Goal: Task Accomplishment & Management: Manage account settings

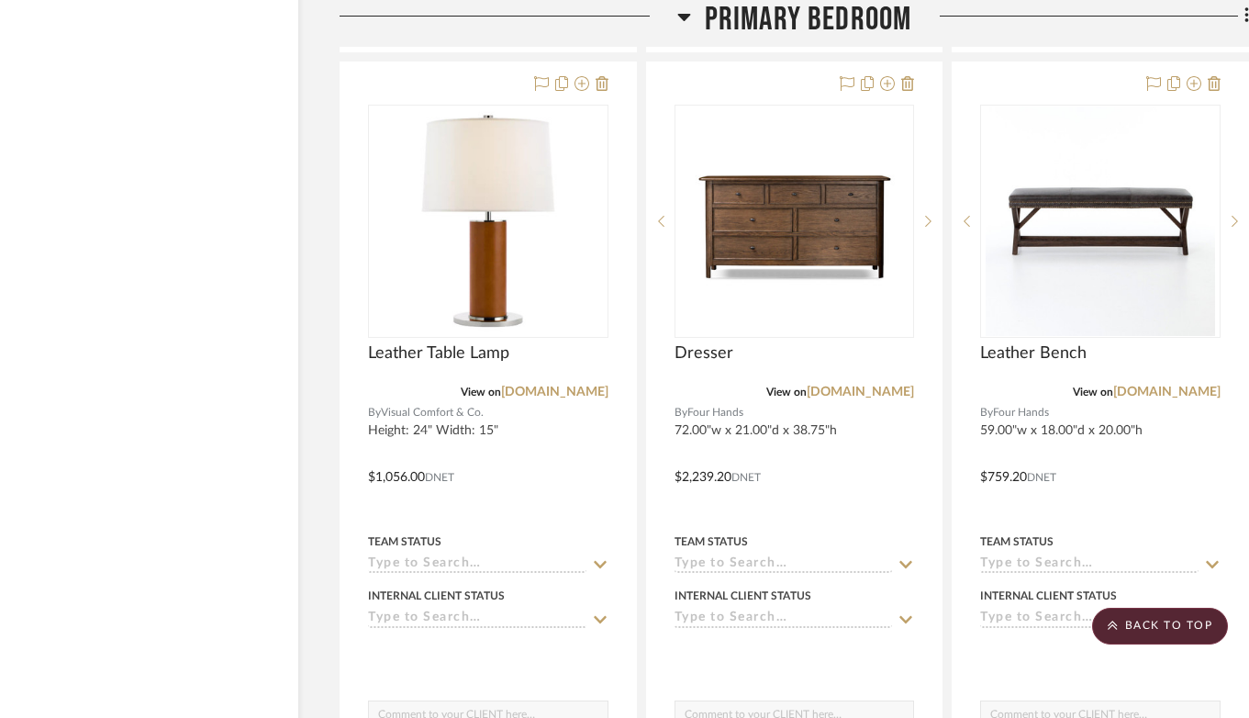
scroll to position [20612, 47]
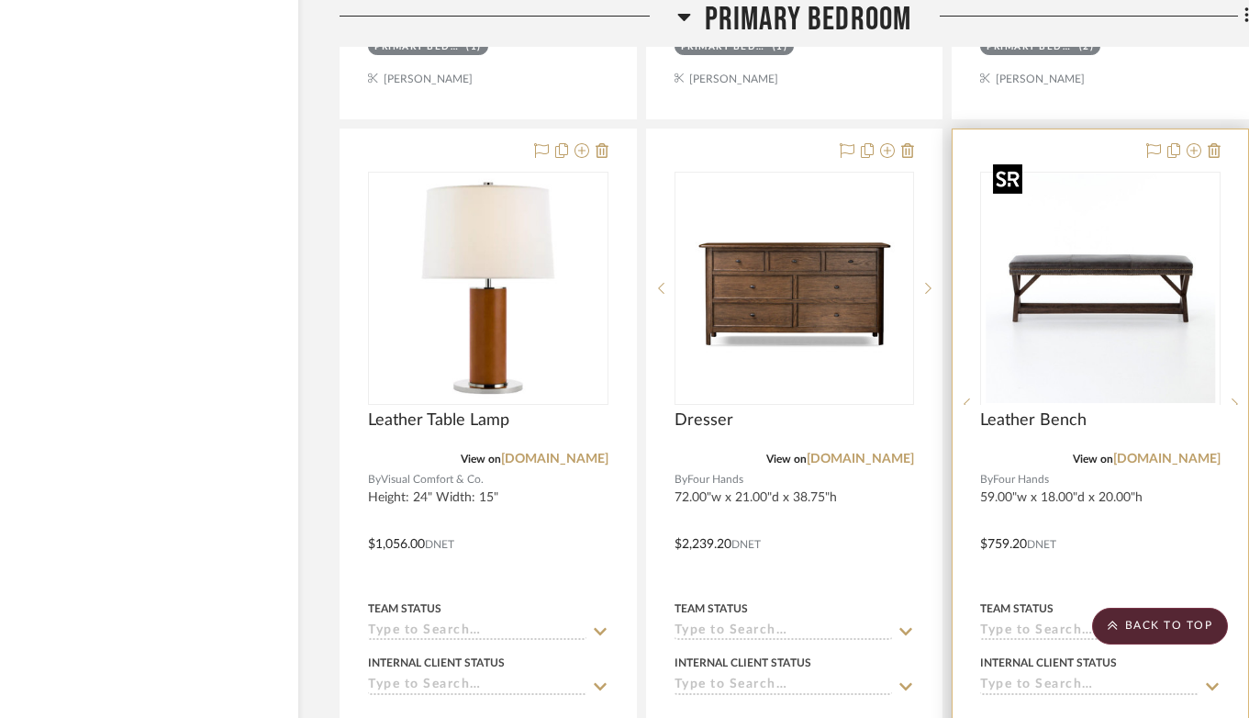
click at [1119, 345] on div at bounding box center [1100, 404] width 240 height 464
click at [1132, 315] on img "0" at bounding box center [1100, 287] width 229 height 229
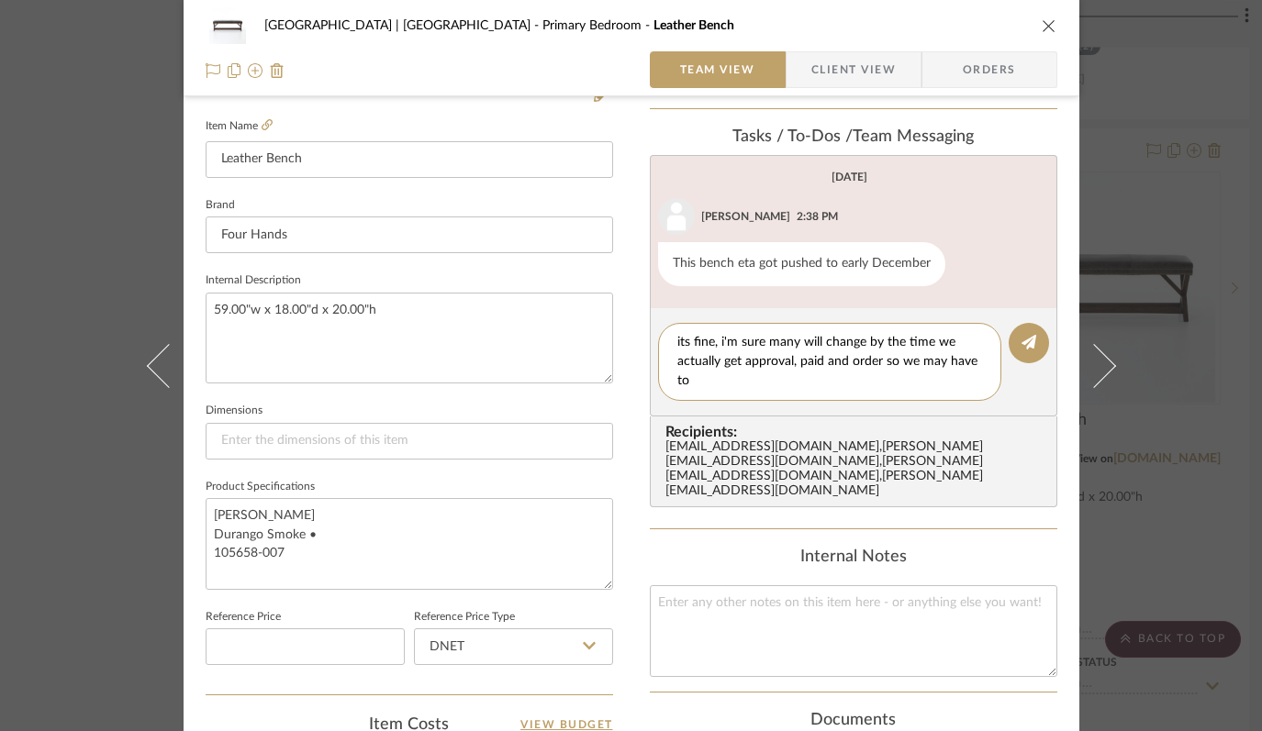
scroll to position [0, 0]
drag, startPoint x: 932, startPoint y: 382, endPoint x: 824, endPoint y: 373, distance: 107.8
click at [824, 374] on textarea "its fine, i'm sure many will change by the time we actually get approval, paid …" at bounding box center [829, 362] width 305 height 58
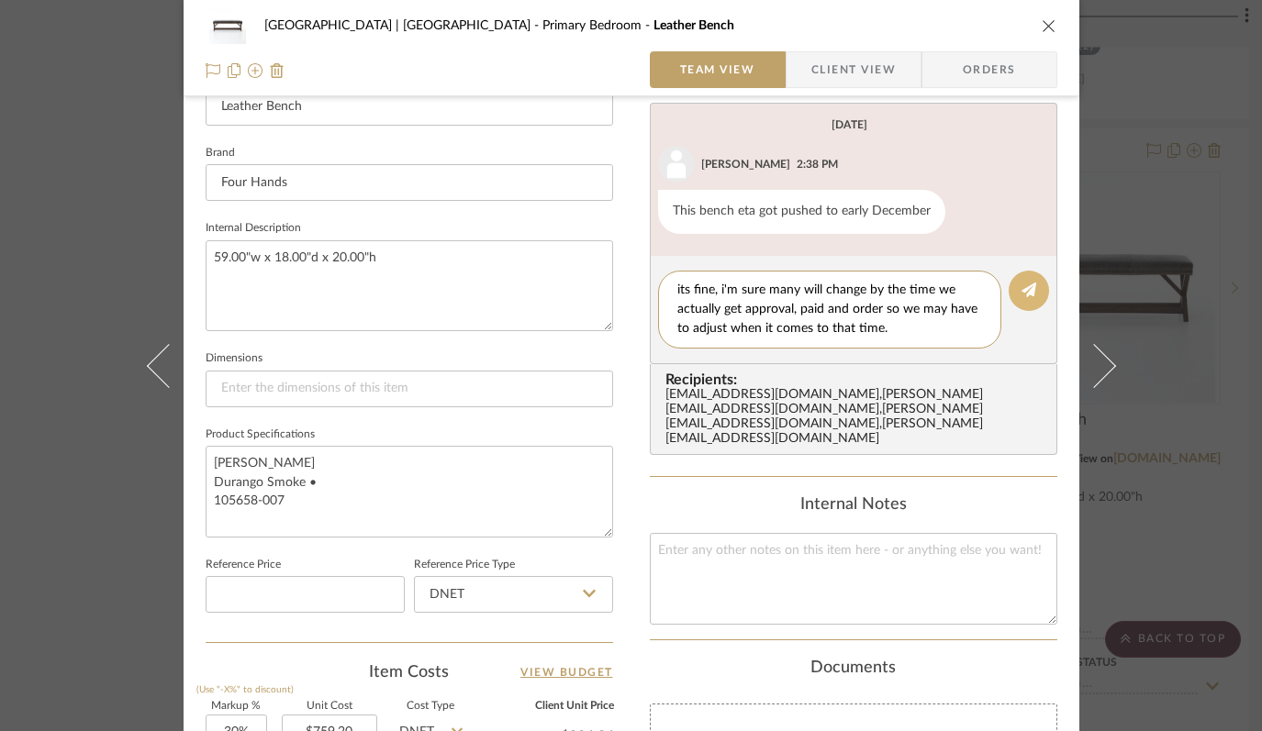
type textarea "its fine, i'm sure many will change by the time we actually get approval, paid …"
click at [1032, 289] on button at bounding box center [1029, 291] width 40 height 40
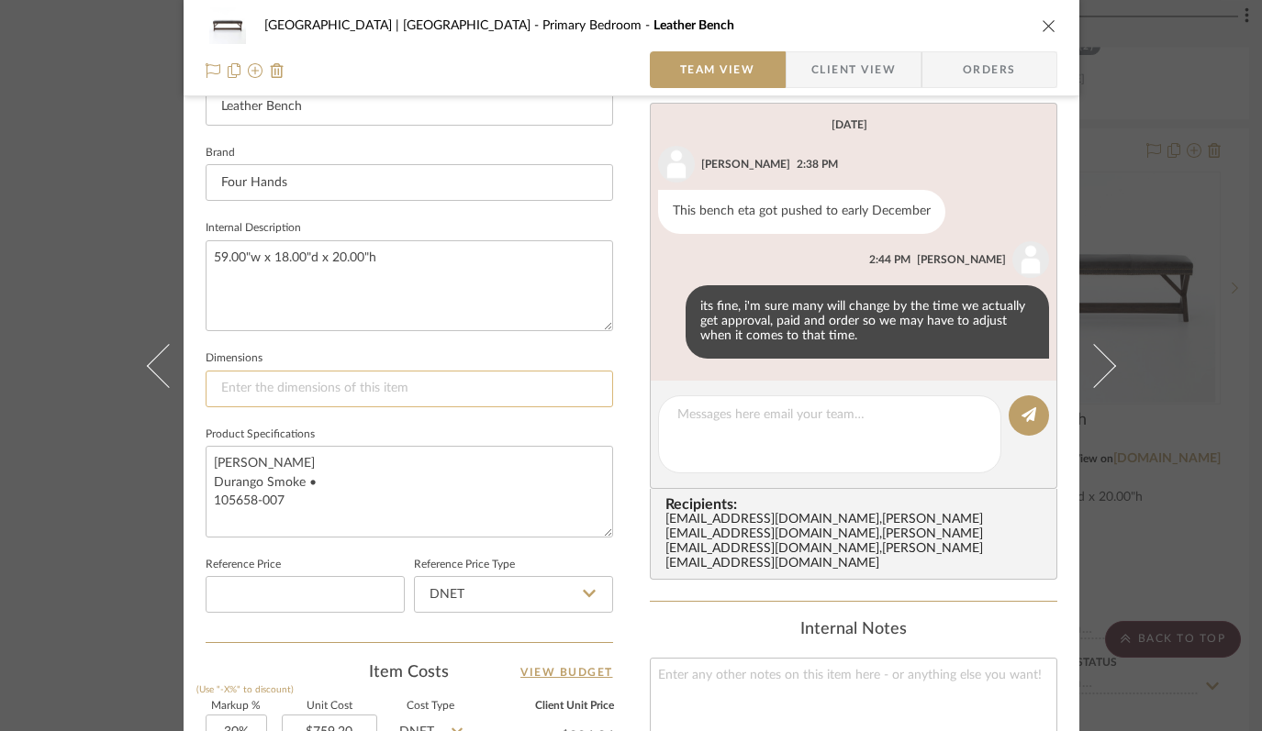
scroll to position [562, 0]
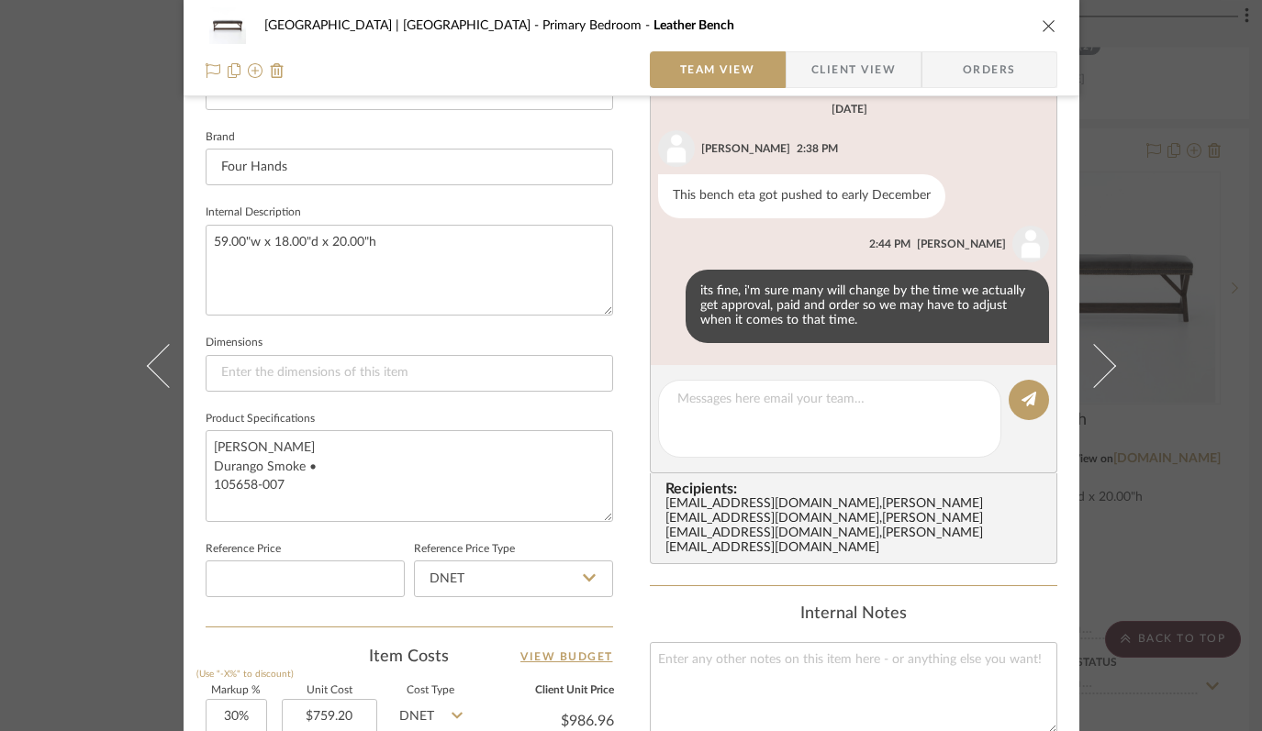
click at [1042, 25] on icon "close" at bounding box center [1049, 25] width 15 height 15
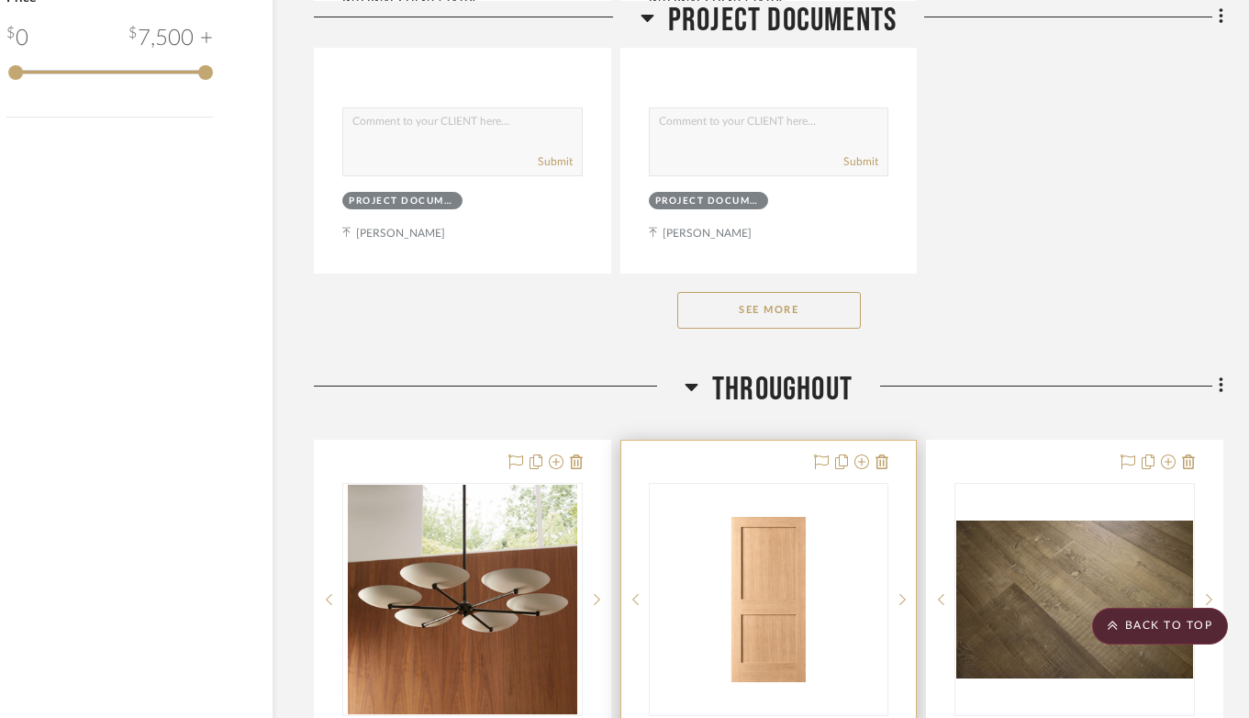
scroll to position [2920, 73]
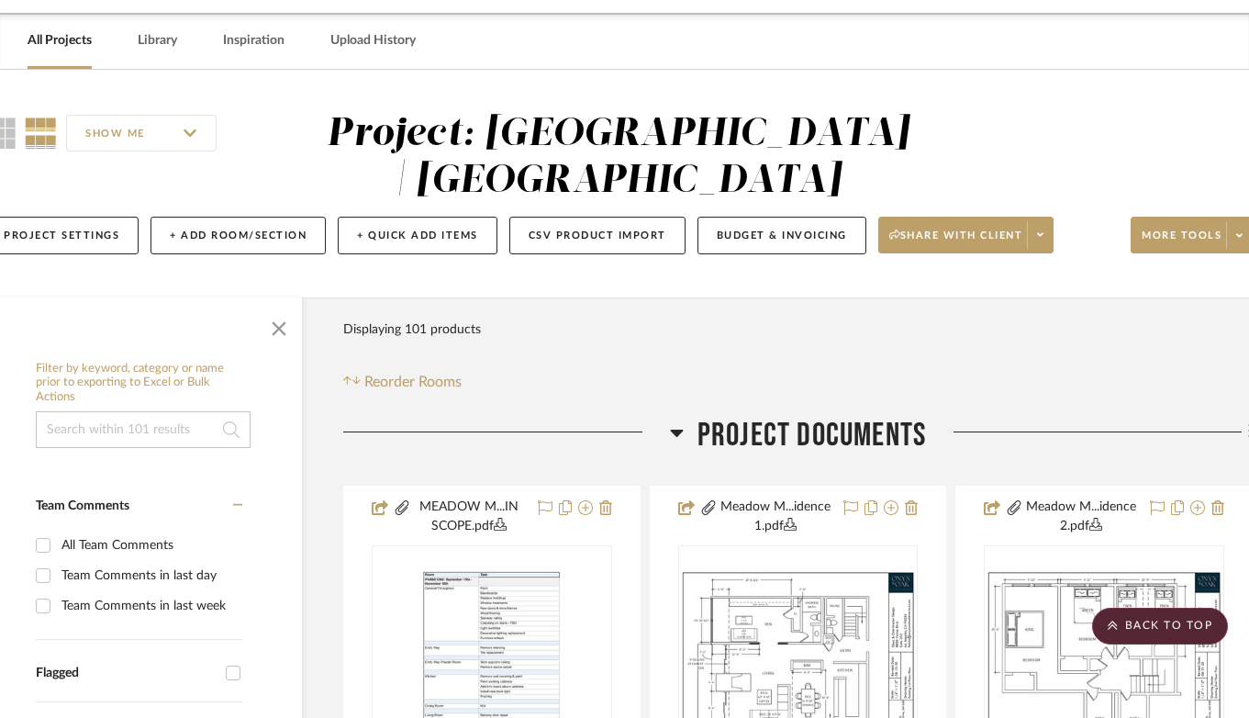
scroll to position [0, 43]
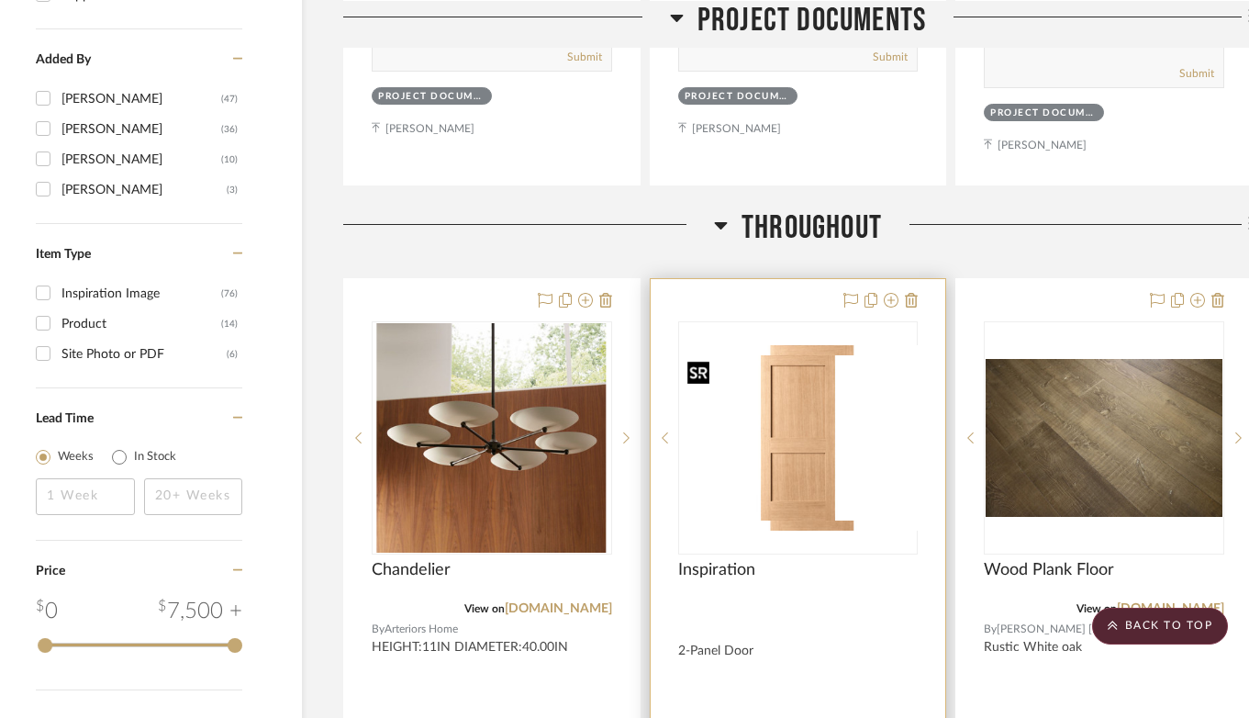
click at [797, 468] on img "0" at bounding box center [812, 437] width 265 height 185
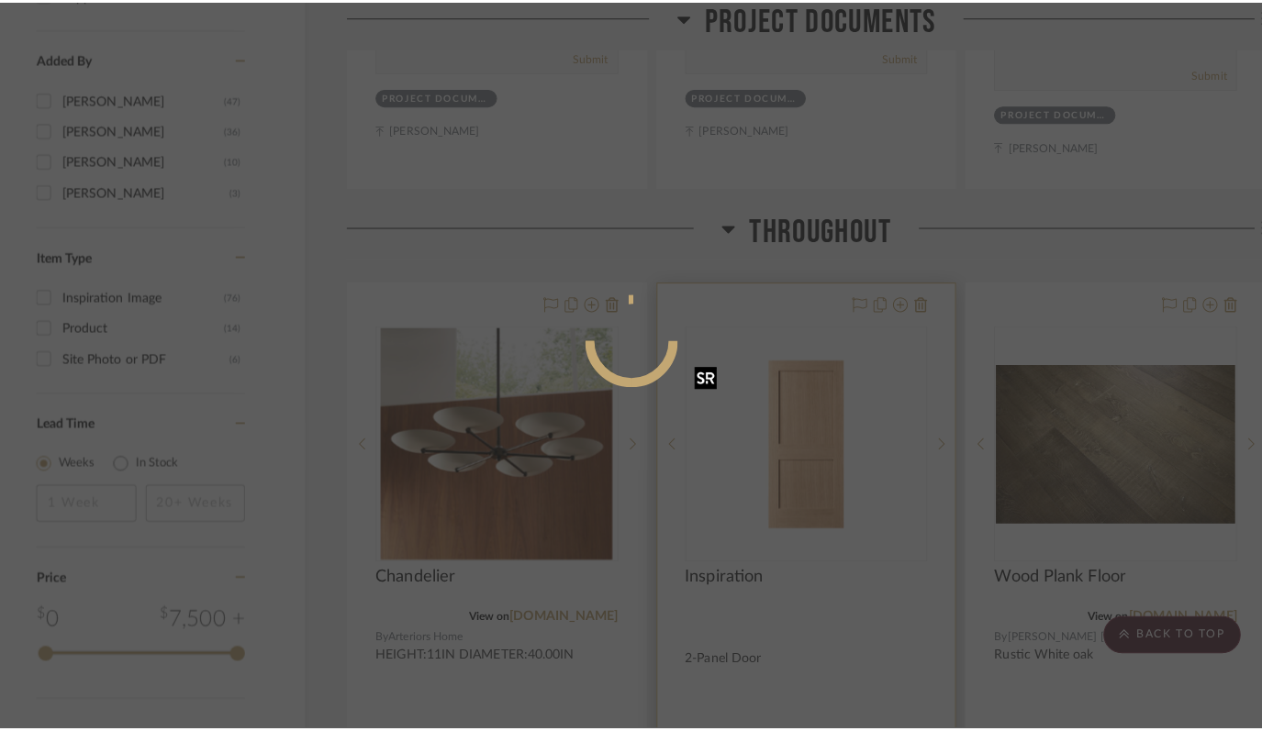
scroll to position [0, 0]
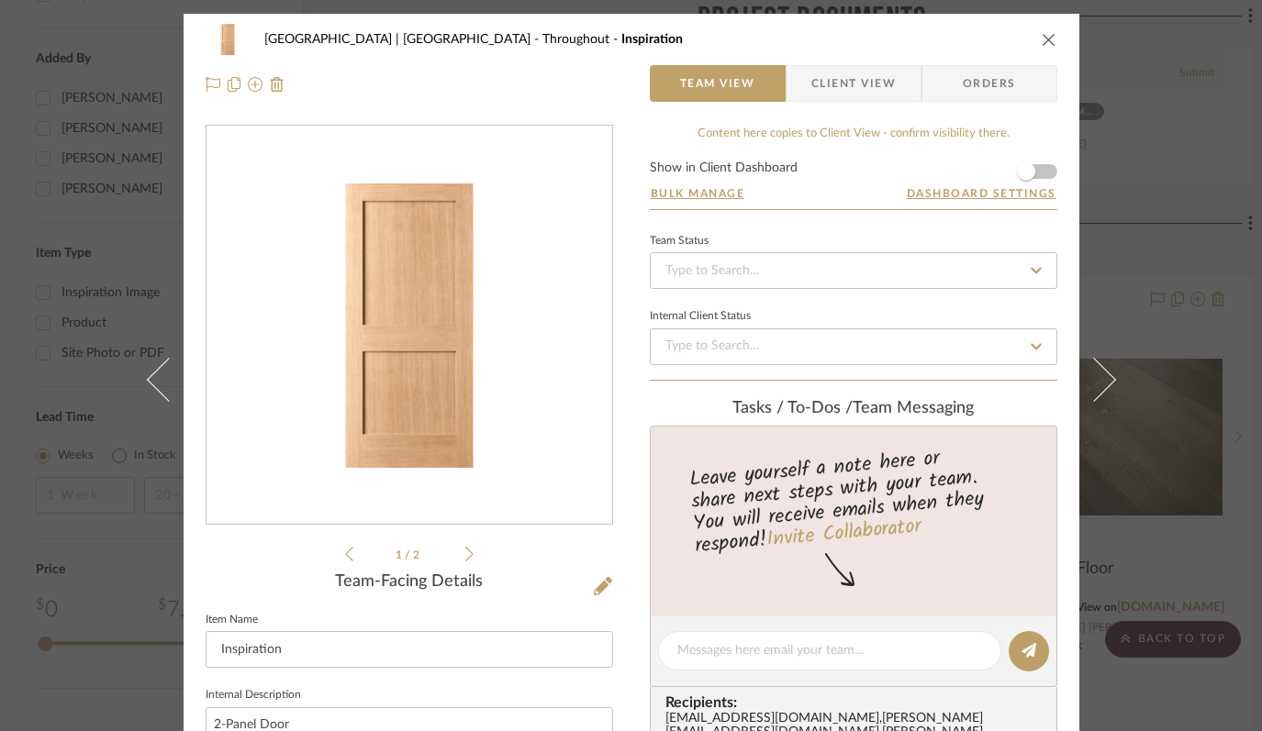
click at [465, 554] on icon at bounding box center [469, 554] width 8 height 17
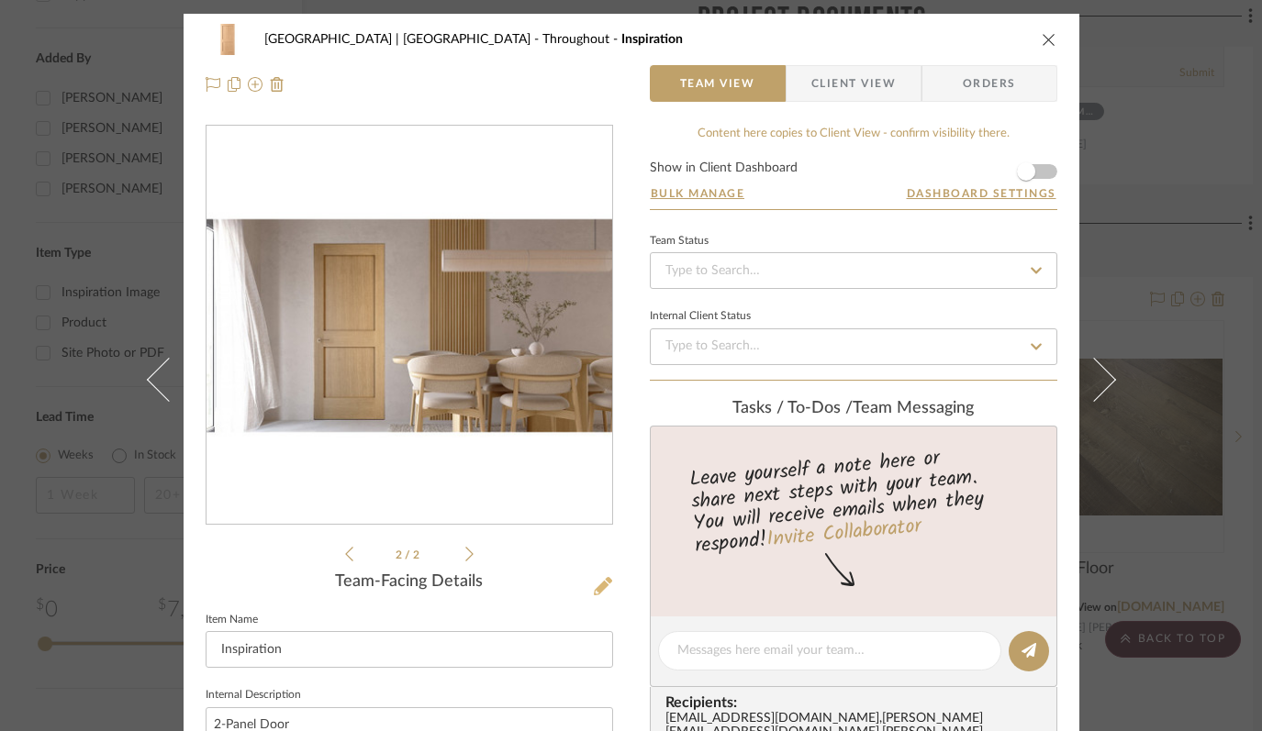
click at [594, 591] on icon at bounding box center [603, 586] width 18 height 18
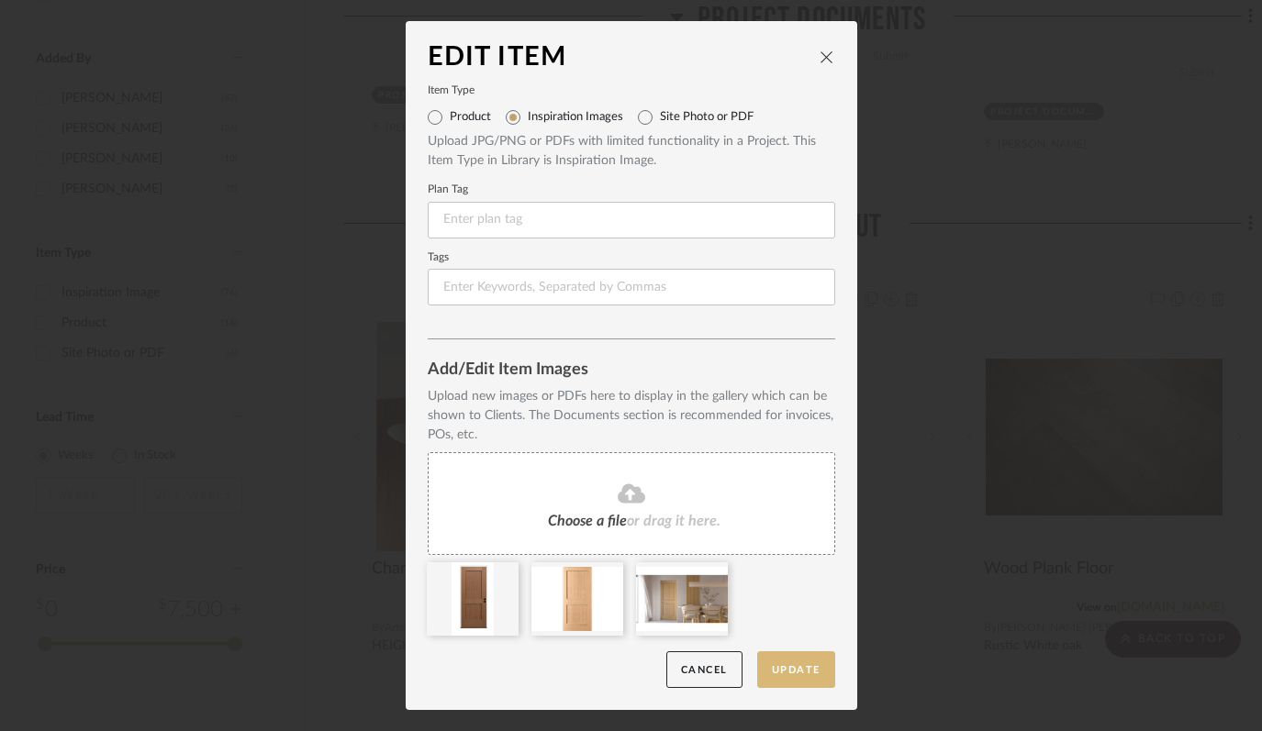
click at [793, 668] on button "Update" at bounding box center [796, 671] width 78 height 38
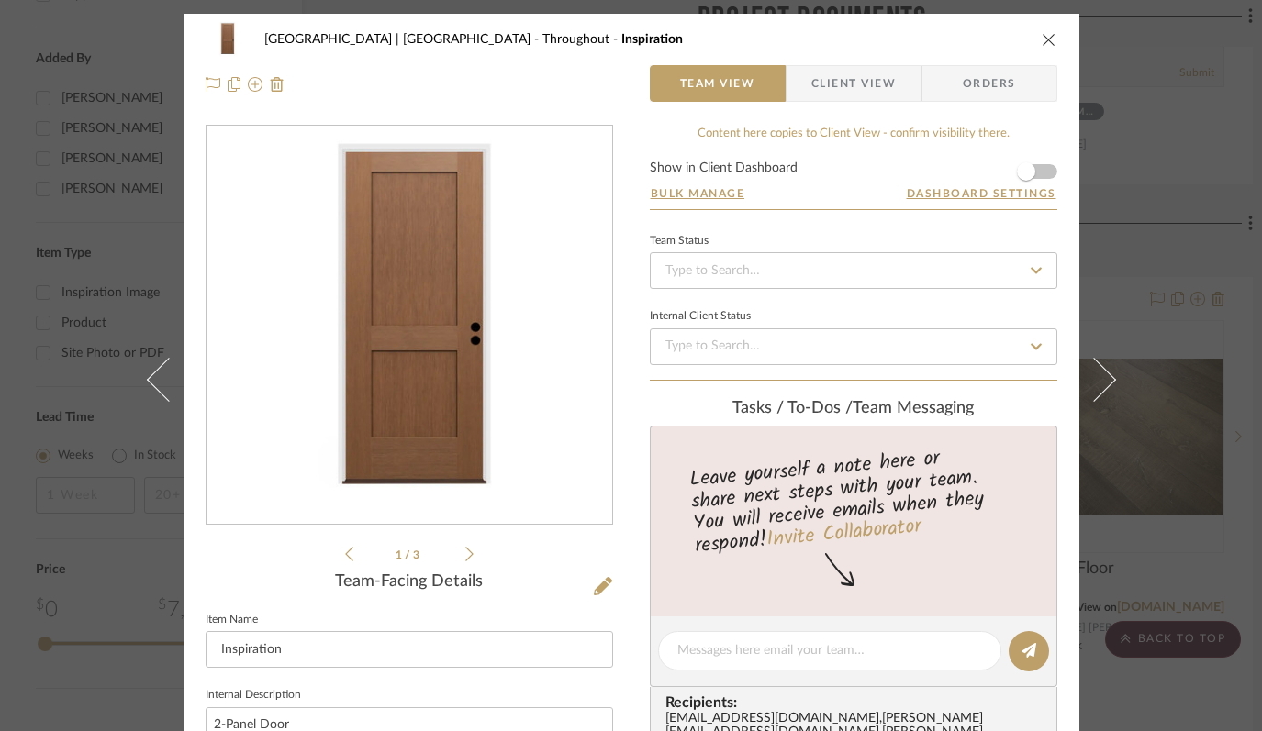
click at [900, 37] on icon "close" at bounding box center [1049, 39] width 15 height 15
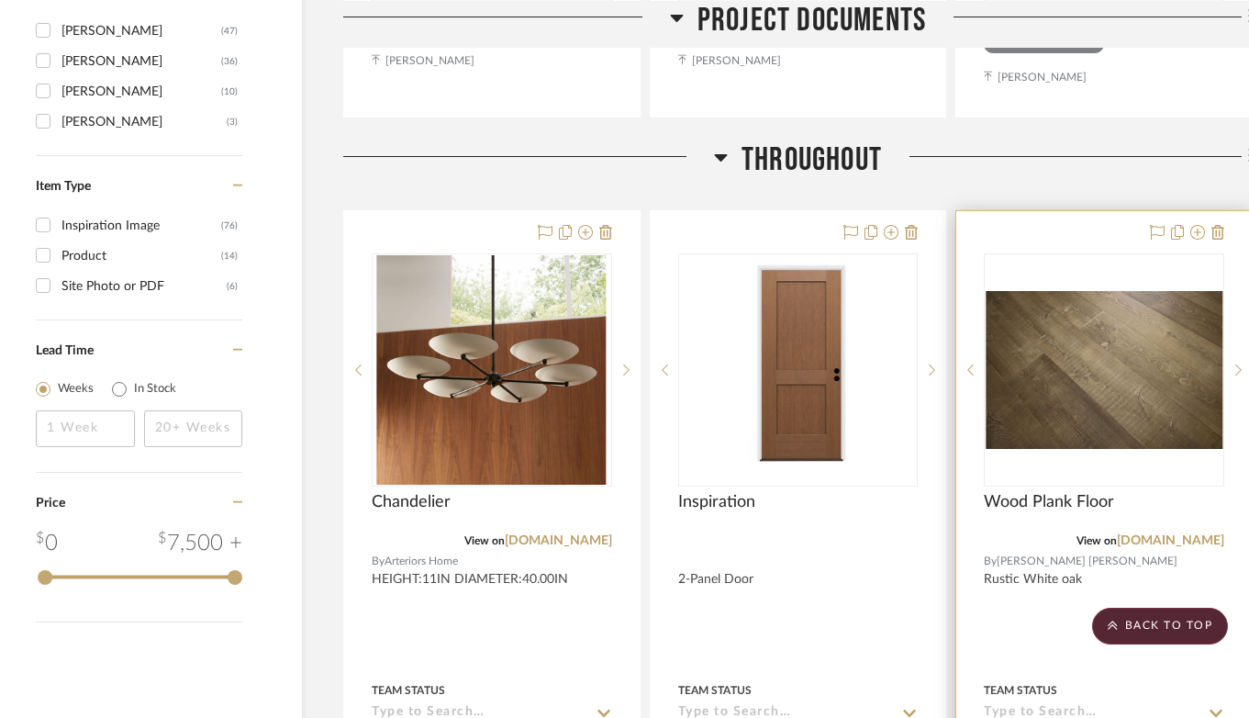
scroll to position [2143, 43]
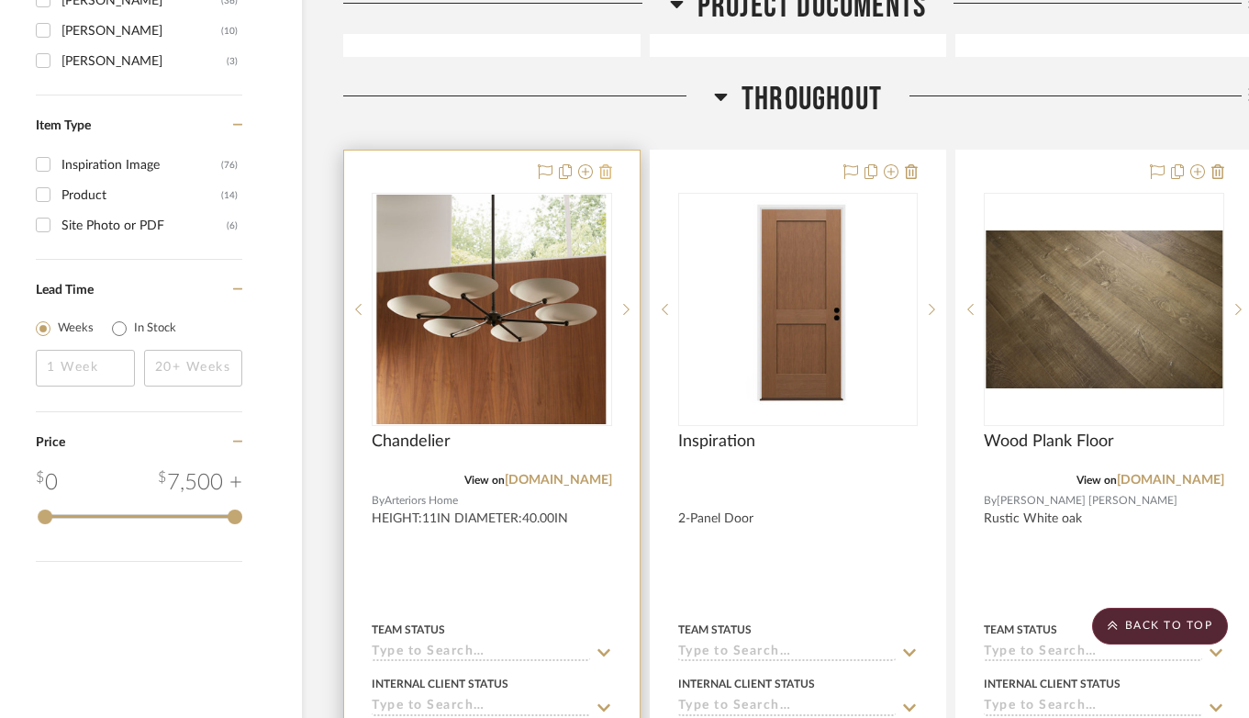
click at [608, 167] on icon at bounding box center [605, 171] width 13 height 15
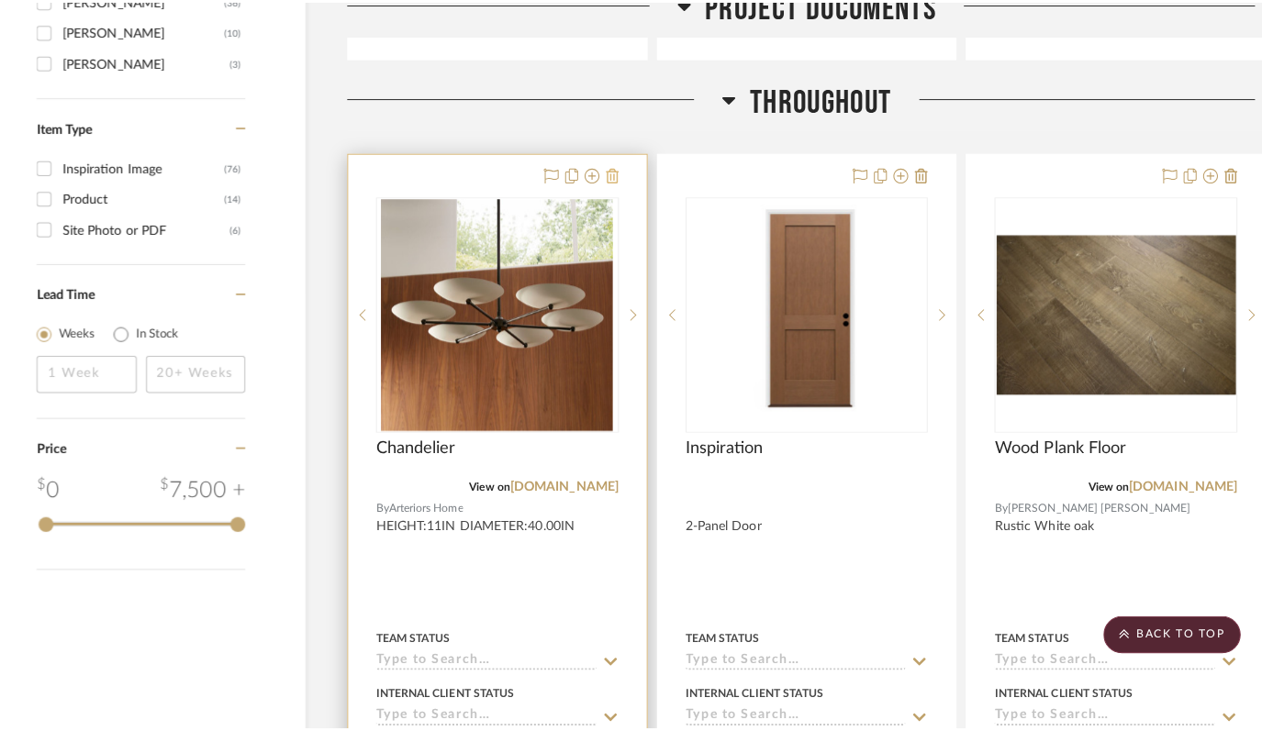
scroll to position [0, 0]
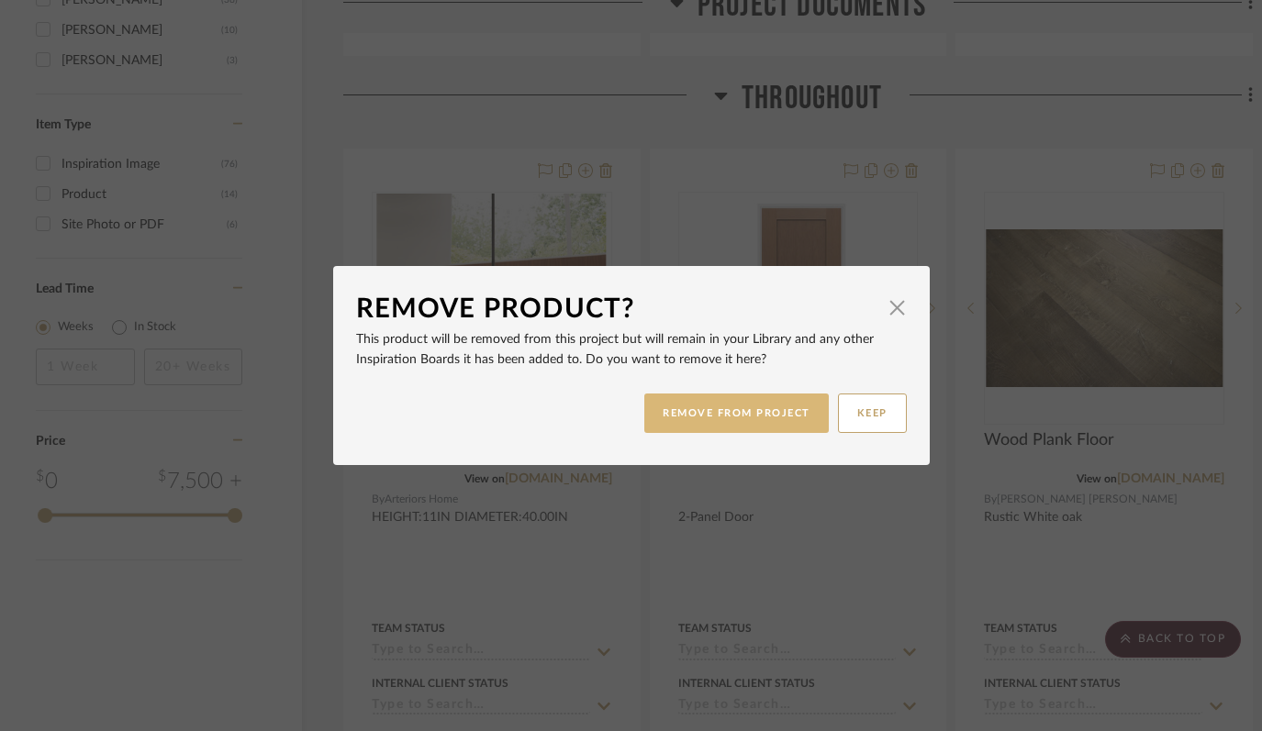
click at [747, 415] on button "REMOVE FROM PROJECT" at bounding box center [736, 413] width 184 height 39
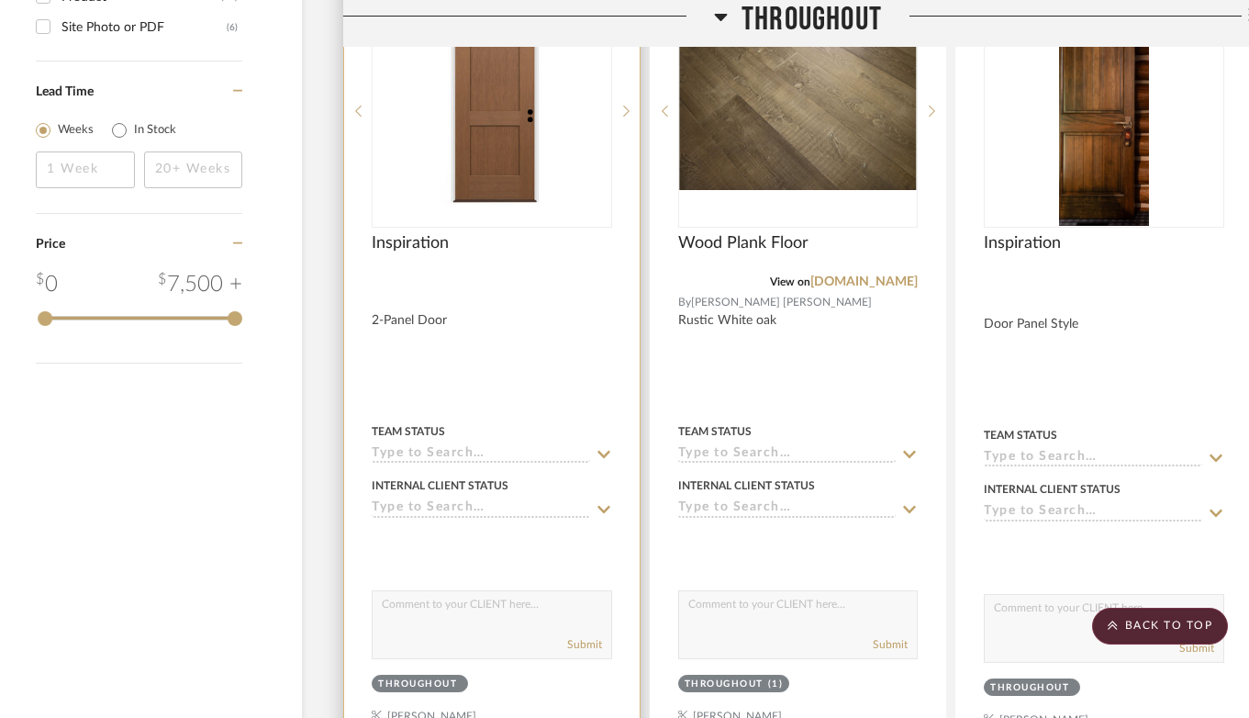
scroll to position [2129, 43]
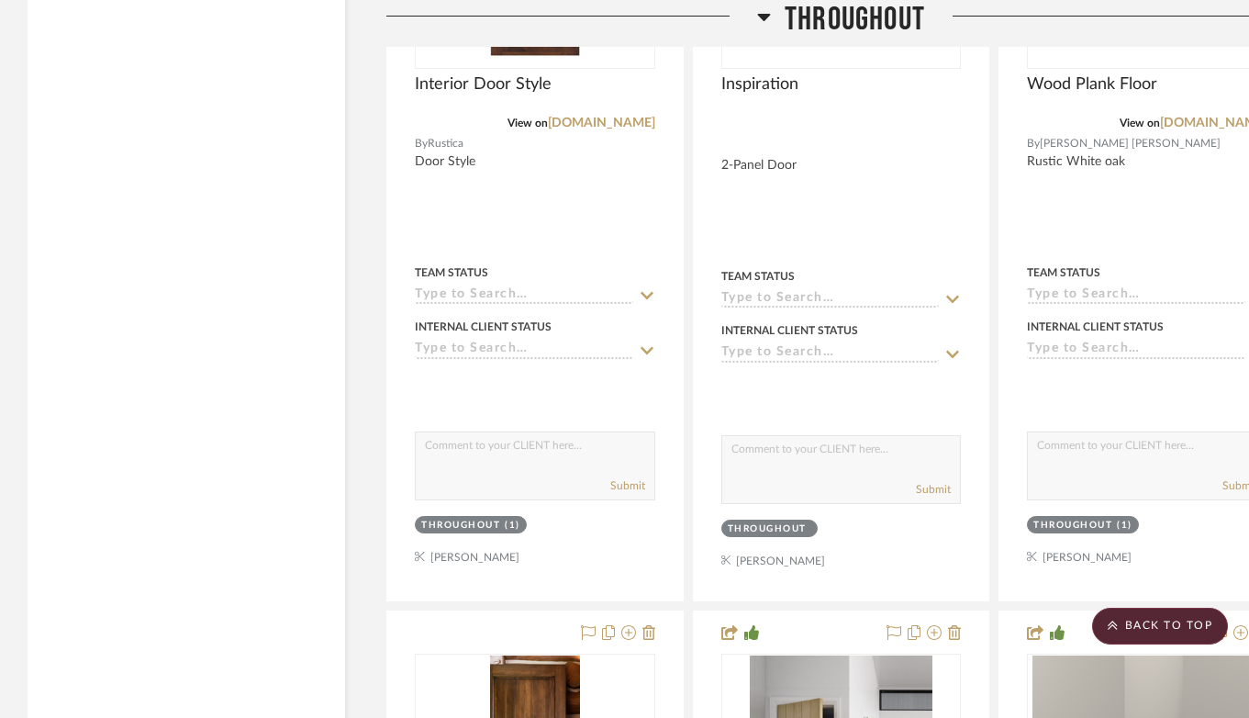
scroll to position [3814, 0]
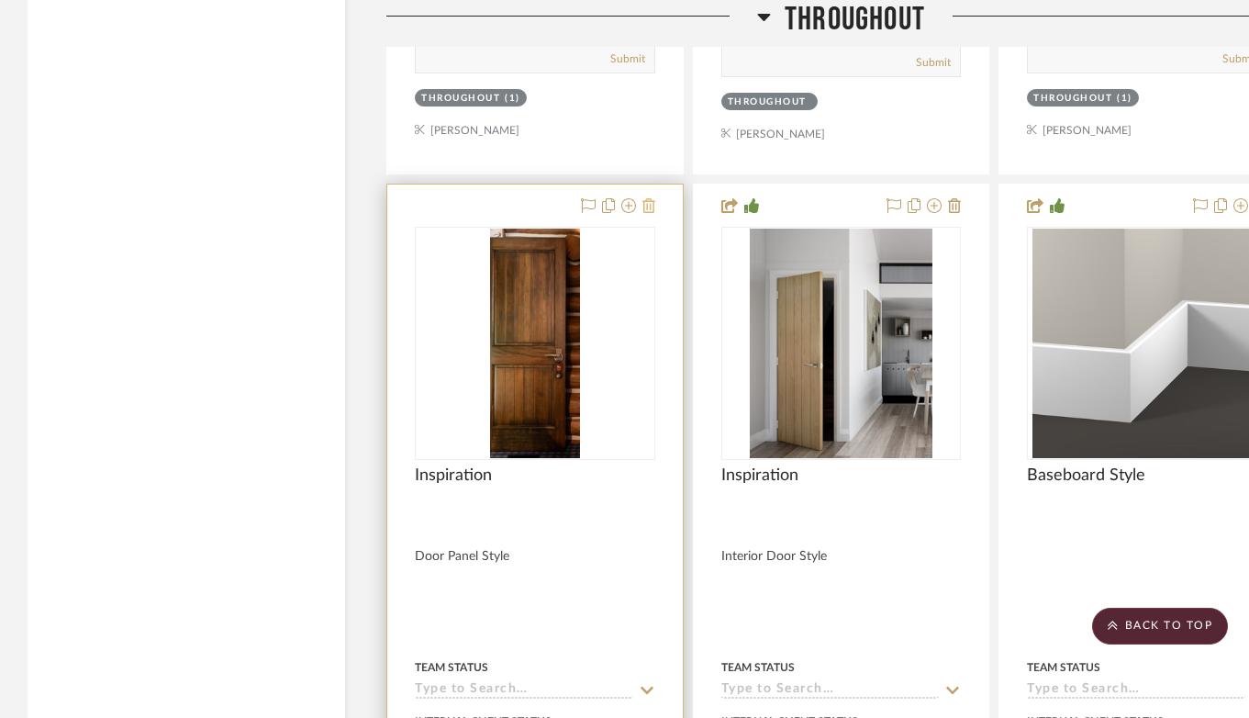
click at [648, 199] on icon at bounding box center [648, 205] width 13 height 15
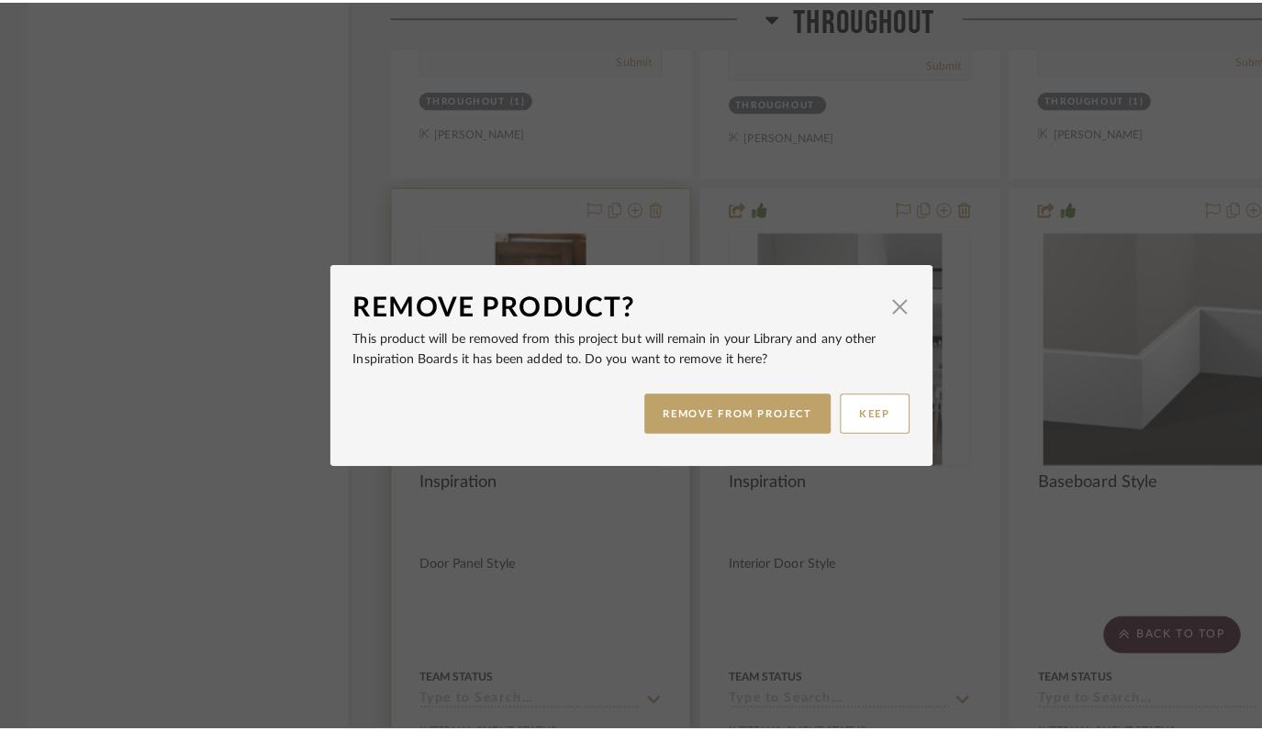
scroll to position [0, 0]
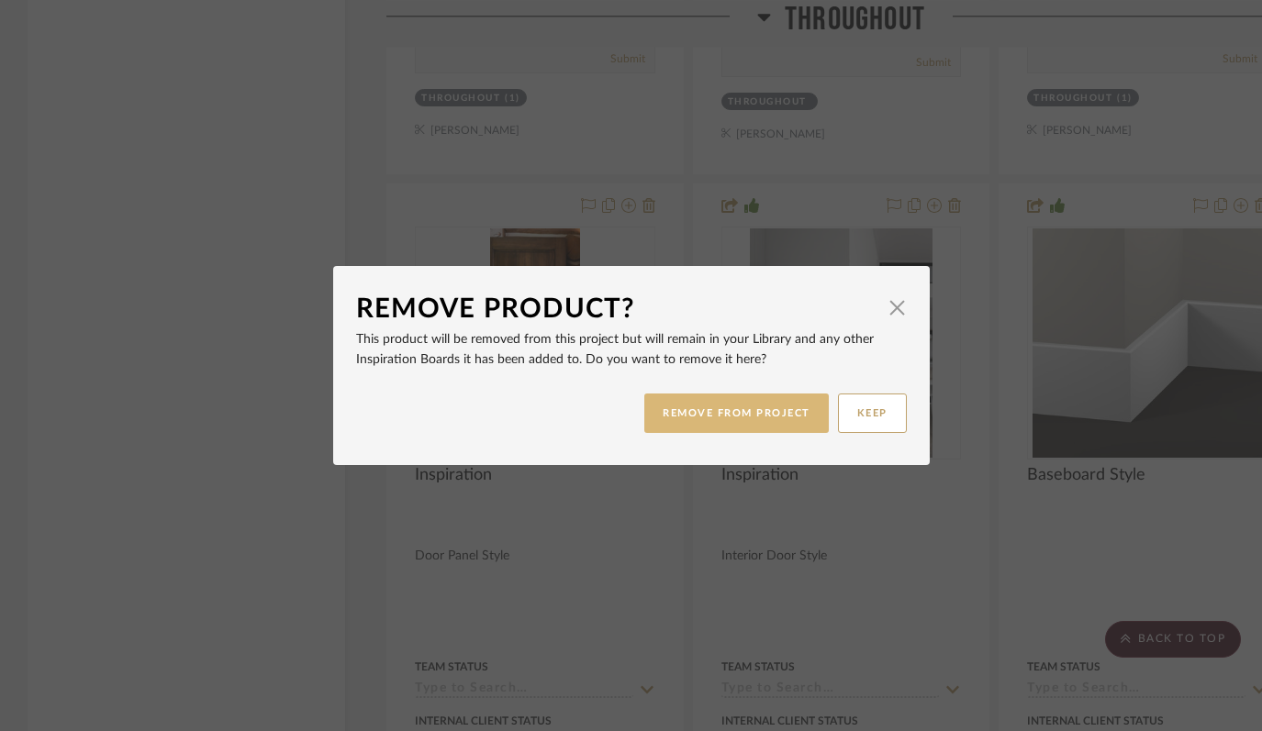
click at [735, 408] on button "REMOVE FROM PROJECT" at bounding box center [736, 413] width 184 height 39
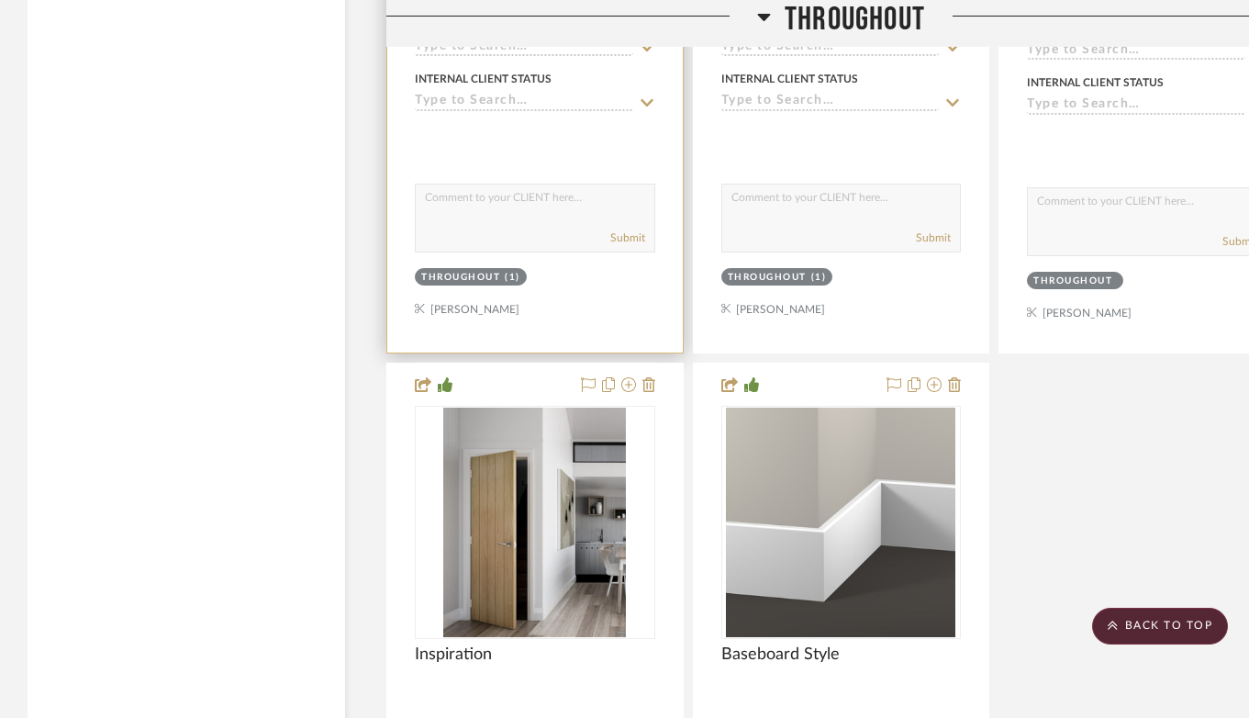
scroll to position [3563, 0]
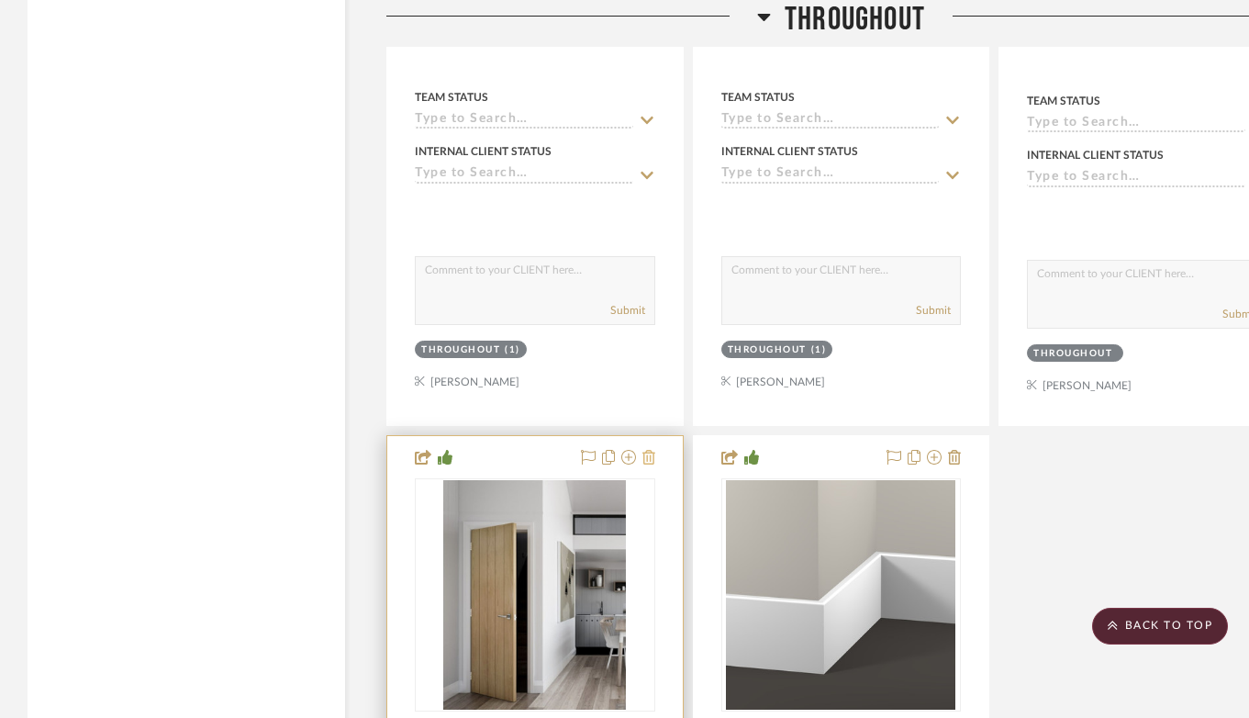
click at [646, 450] on icon at bounding box center [648, 457] width 13 height 15
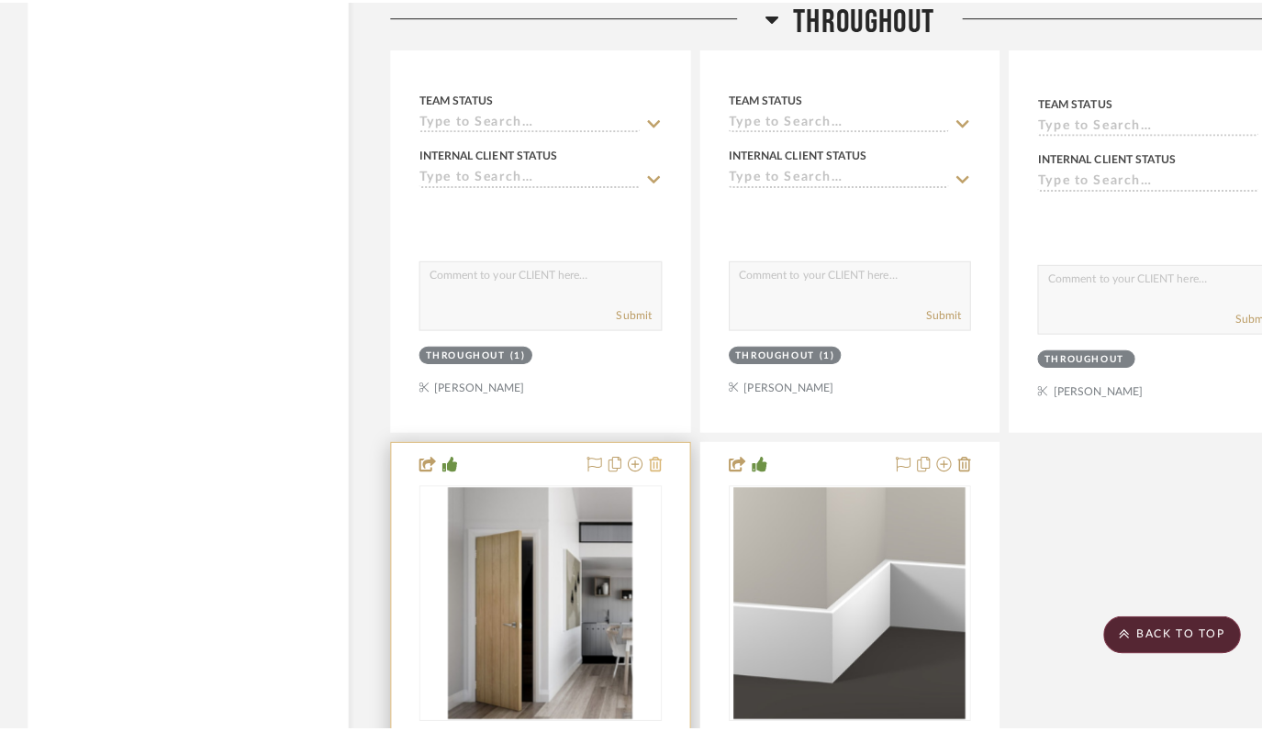
scroll to position [0, 0]
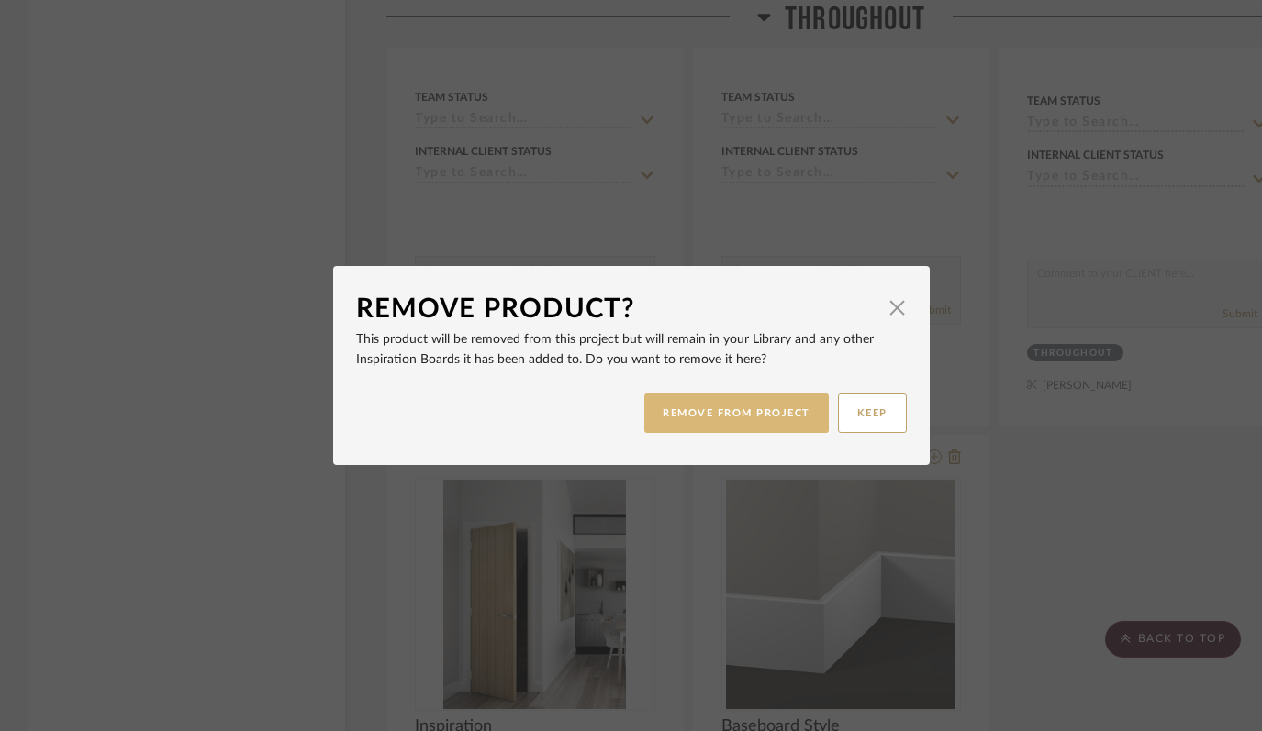
click at [707, 414] on button "REMOVE FROM PROJECT" at bounding box center [736, 413] width 184 height 39
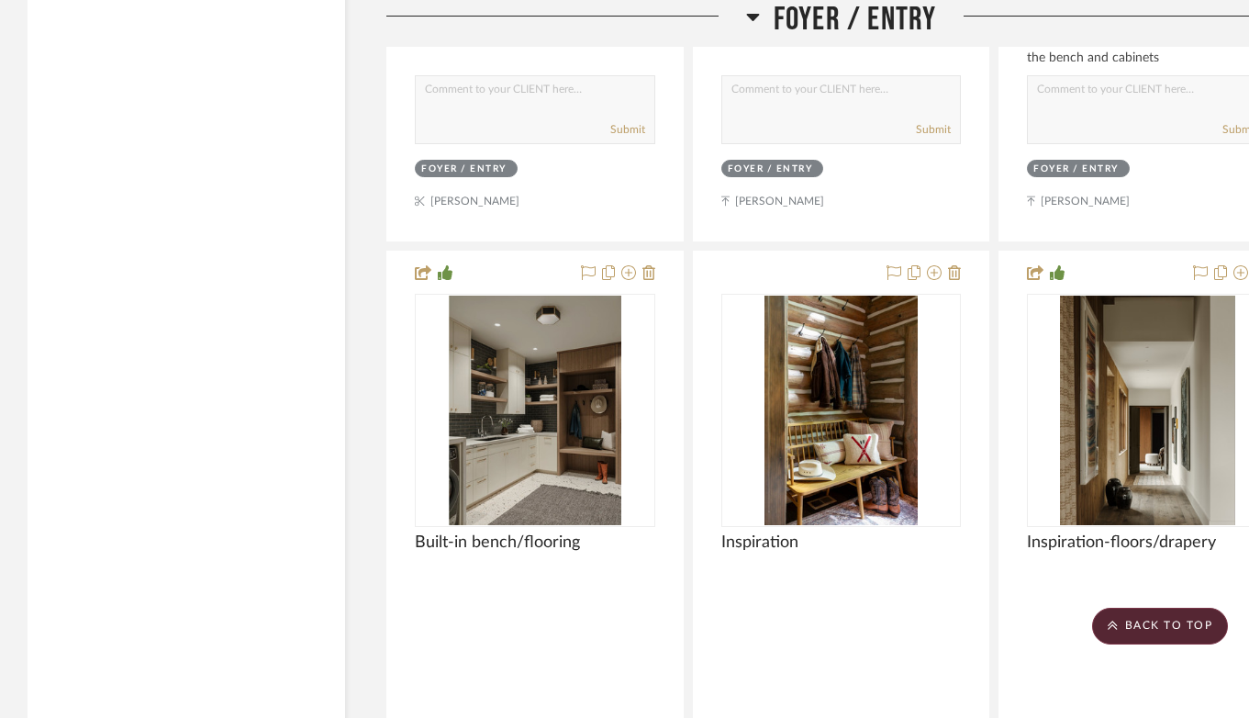
scroll to position [5554, 0]
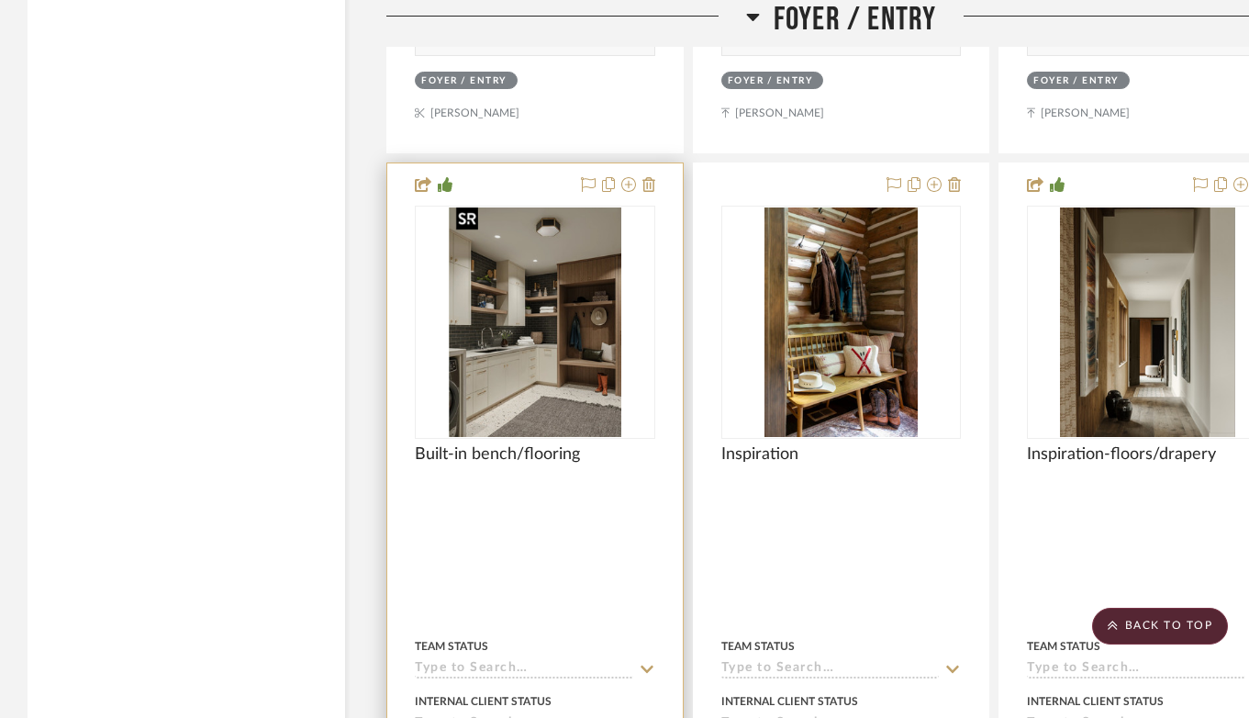
click at [552, 365] on img "0" at bounding box center [535, 321] width 173 height 229
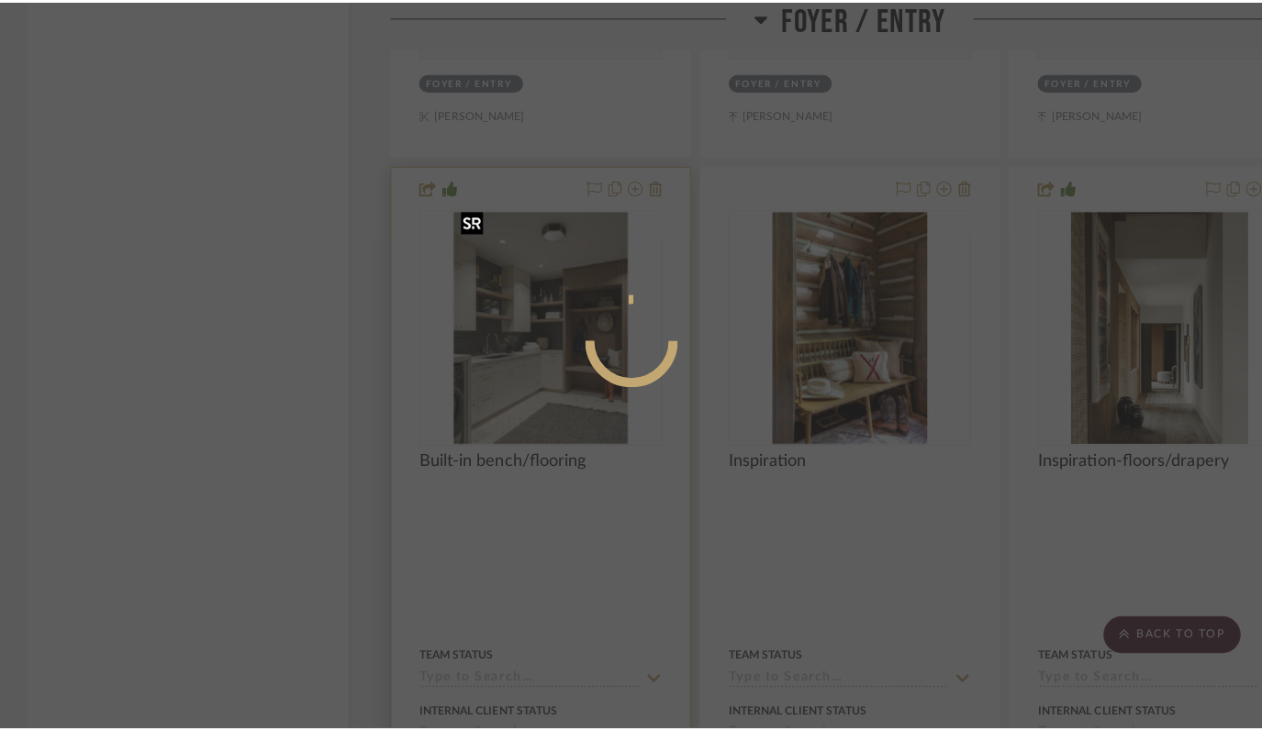
scroll to position [0, 0]
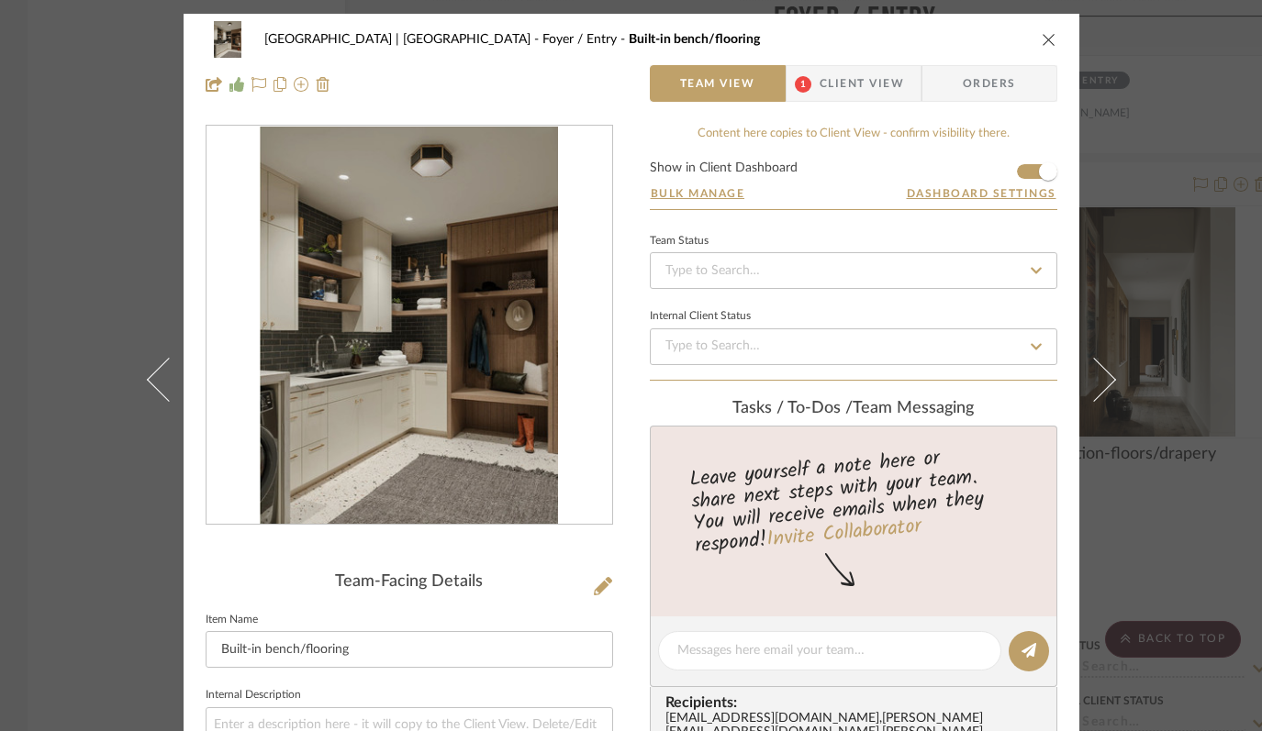
click at [545, 360] on img "0" at bounding box center [409, 326] width 299 height 398
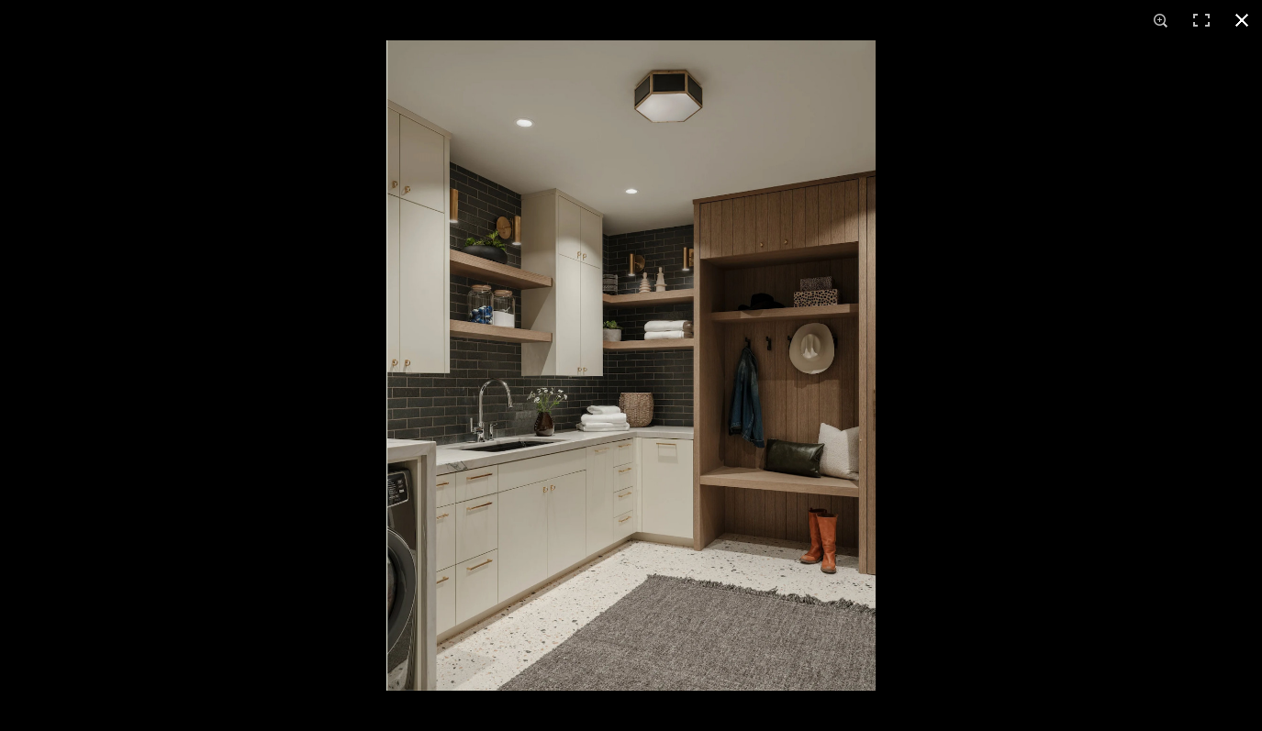
click at [1240, 17] on button at bounding box center [1242, 20] width 40 height 40
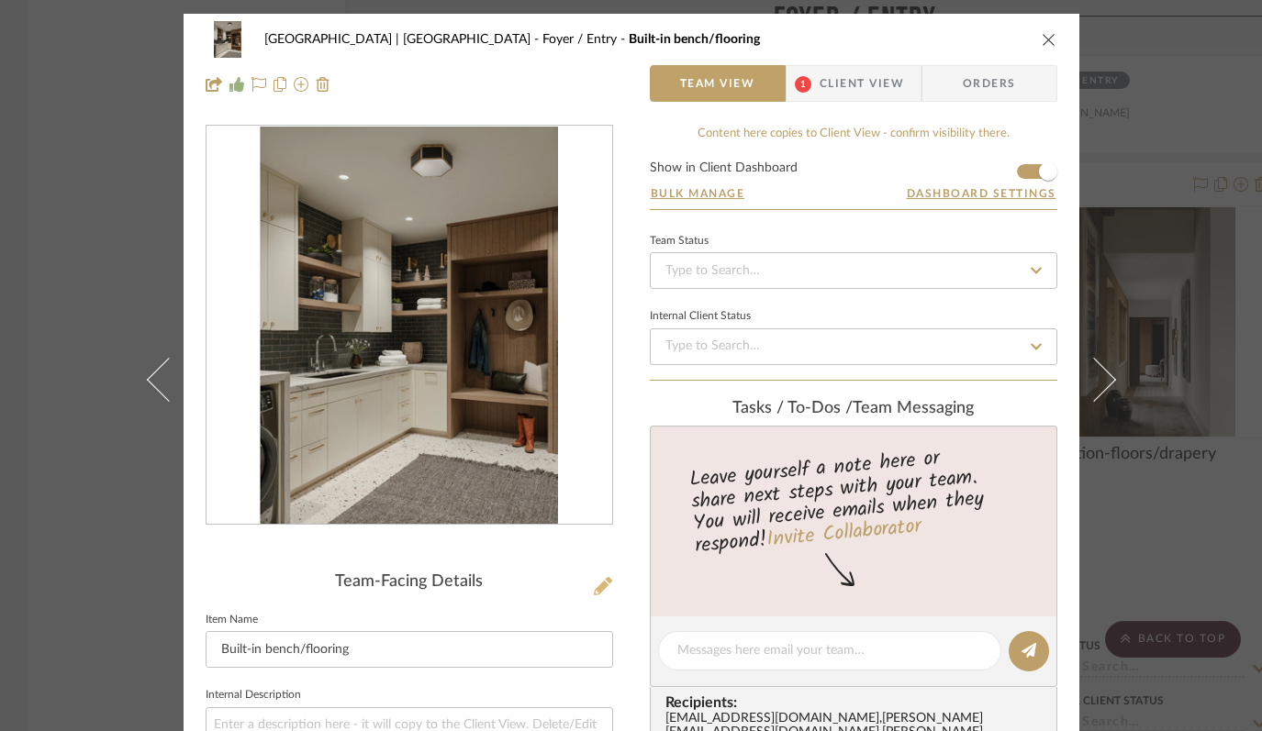
click at [605, 586] on icon at bounding box center [603, 586] width 18 height 18
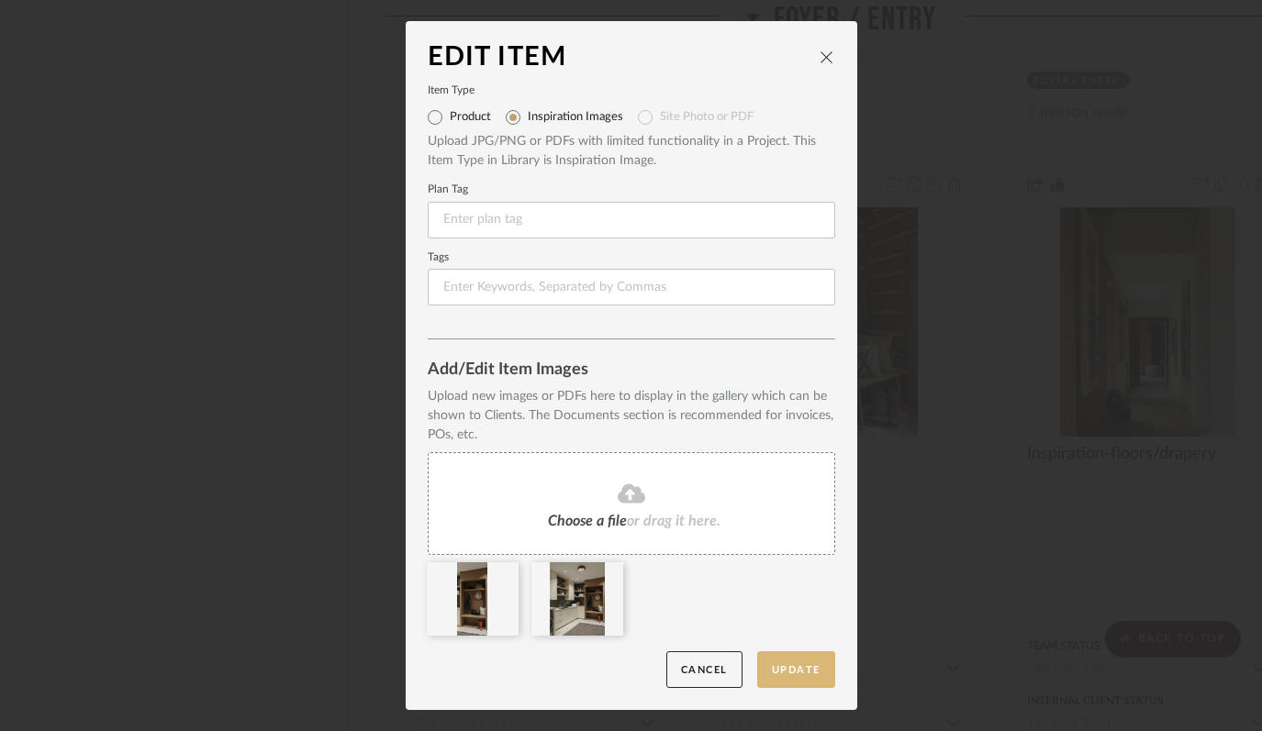
click at [806, 671] on button "Update" at bounding box center [796, 671] width 78 height 38
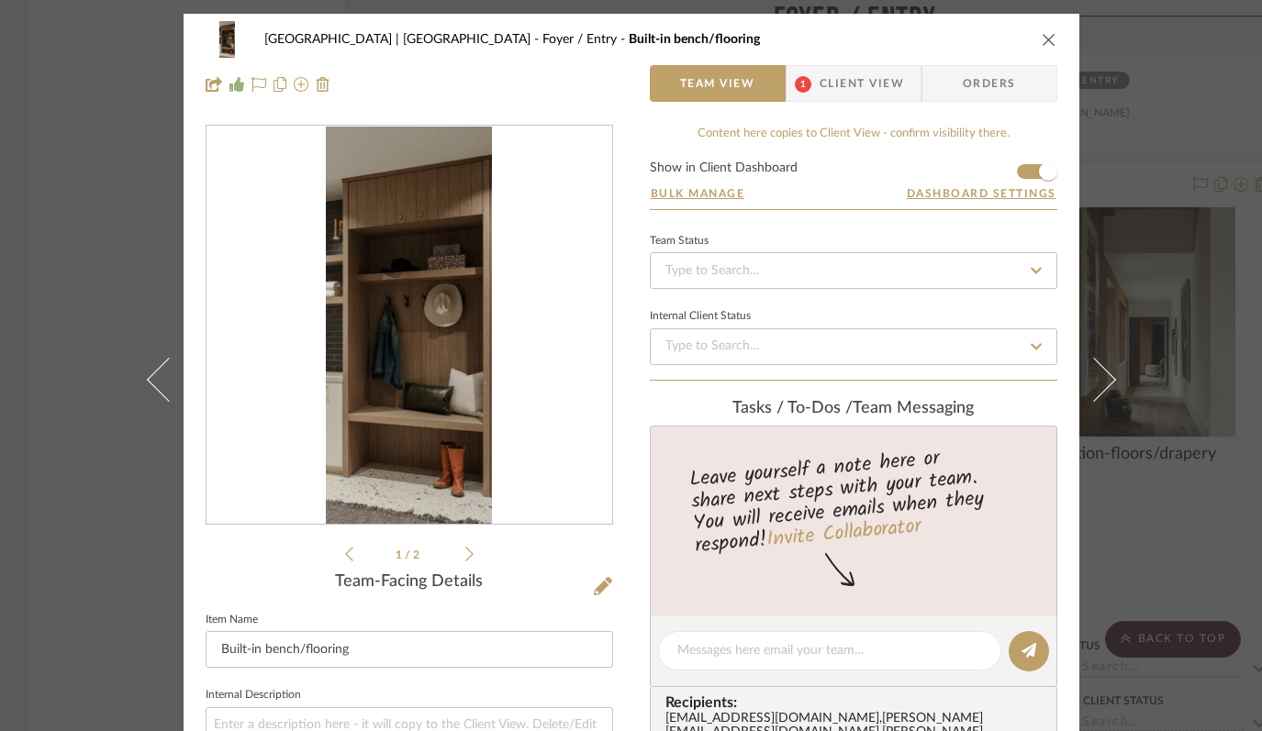
click at [1042, 40] on icon "close" at bounding box center [1049, 39] width 15 height 15
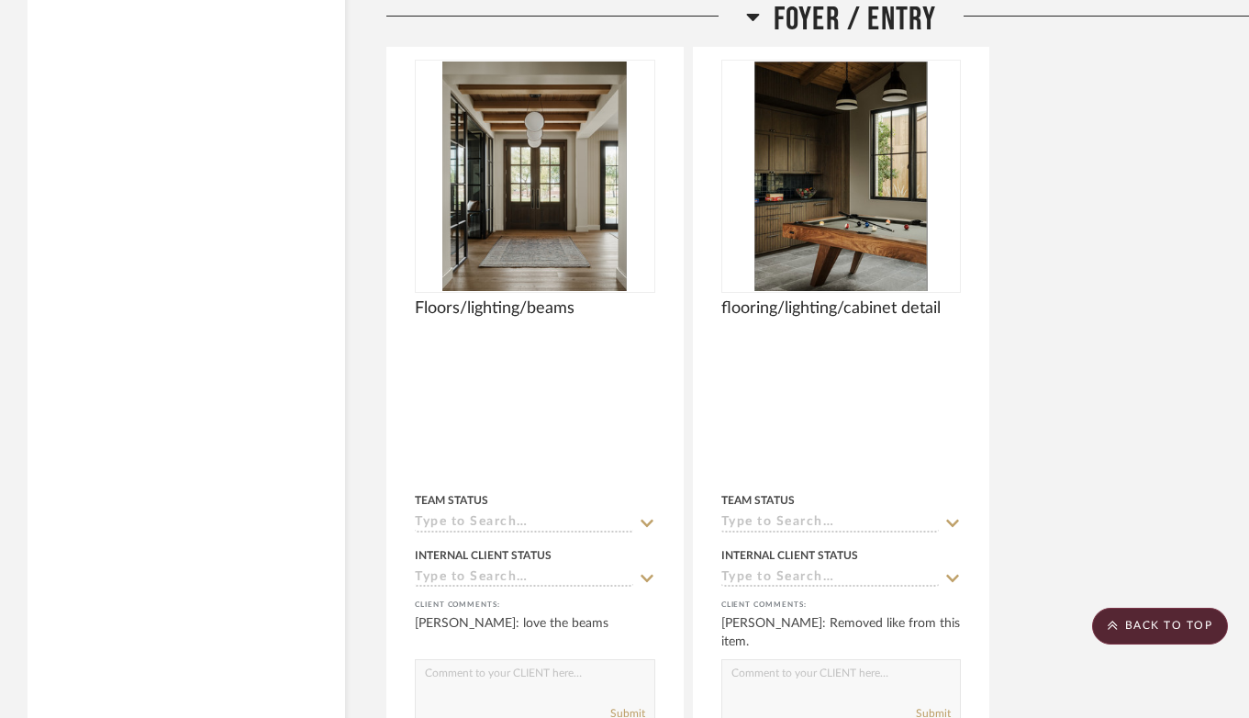
scroll to position [6782, 0]
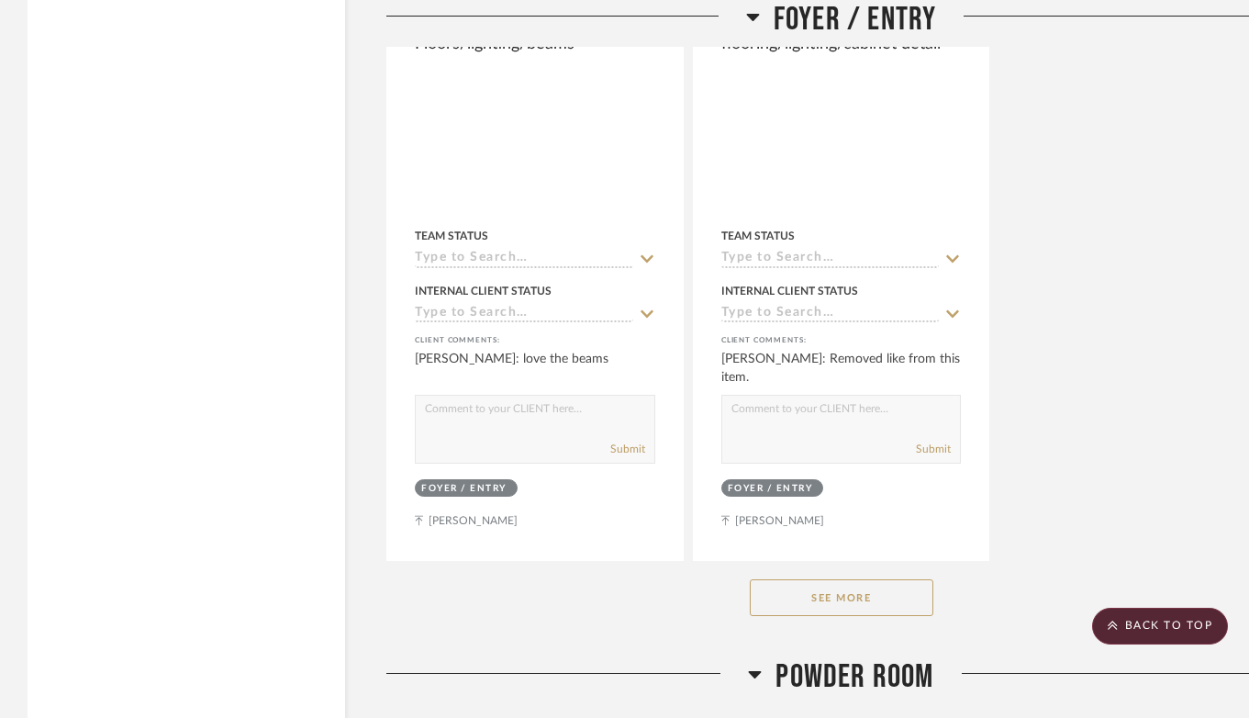
click at [867, 594] on button "See More" at bounding box center [842, 597] width 184 height 37
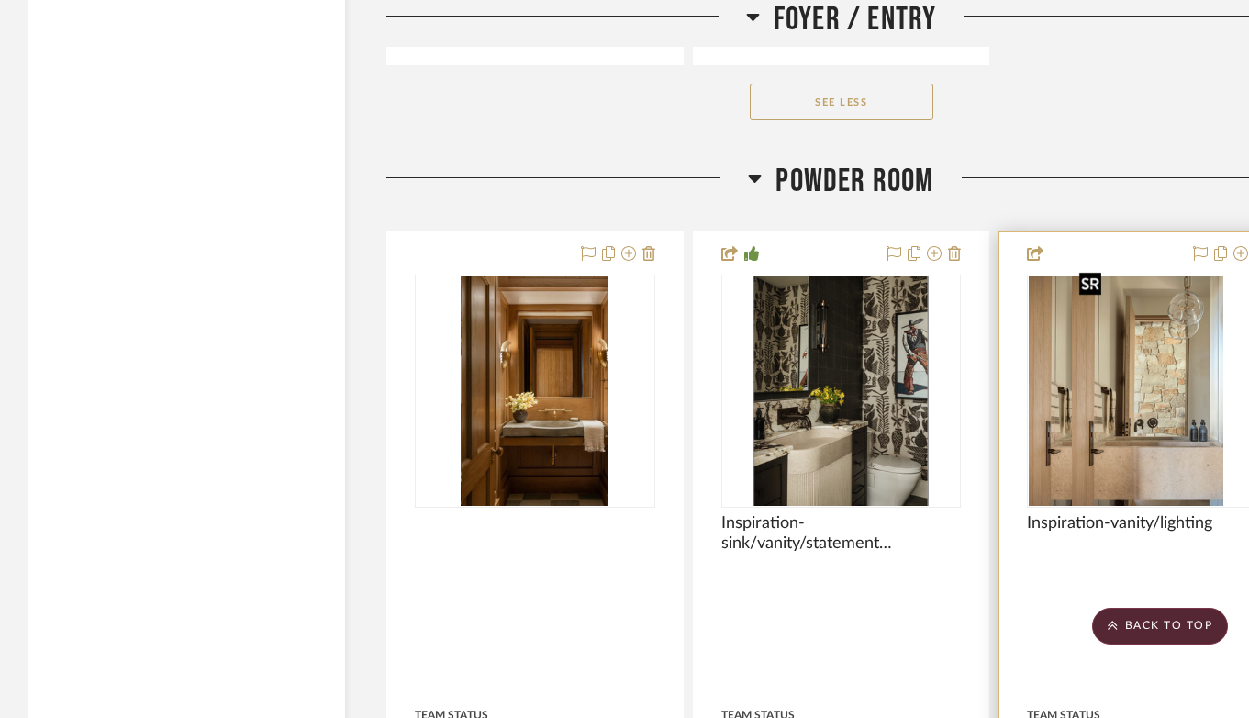
scroll to position [7415, 0]
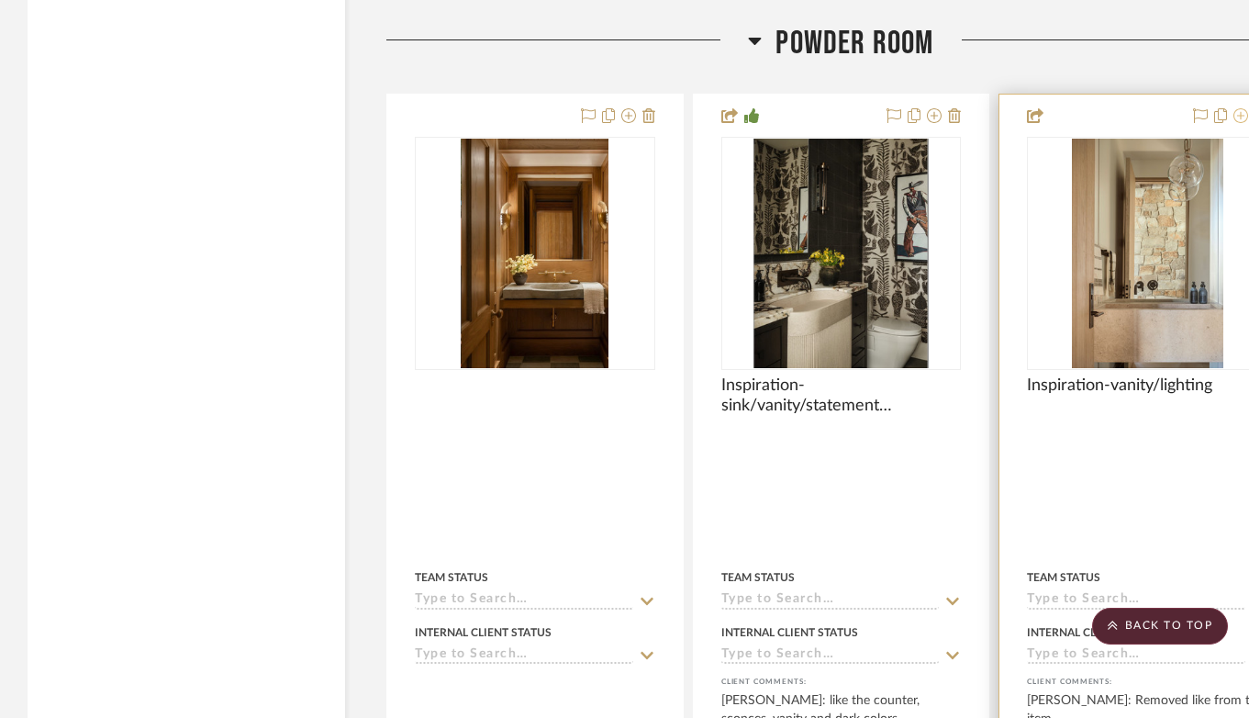
click at [1241, 108] on icon at bounding box center [1240, 115] width 15 height 15
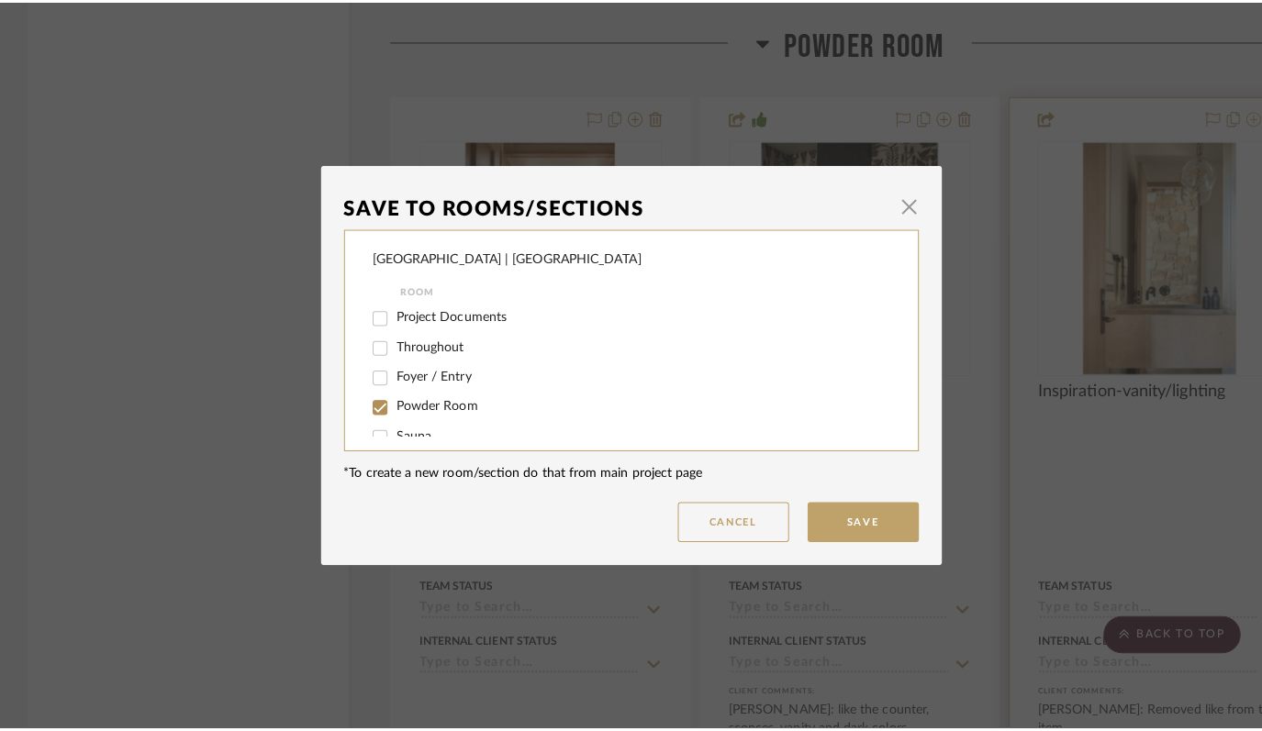
scroll to position [0, 0]
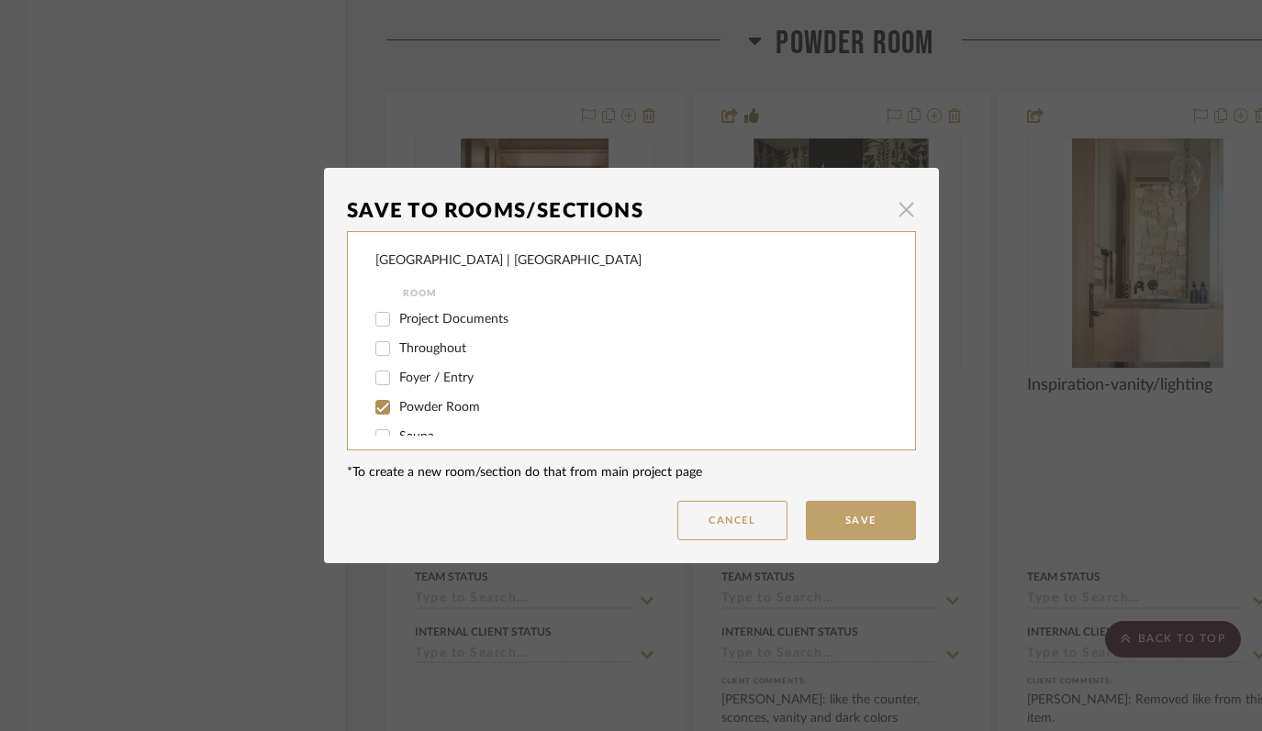
click at [898, 215] on span "button" at bounding box center [906, 209] width 37 height 37
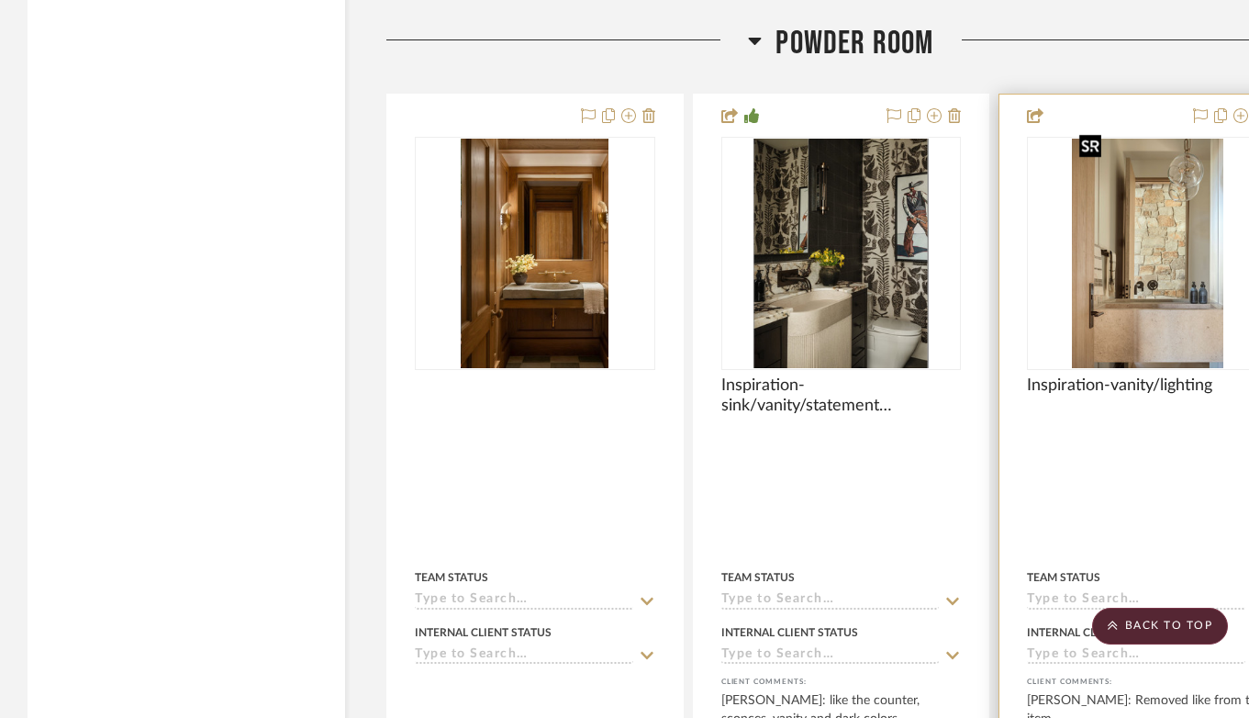
scroll to position [7415, 73]
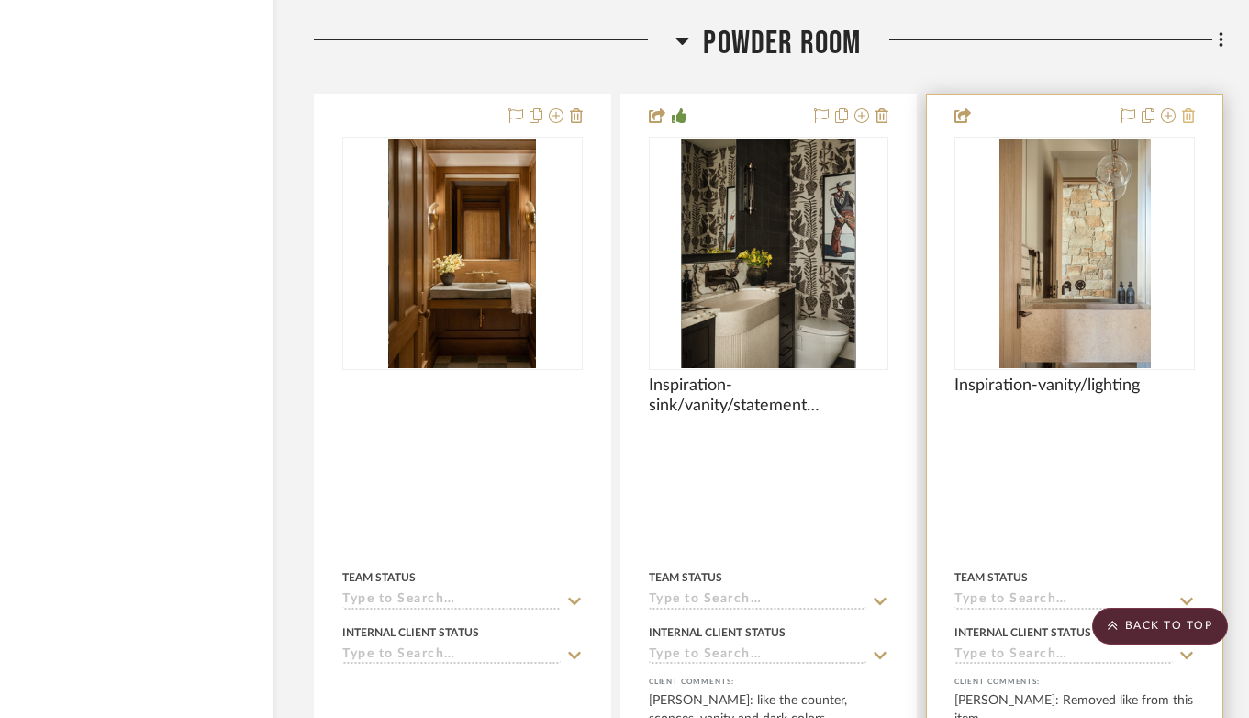
click at [1188, 108] on icon at bounding box center [1188, 115] width 13 height 15
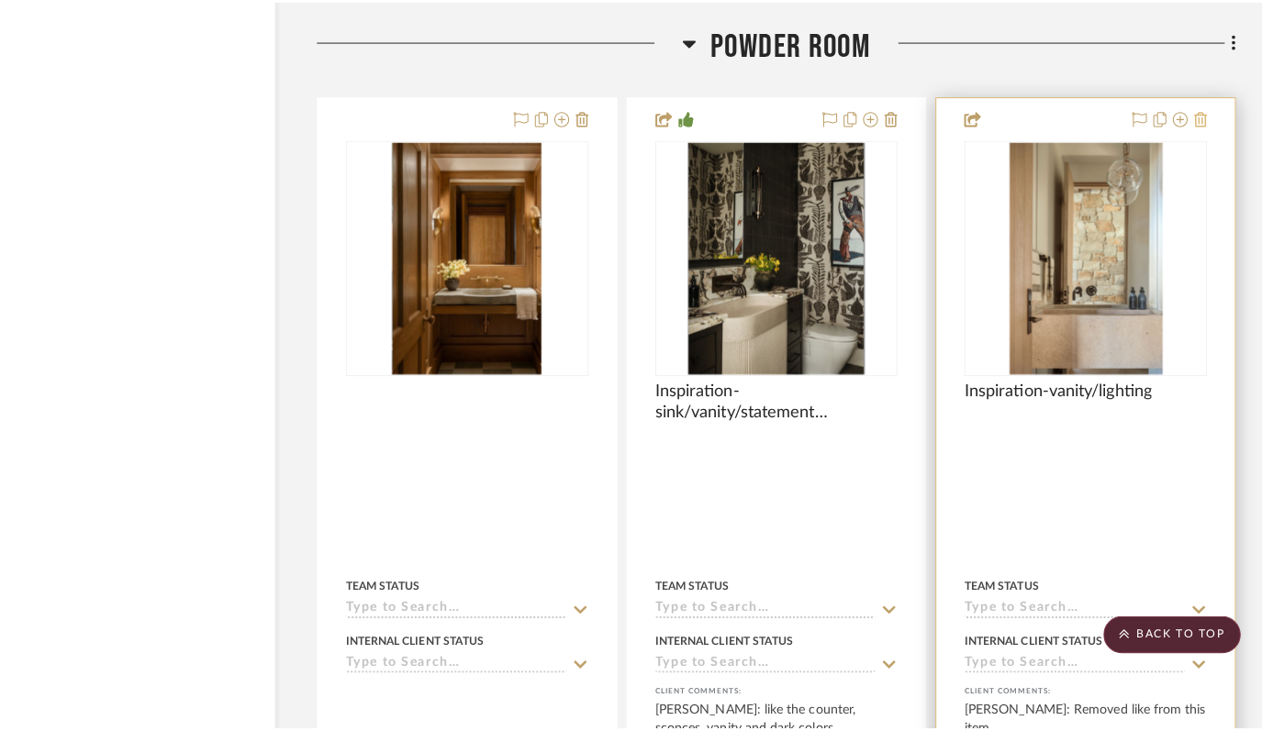
scroll to position [0, 0]
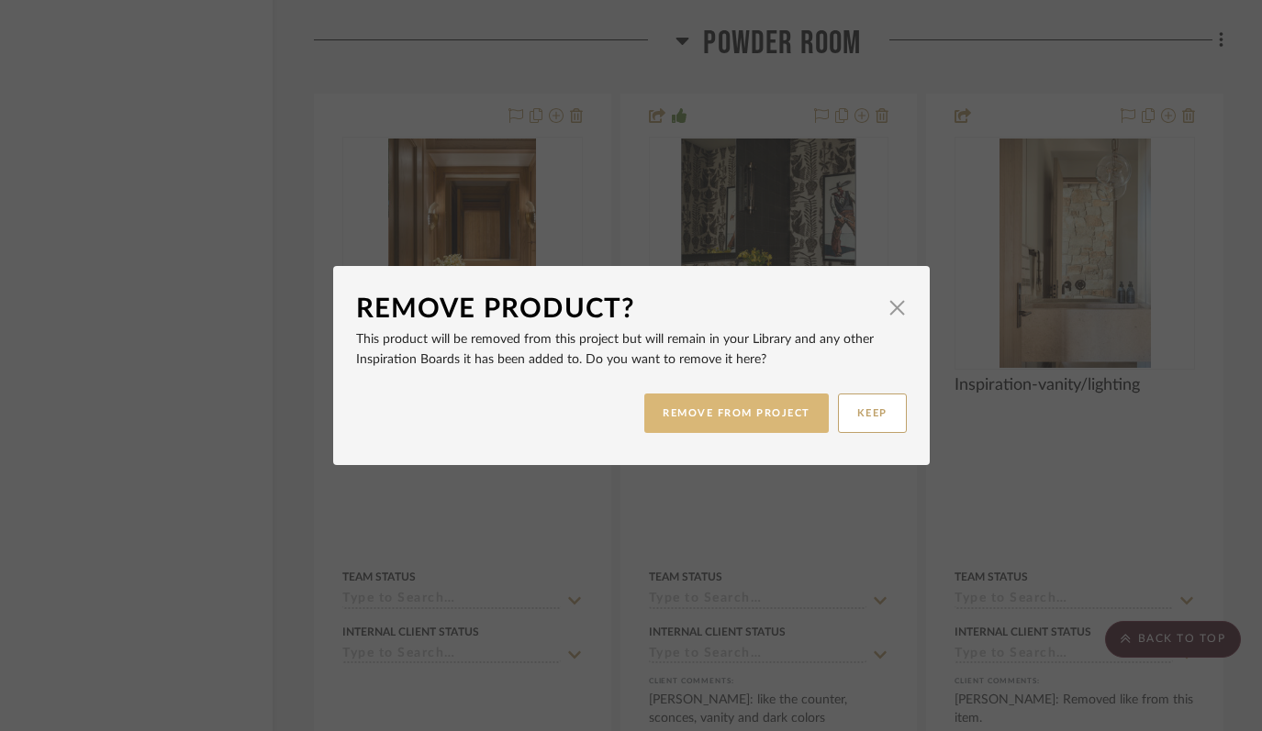
click at [721, 416] on button "REMOVE FROM PROJECT" at bounding box center [736, 413] width 184 height 39
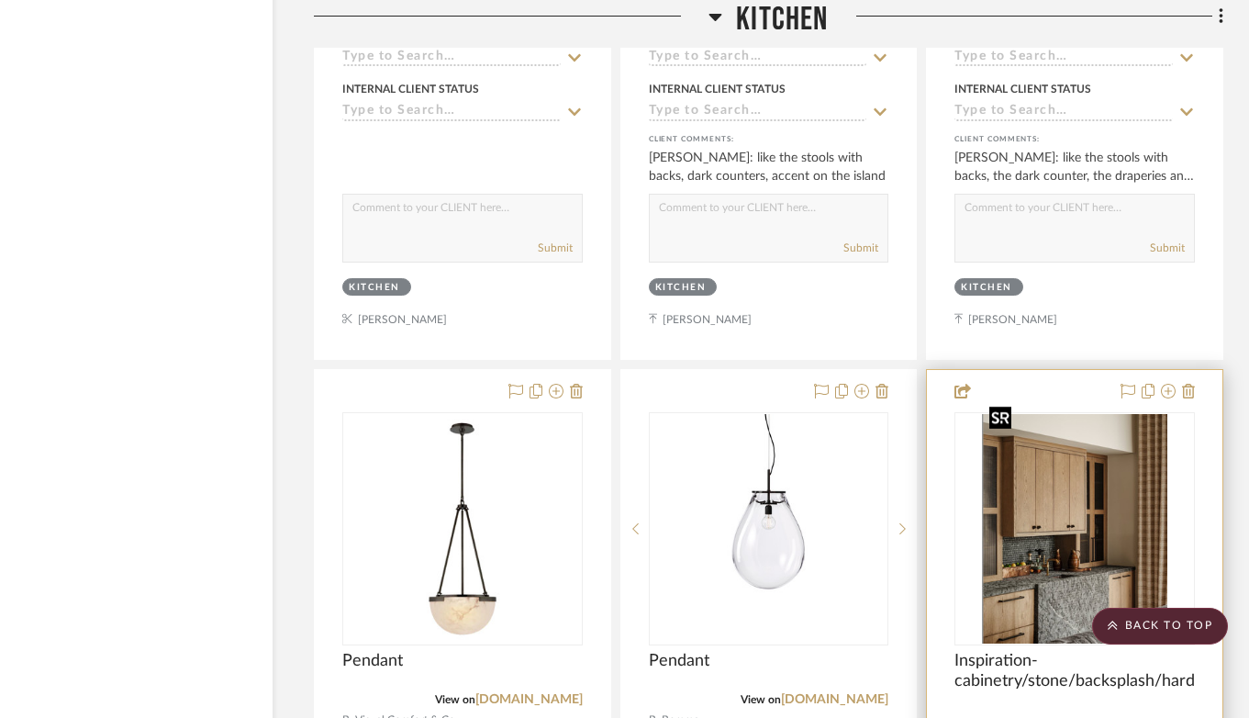
scroll to position [9005, 73]
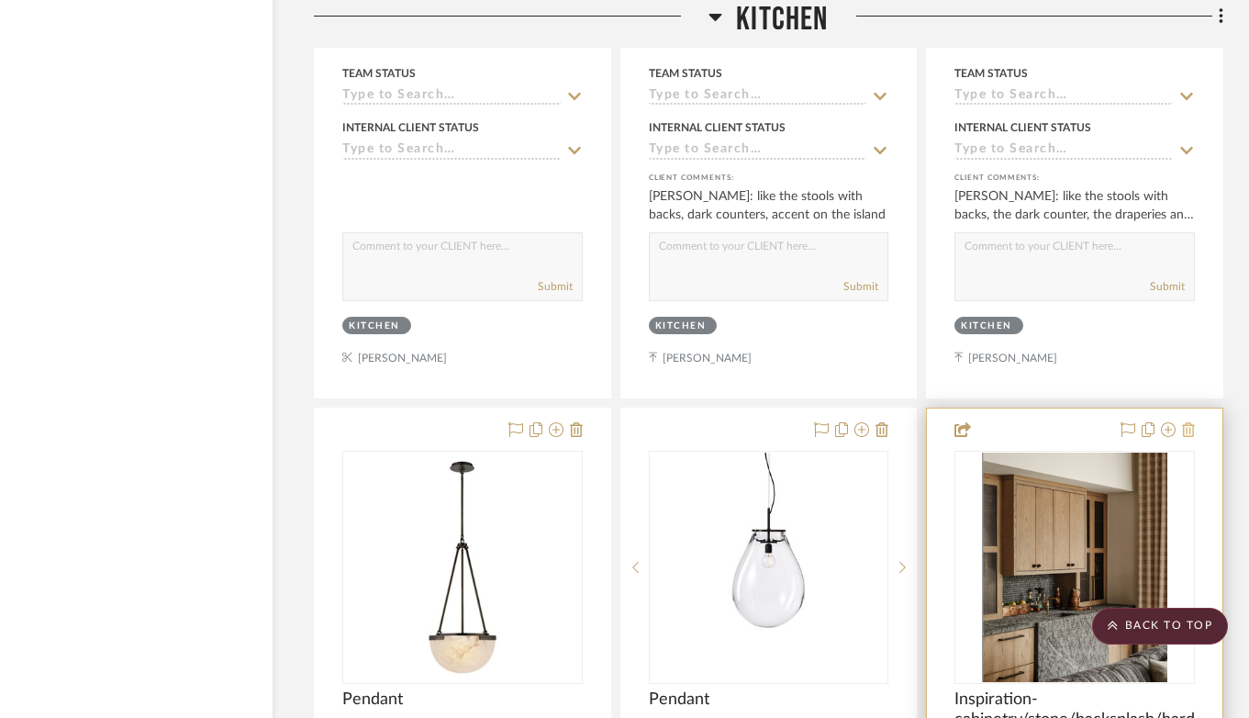
click at [1188, 422] on icon at bounding box center [1188, 429] width 13 height 15
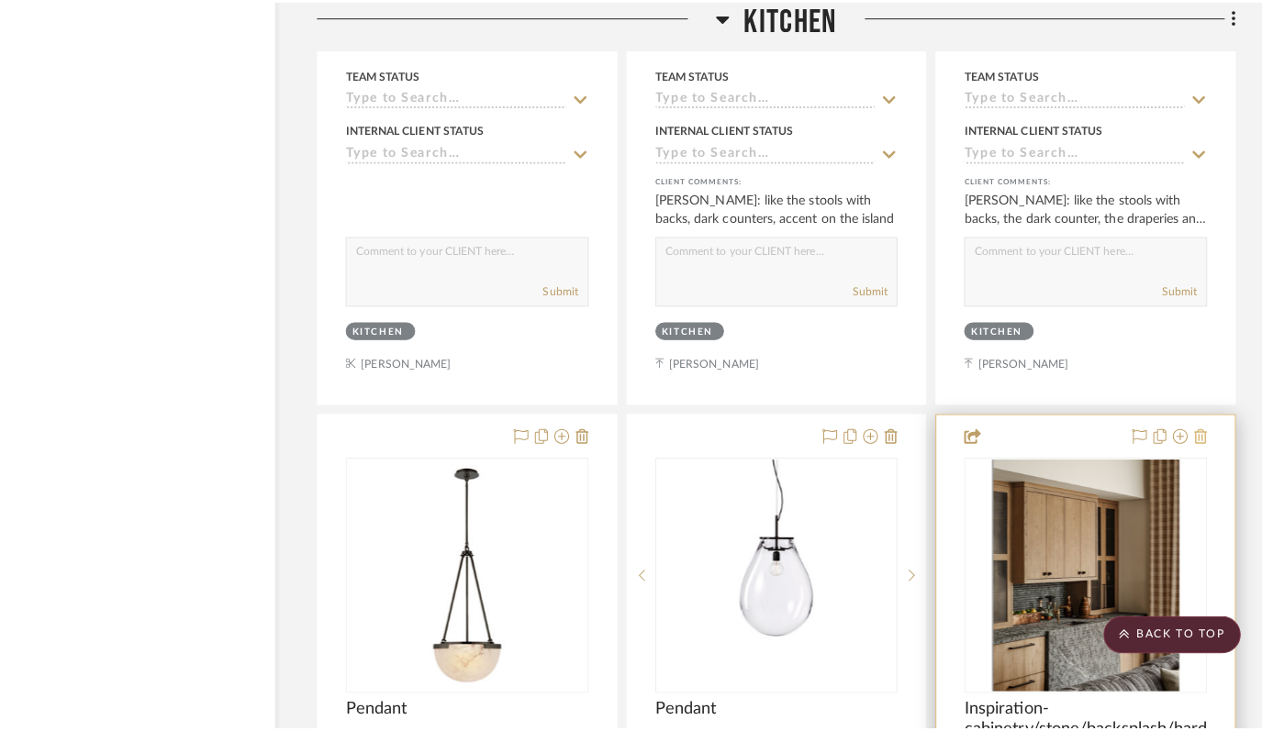
scroll to position [0, 0]
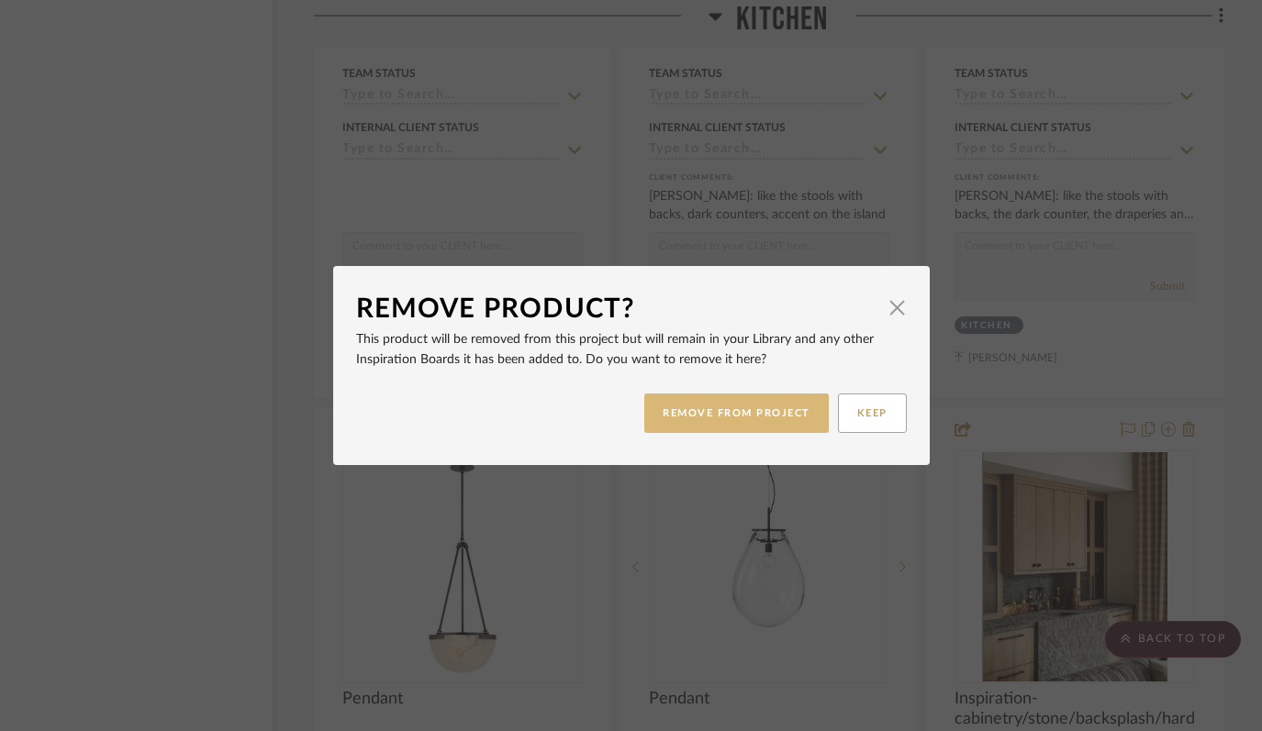
click at [727, 405] on button "REMOVE FROM PROJECT" at bounding box center [736, 413] width 184 height 39
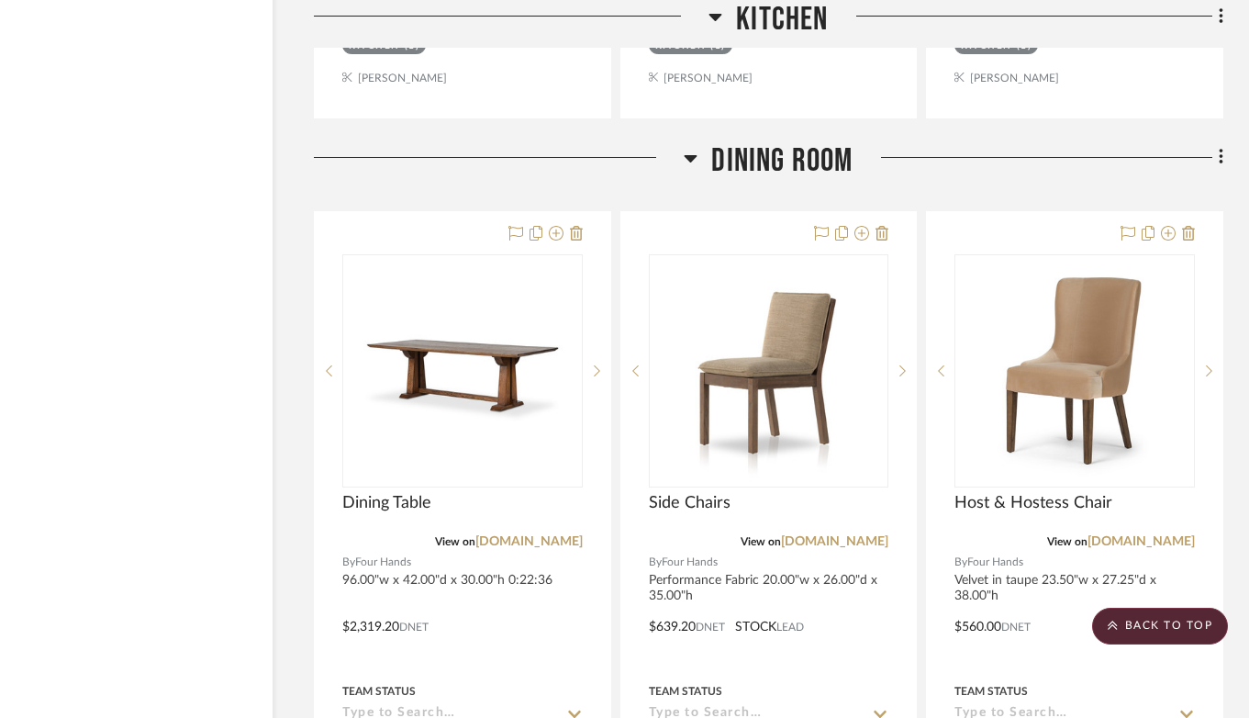
scroll to position [10101, 73]
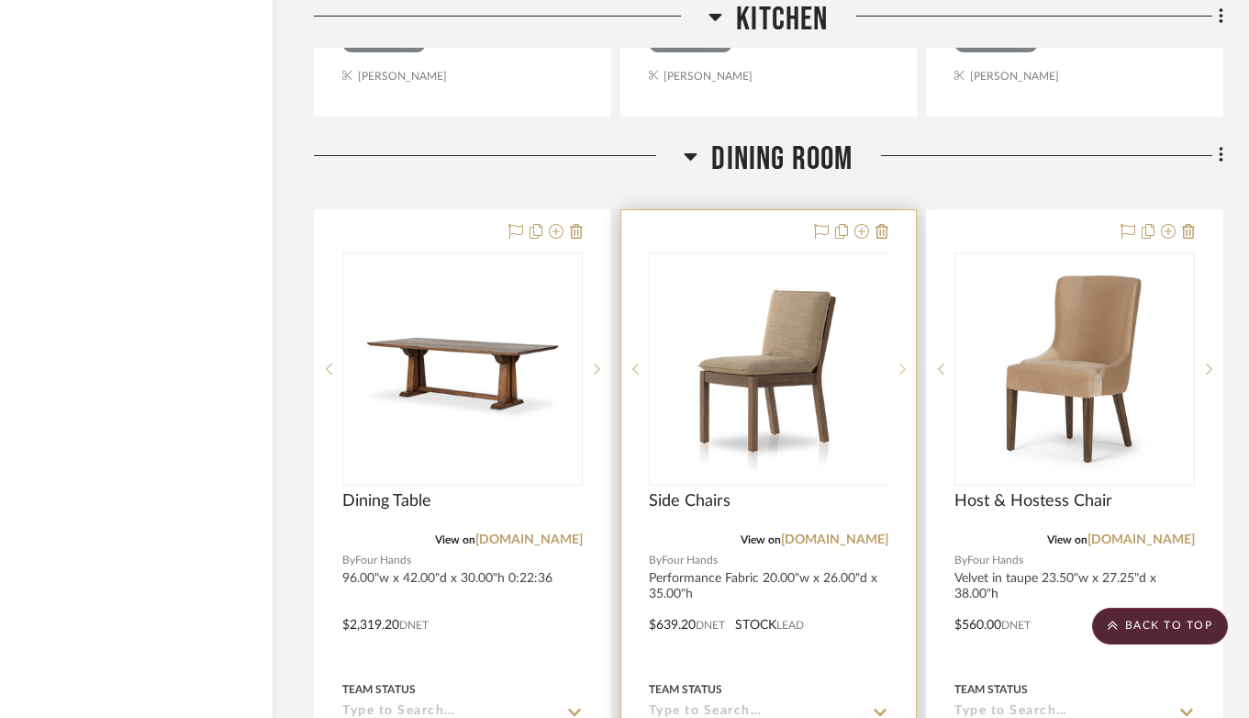
click at [904, 363] on icon at bounding box center [902, 369] width 6 height 13
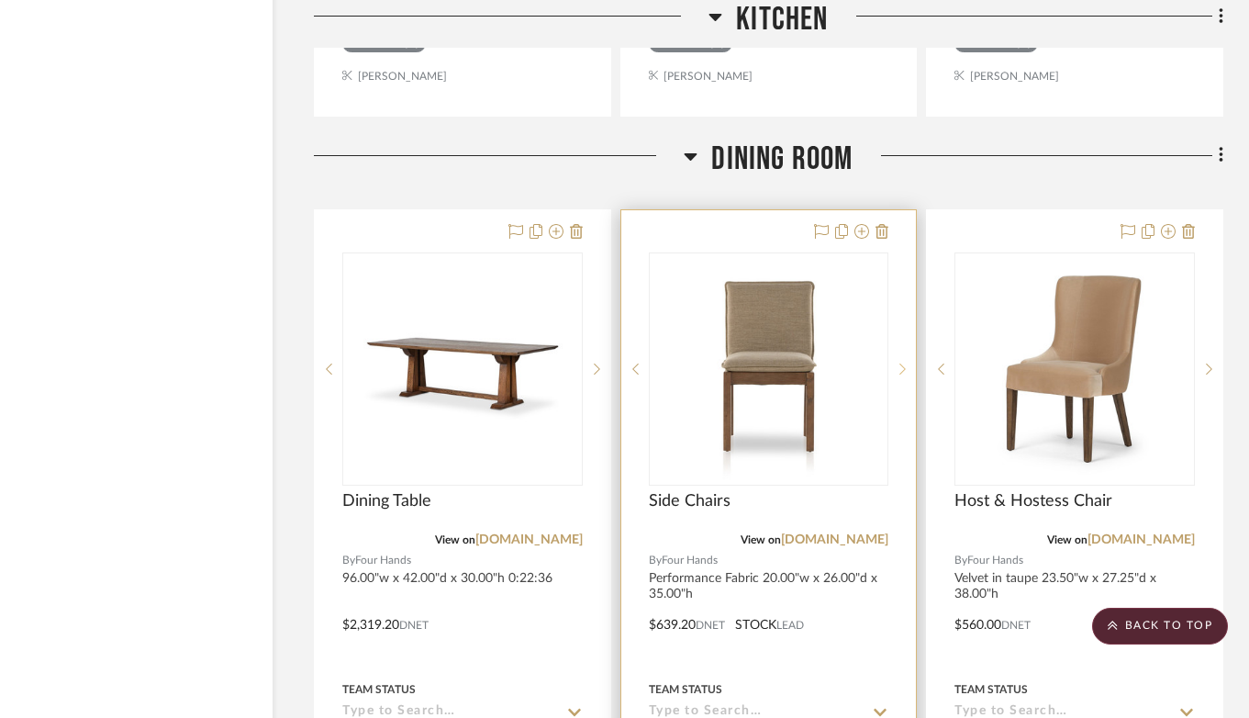
click at [904, 363] on icon at bounding box center [902, 369] width 6 height 13
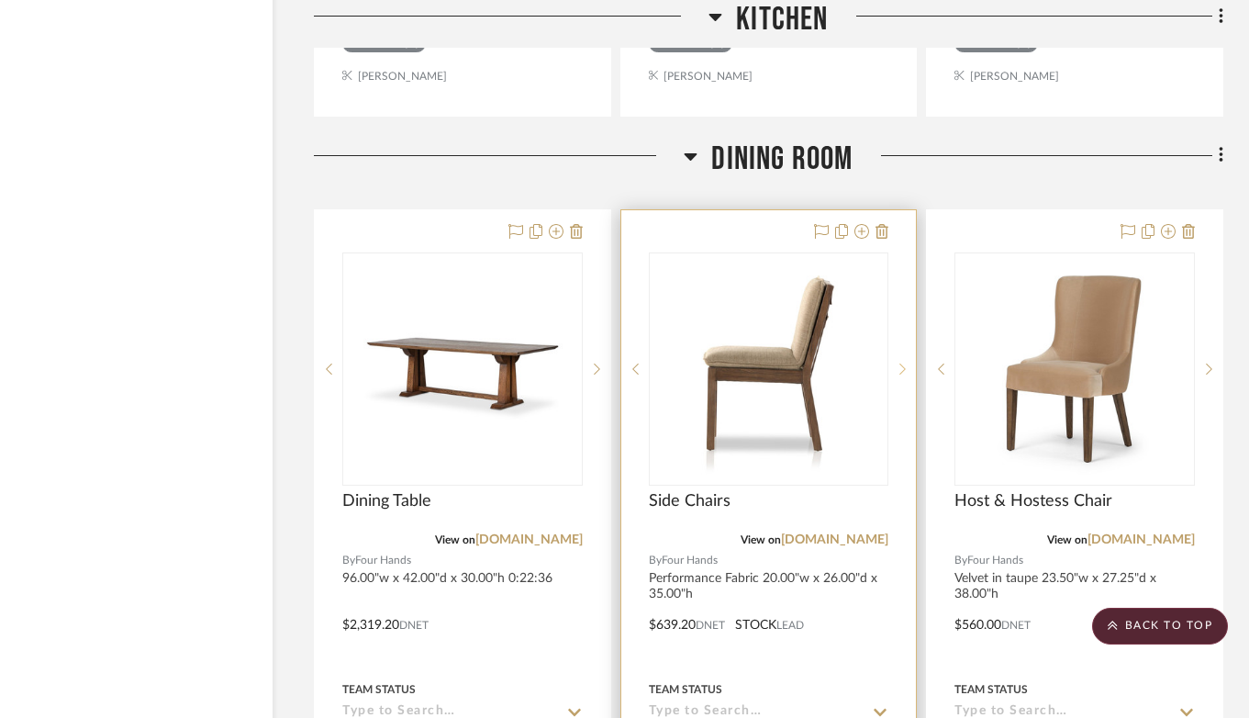
click at [904, 363] on icon at bounding box center [902, 369] width 6 height 13
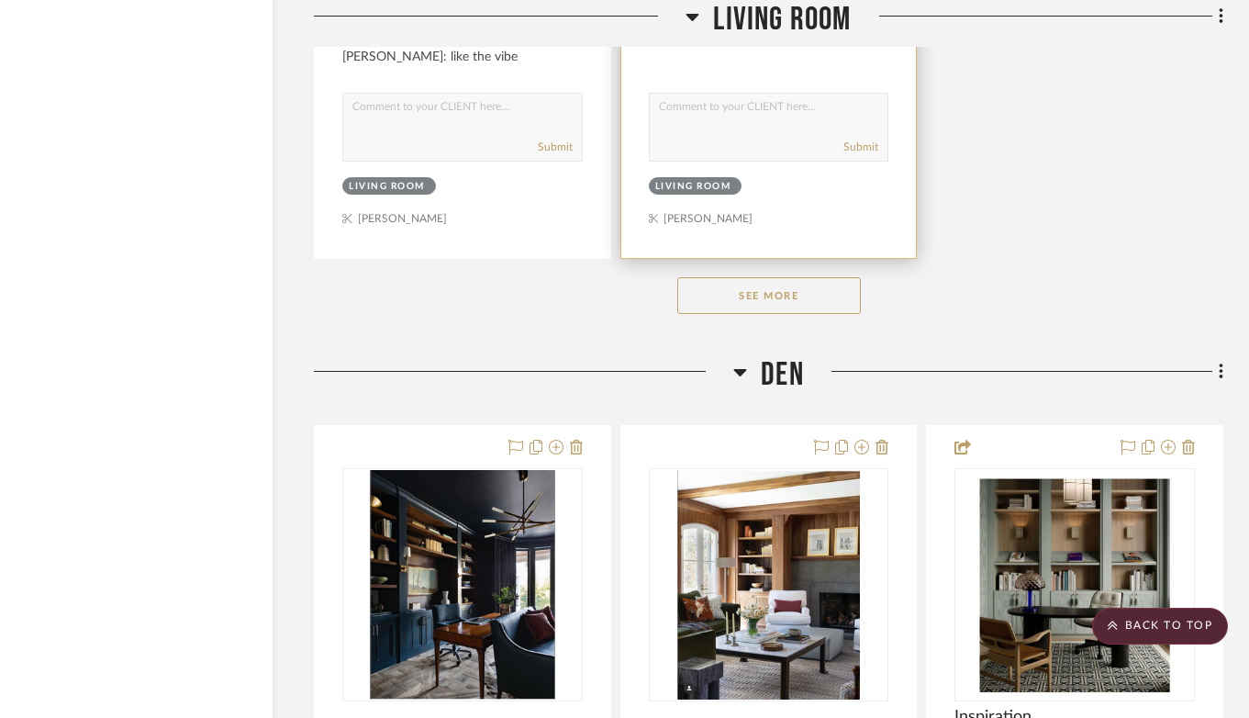
scroll to position [14226, 73]
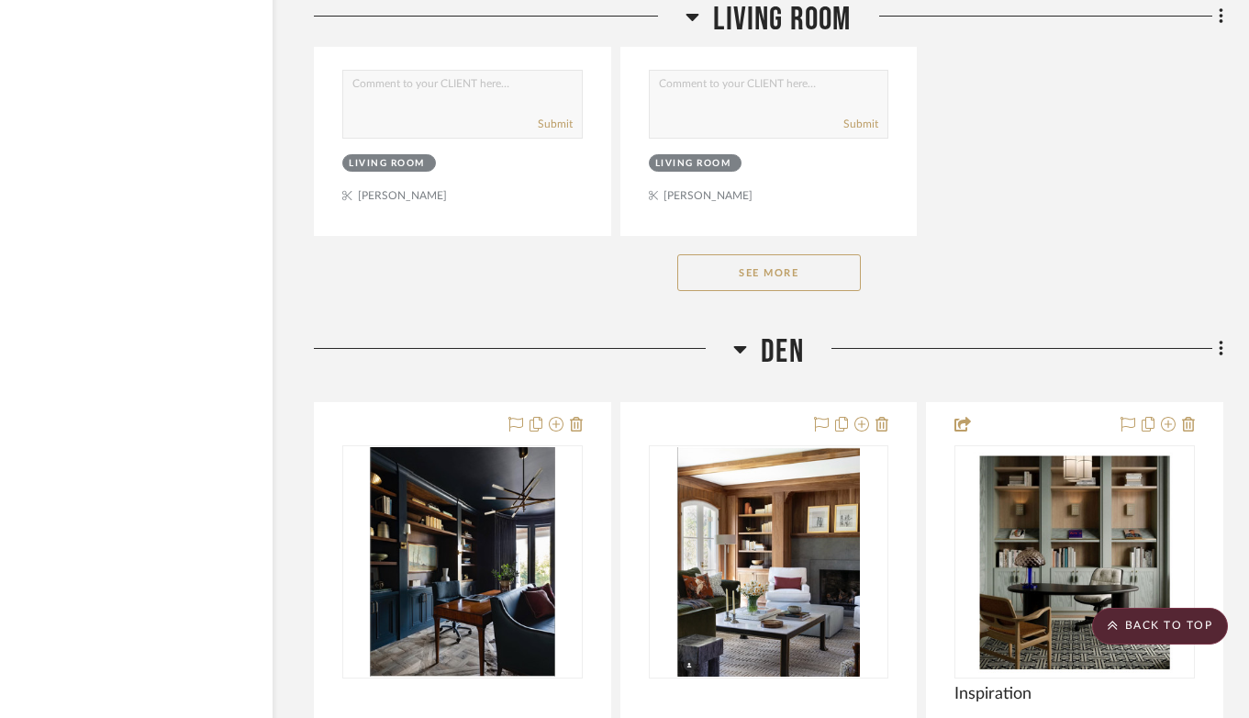
click at [780, 254] on button "See More" at bounding box center [769, 272] width 184 height 37
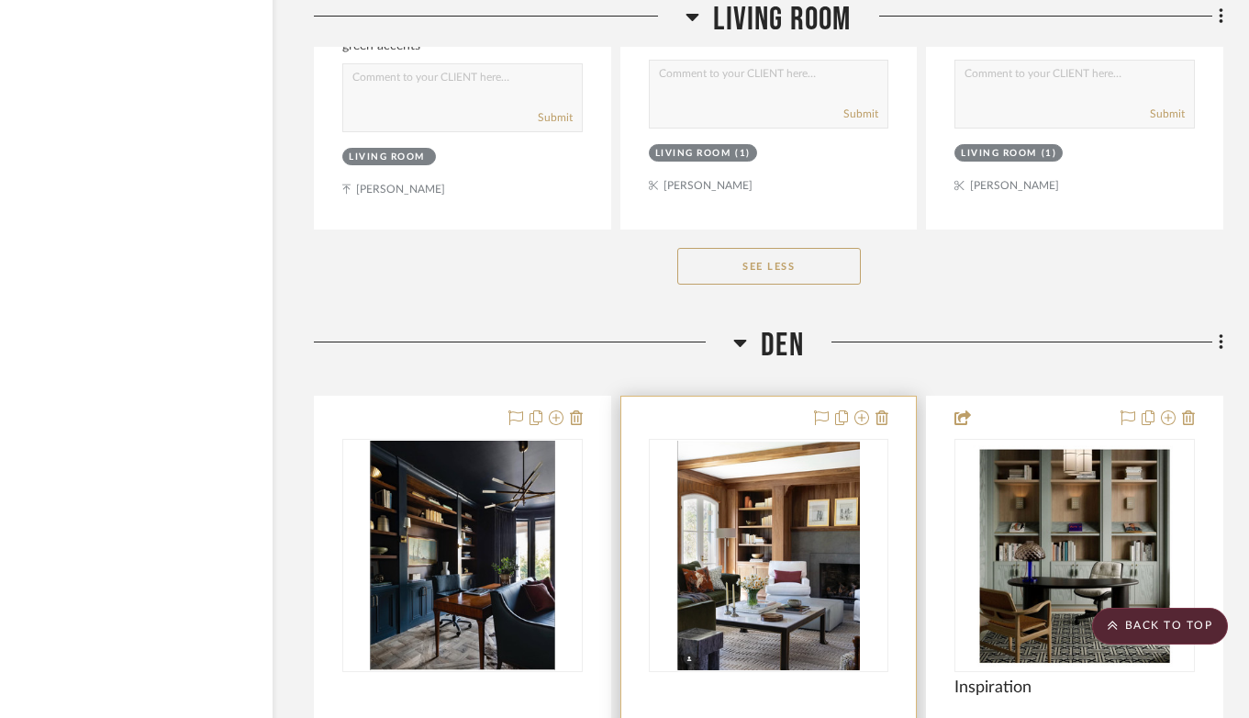
scroll to position [17510, 73]
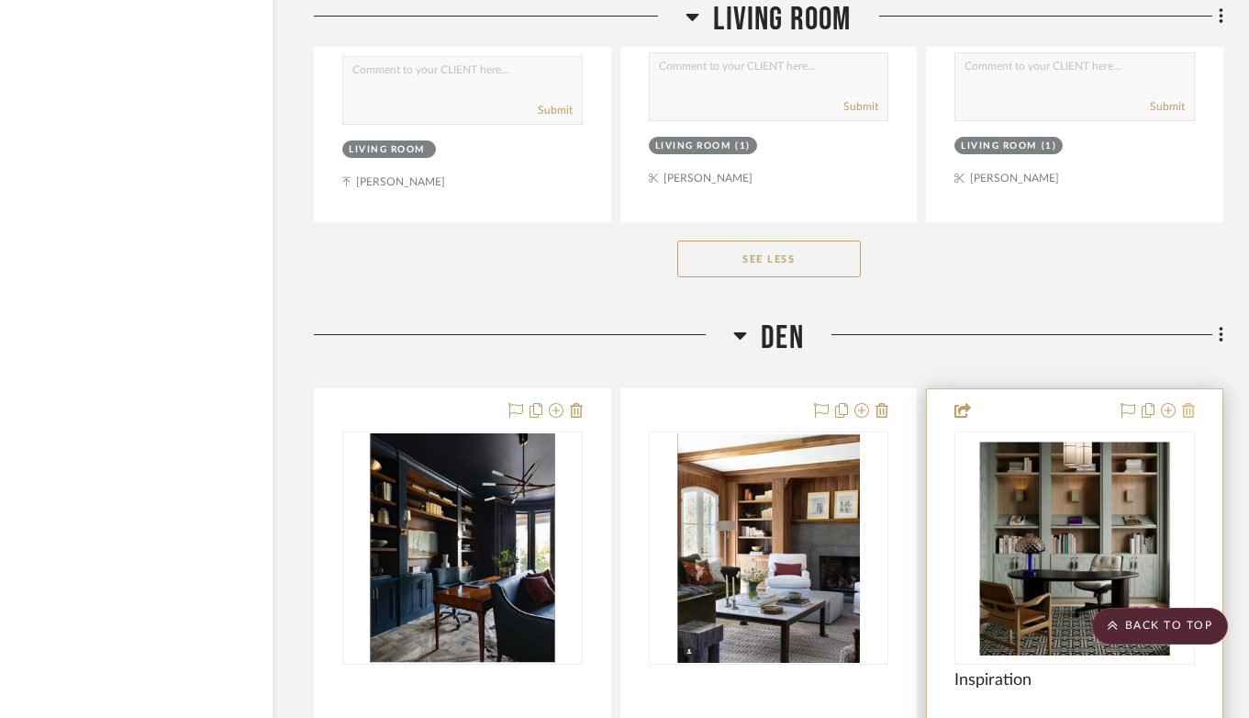
click at [1186, 403] on icon at bounding box center [1188, 410] width 13 height 15
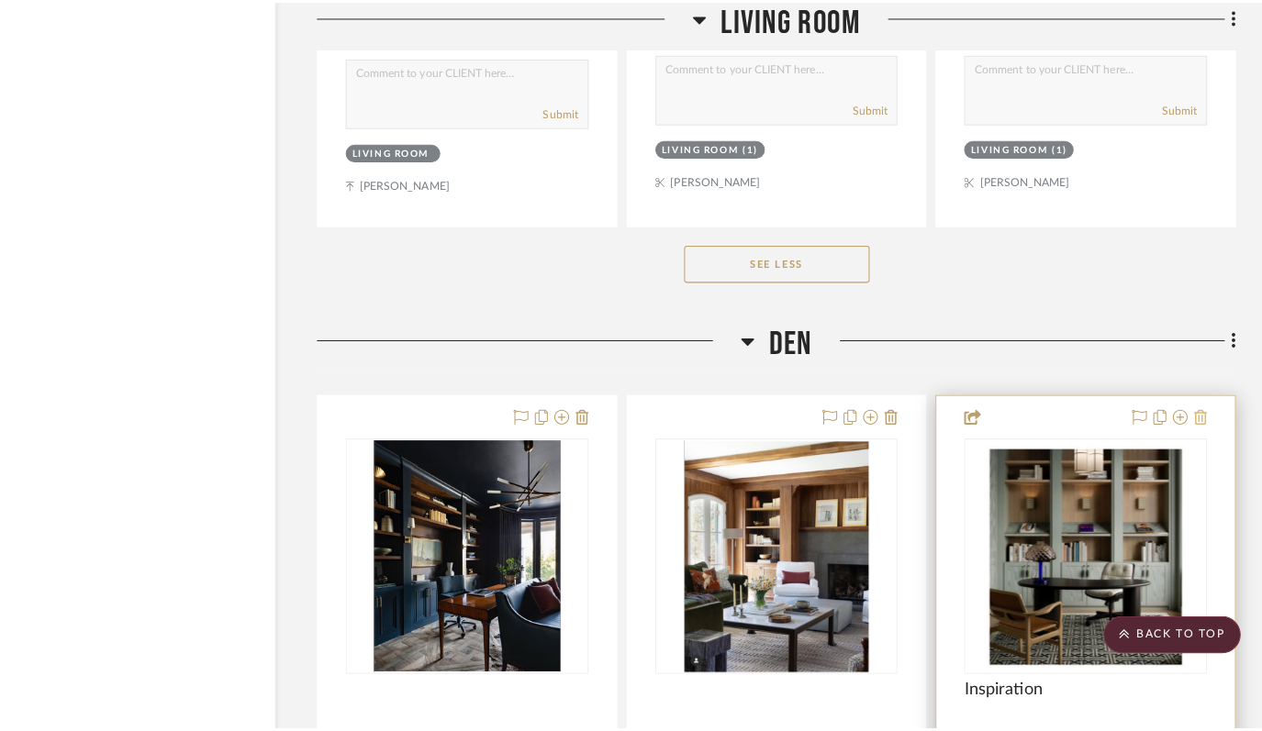
scroll to position [0, 0]
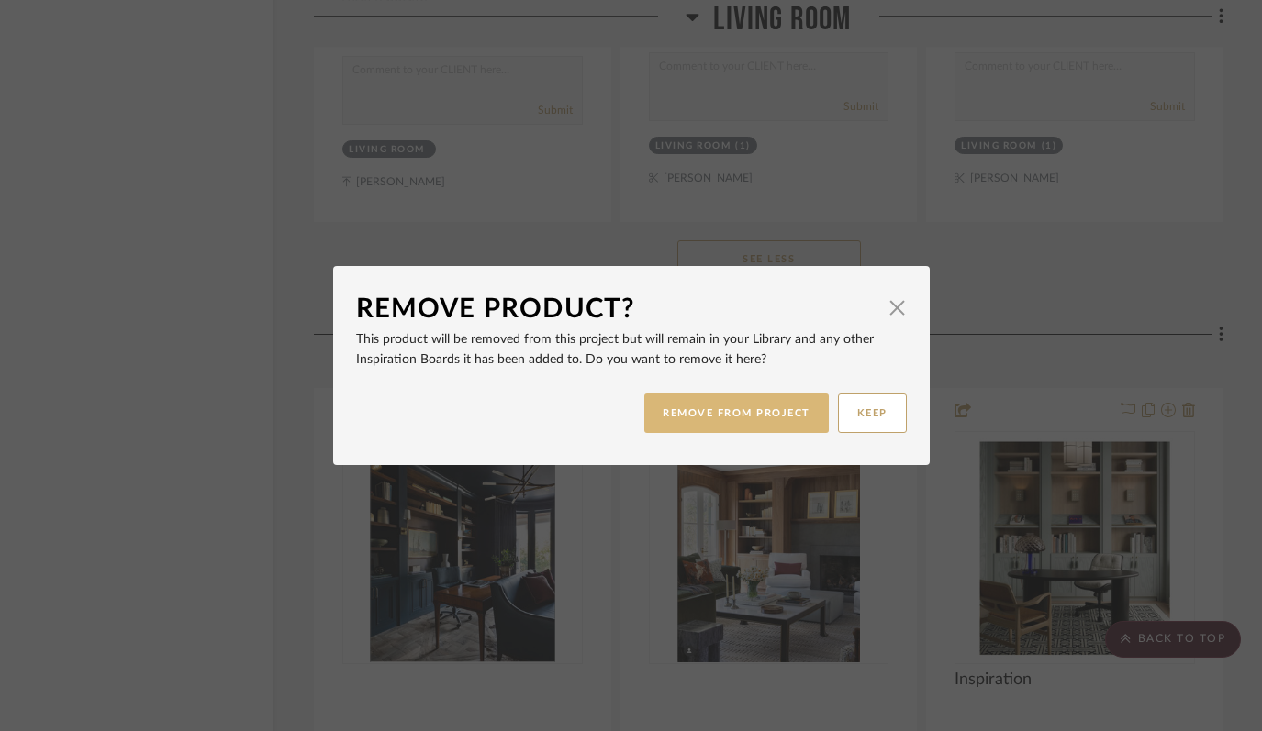
click at [700, 407] on button "REMOVE FROM PROJECT" at bounding box center [736, 413] width 184 height 39
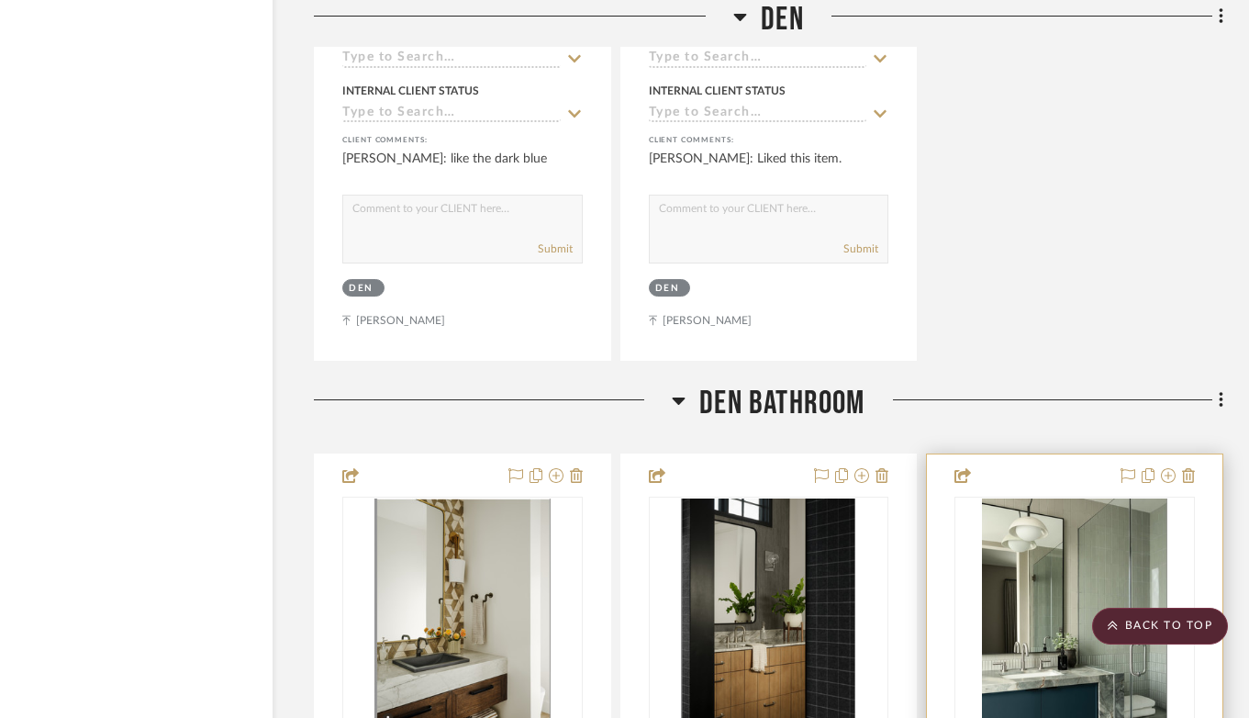
scroll to position [19292, 73]
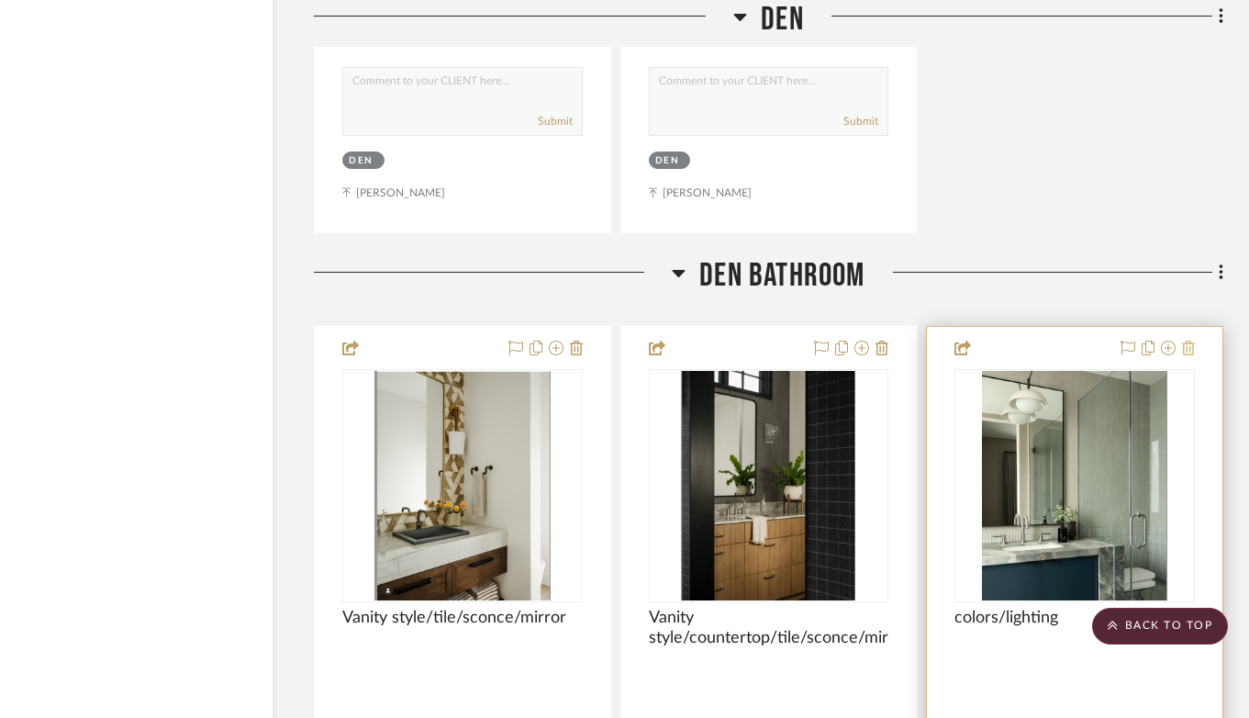
click at [1186, 340] on icon at bounding box center [1188, 347] width 13 height 15
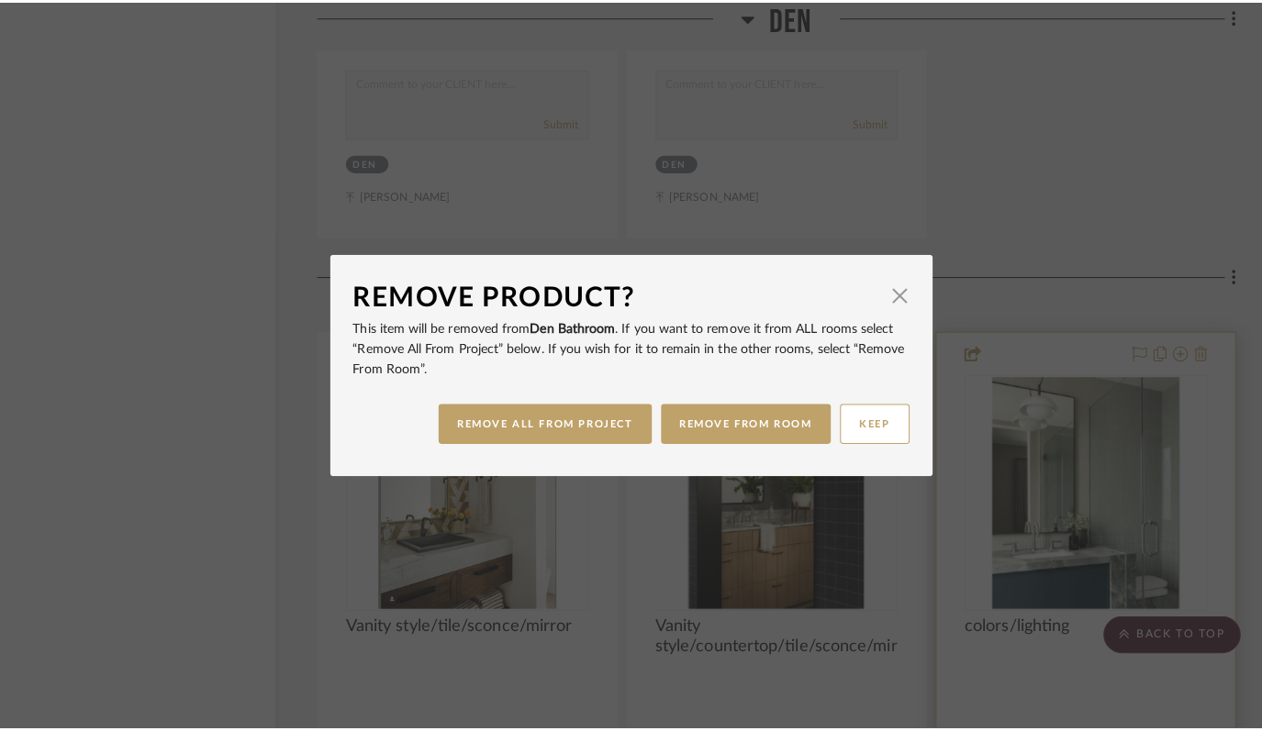
scroll to position [0, 0]
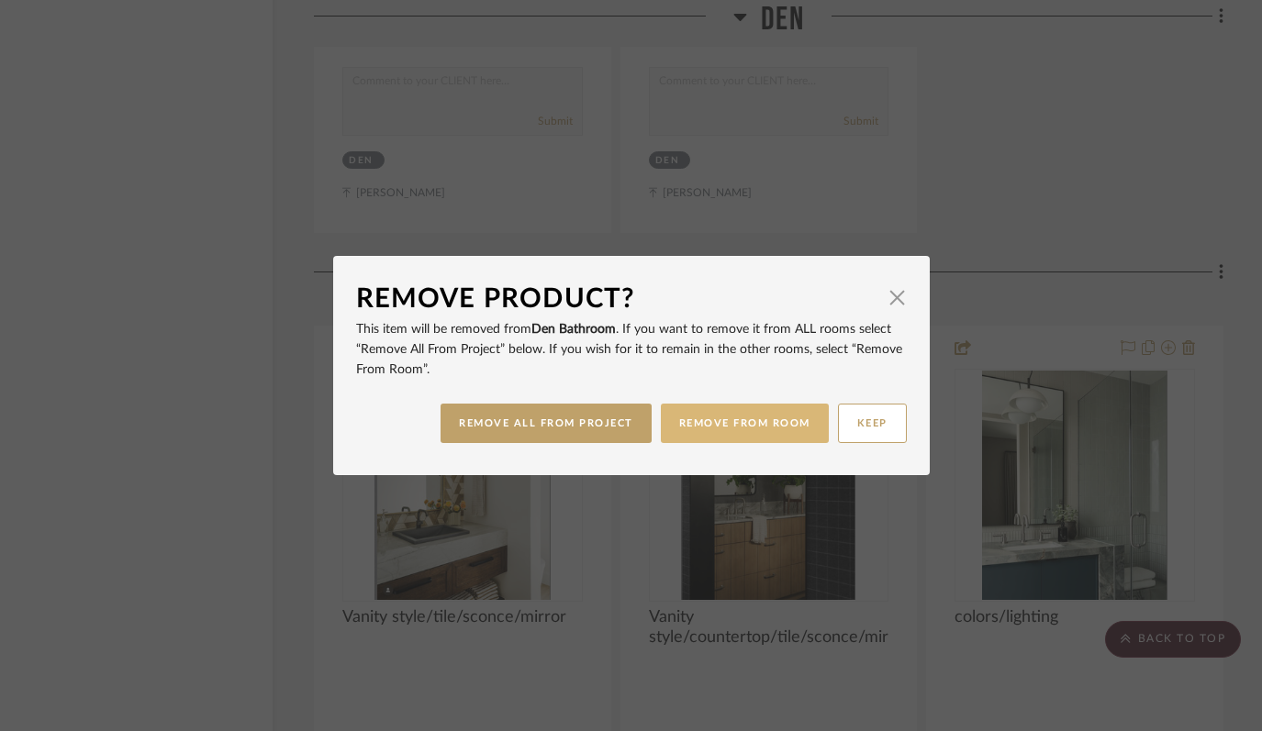
click at [745, 427] on button "REMOVE FROM ROOM" at bounding box center [745, 423] width 168 height 39
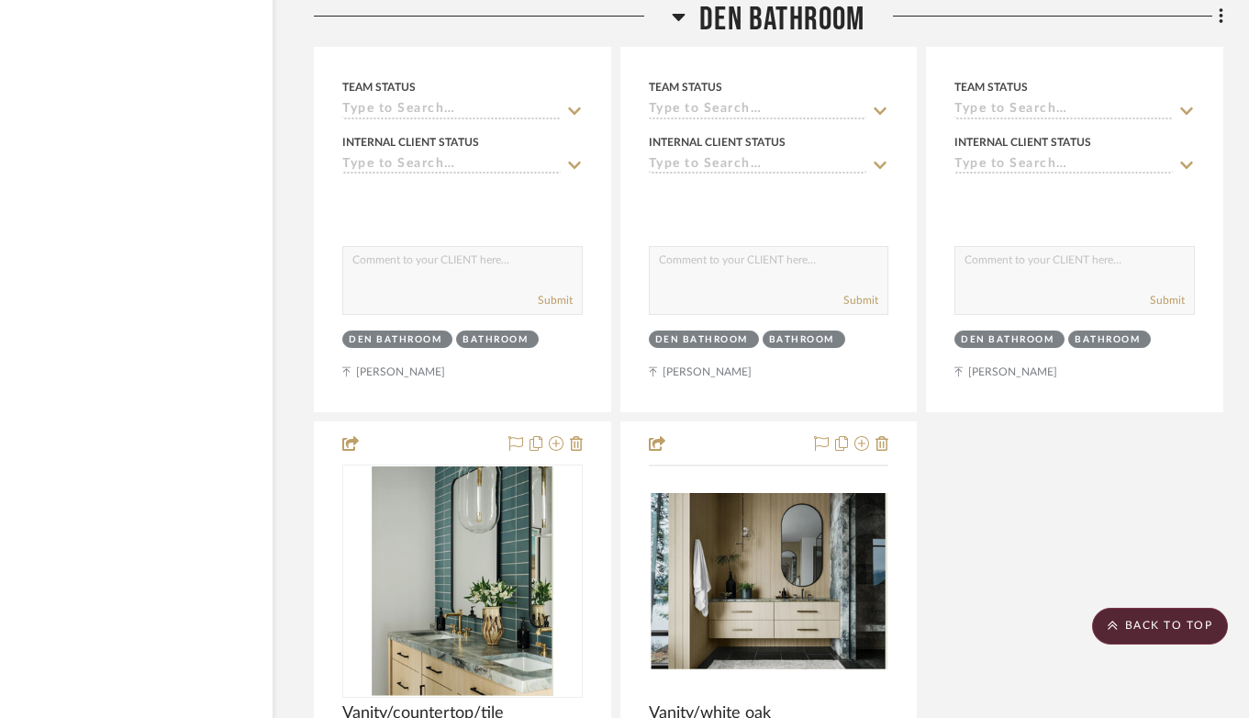
scroll to position [20028, 73]
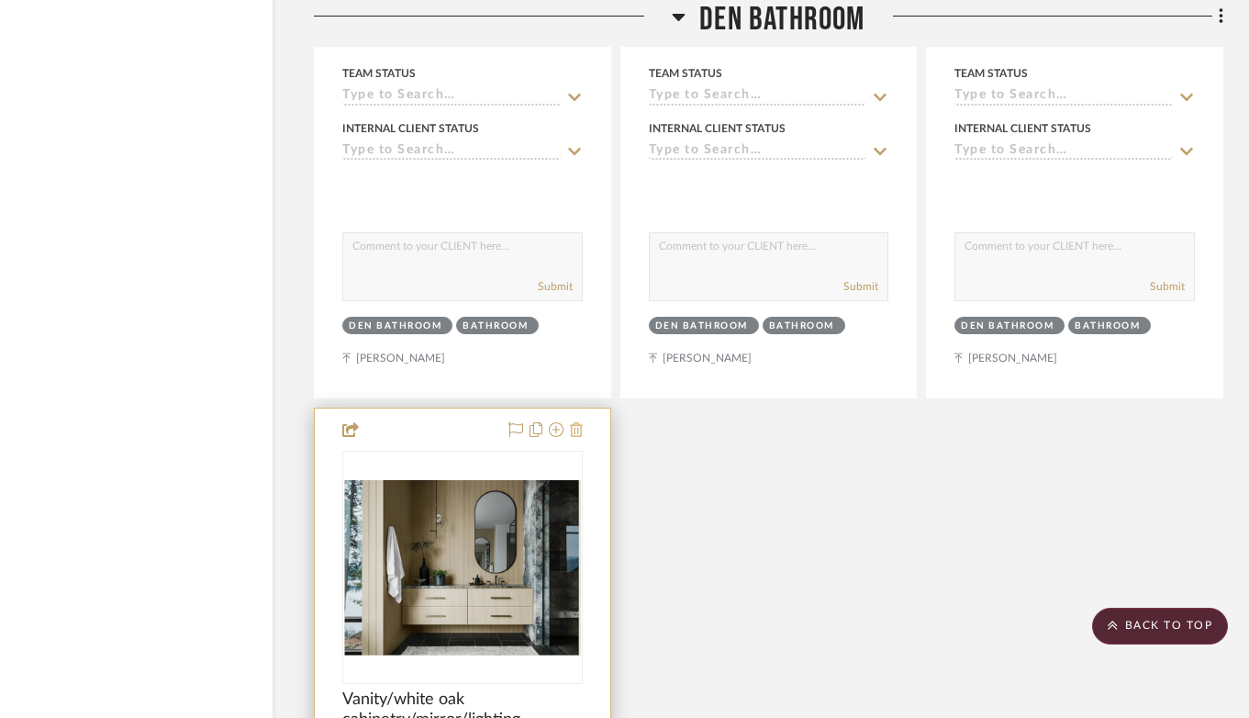
click at [572, 422] on icon at bounding box center [576, 429] width 13 height 15
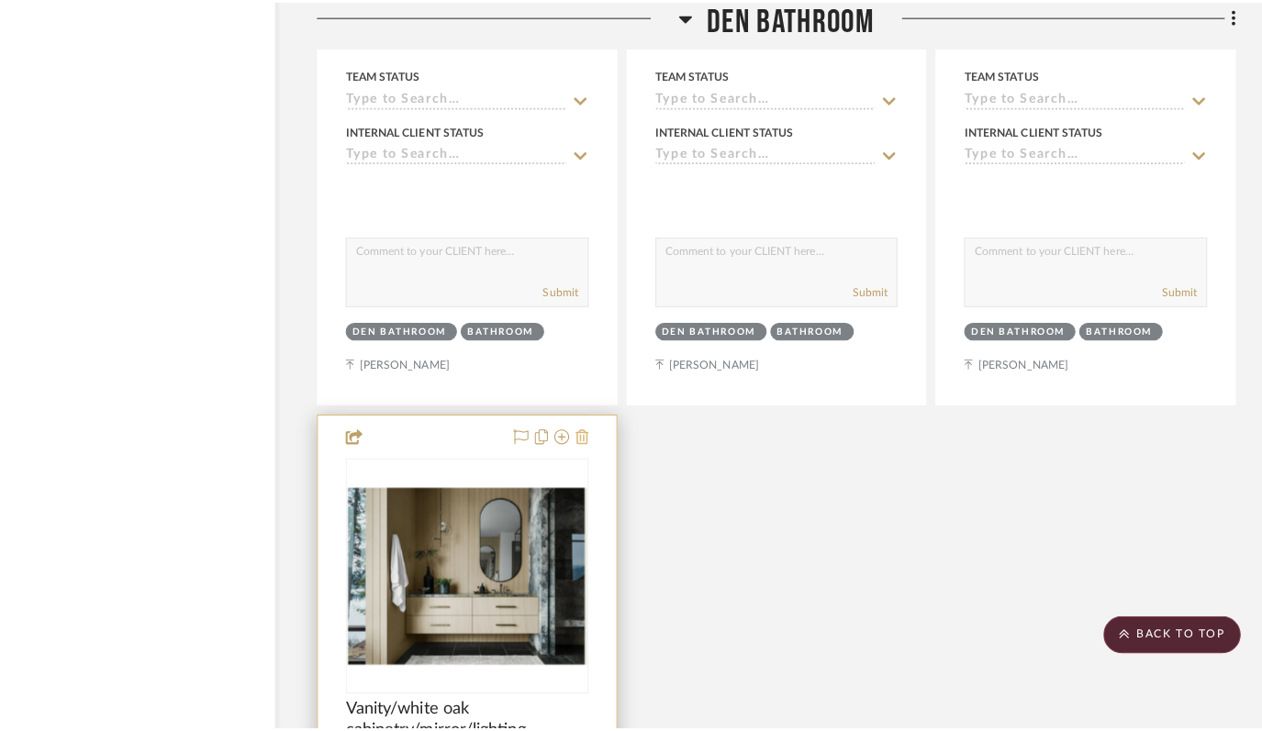
scroll to position [0, 0]
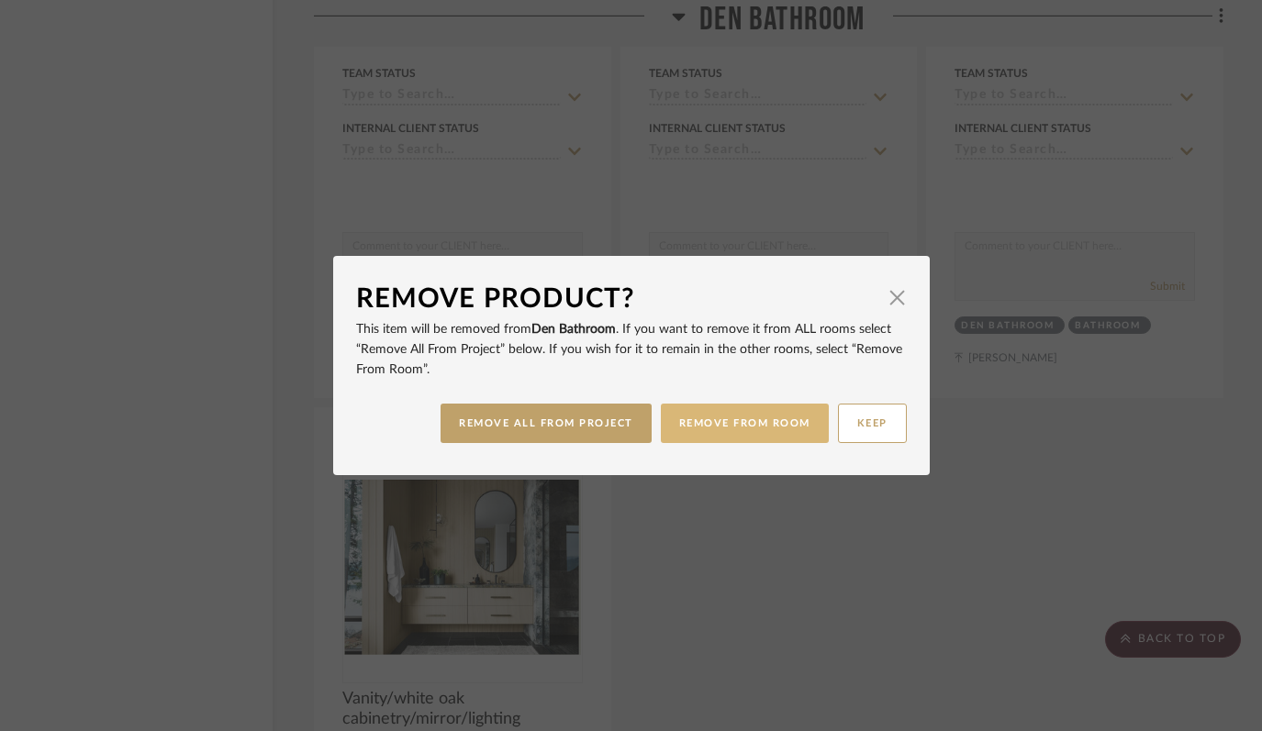
click at [764, 427] on button "REMOVE FROM ROOM" at bounding box center [745, 423] width 168 height 39
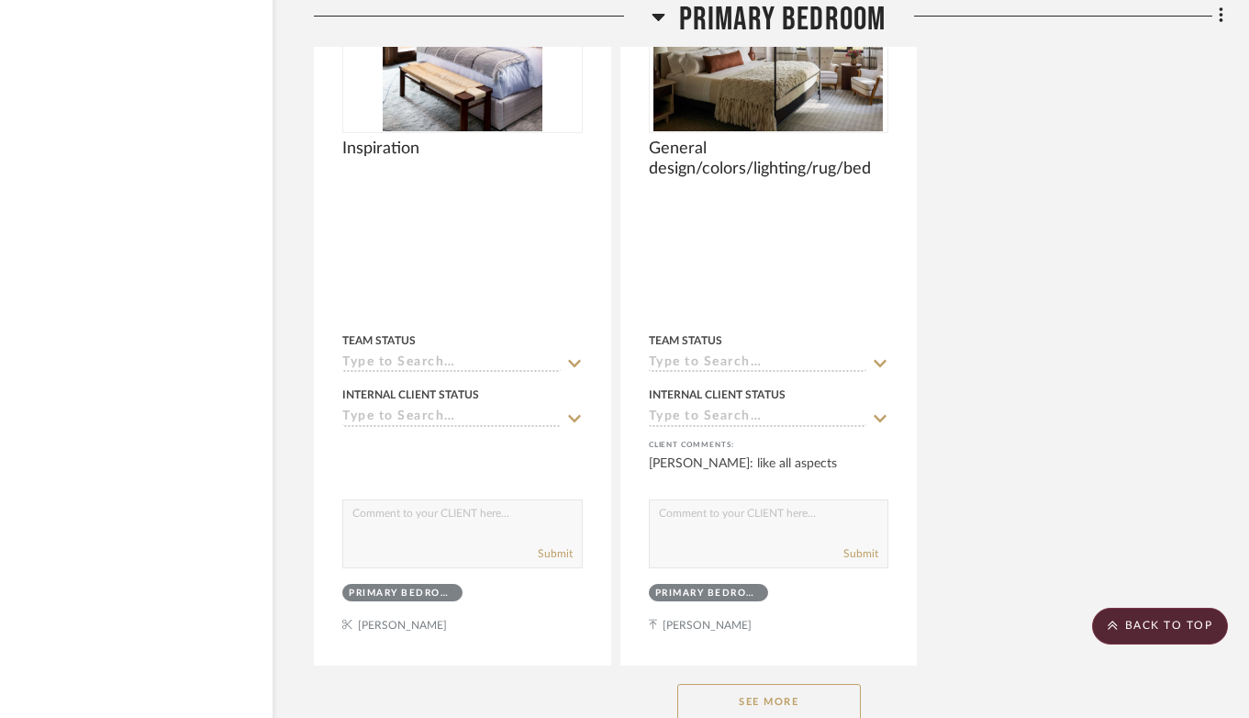
scroll to position [22564, 73]
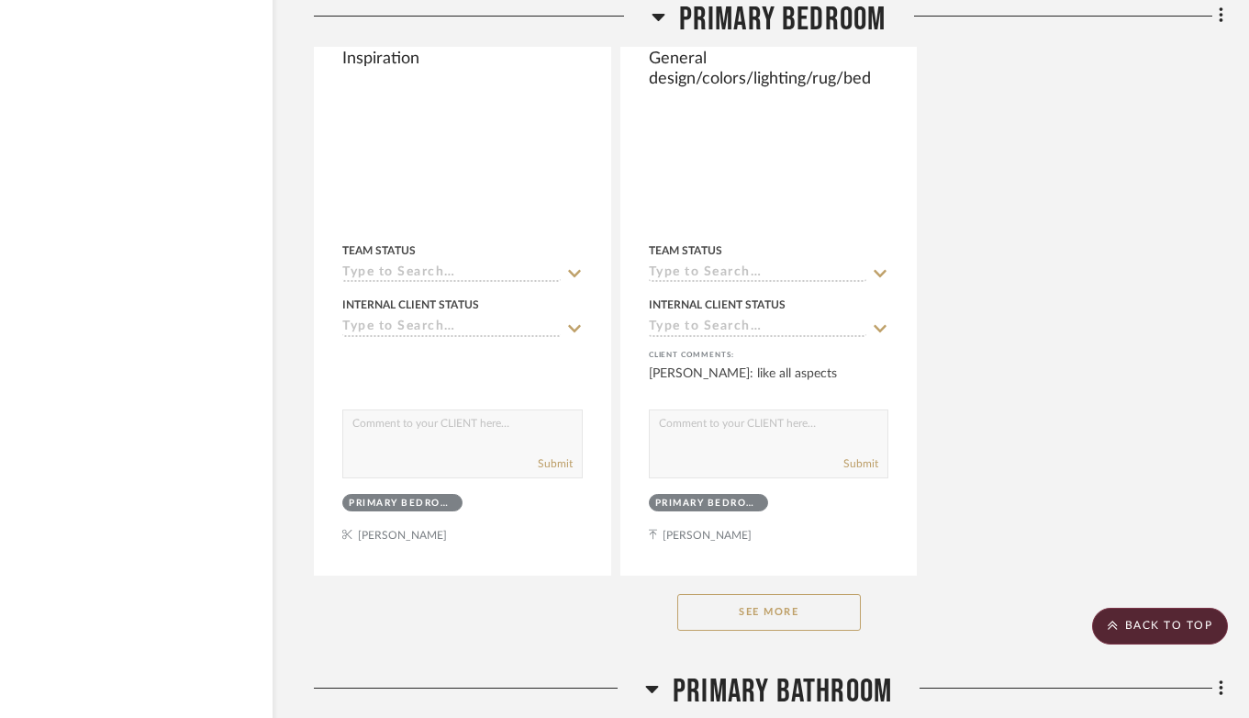
click at [798, 594] on button "See More" at bounding box center [769, 612] width 184 height 37
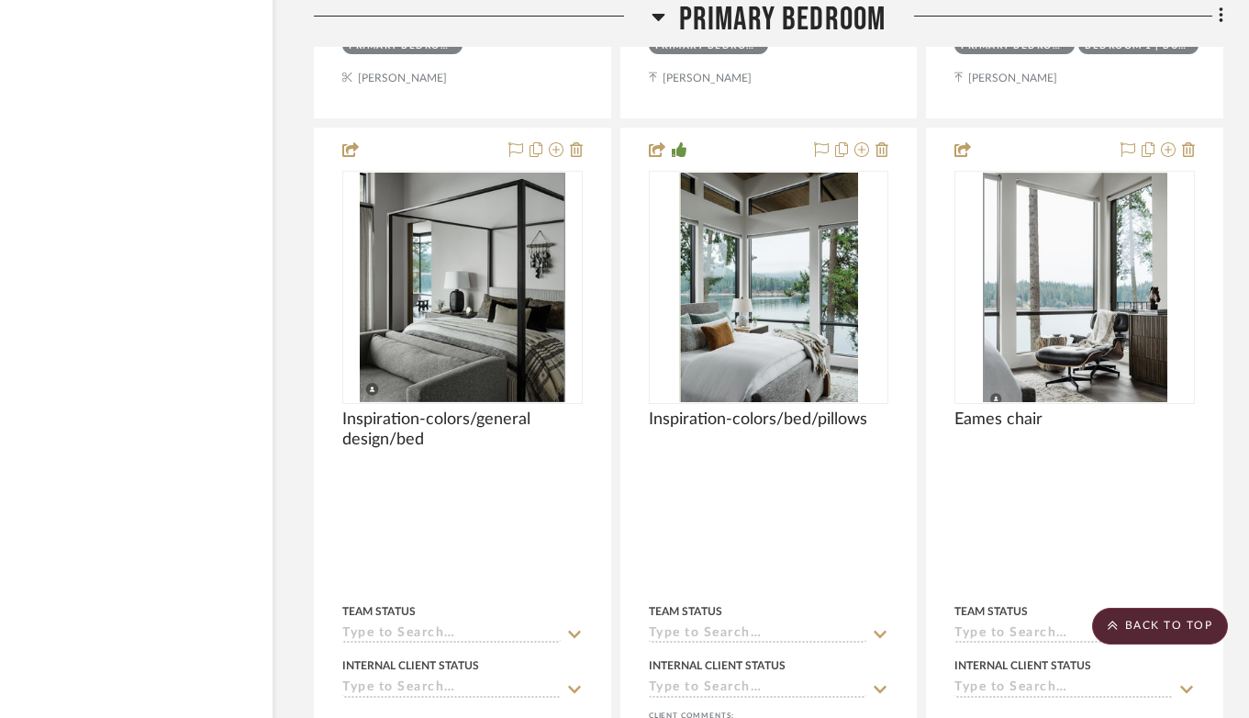
scroll to position [23022, 73]
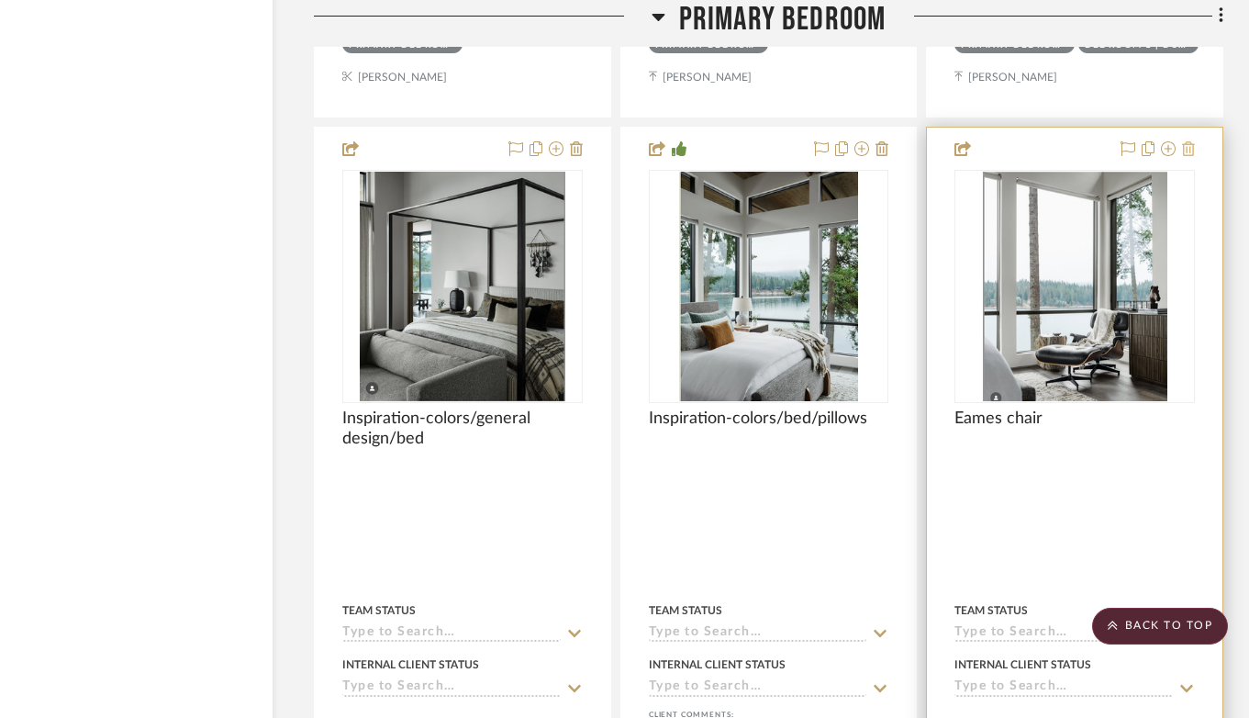
click at [1189, 141] on icon at bounding box center [1188, 148] width 13 height 15
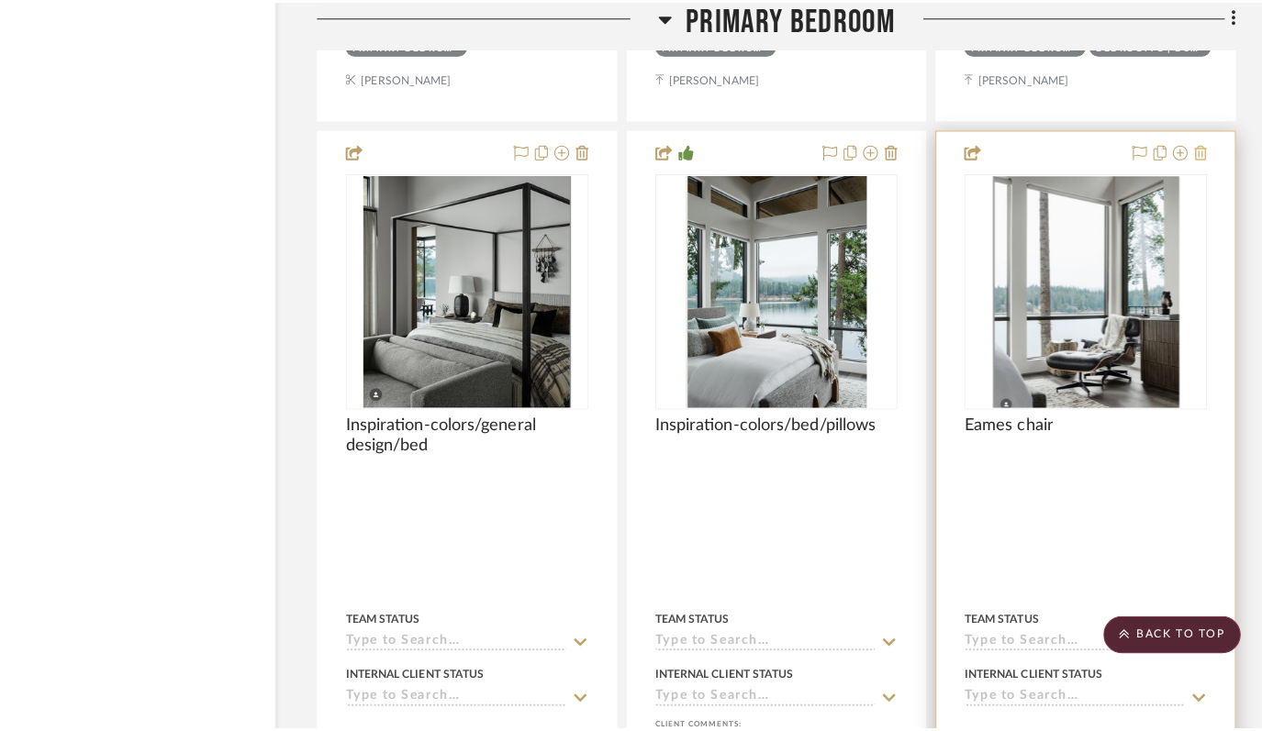
scroll to position [0, 0]
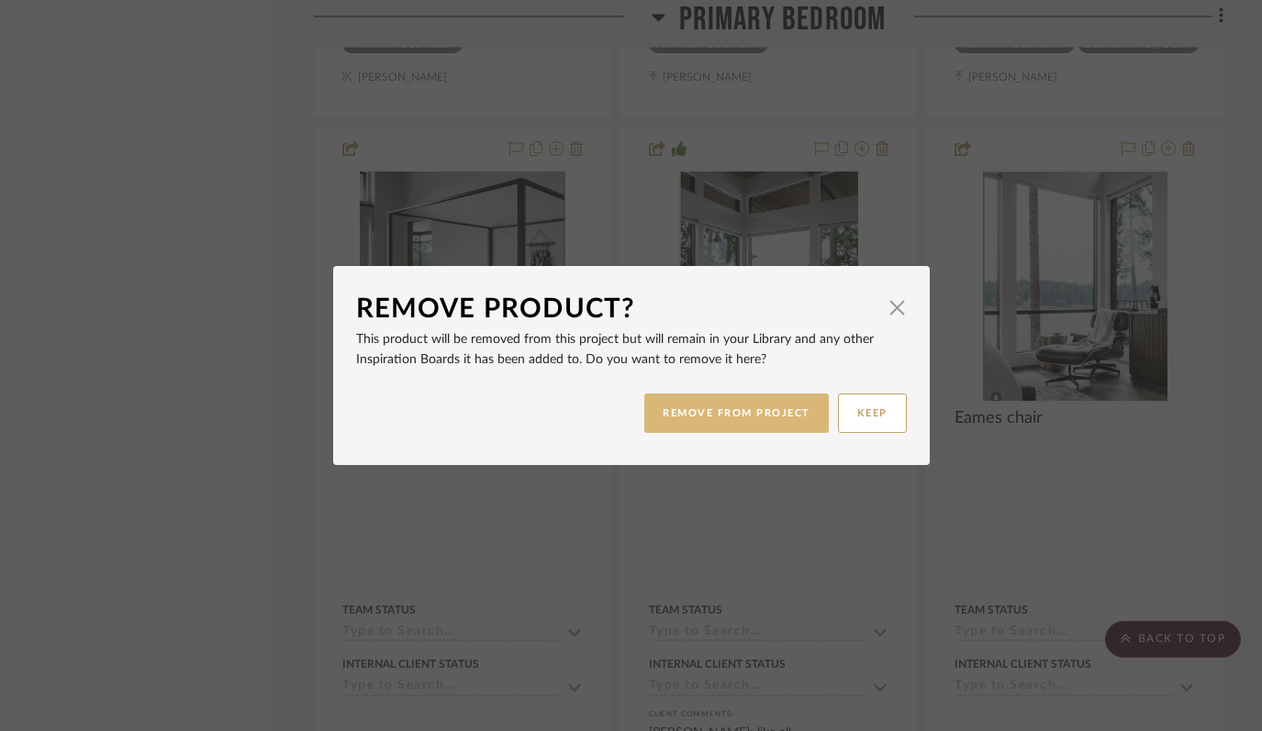
click at [755, 410] on button "REMOVE FROM PROJECT" at bounding box center [736, 413] width 184 height 39
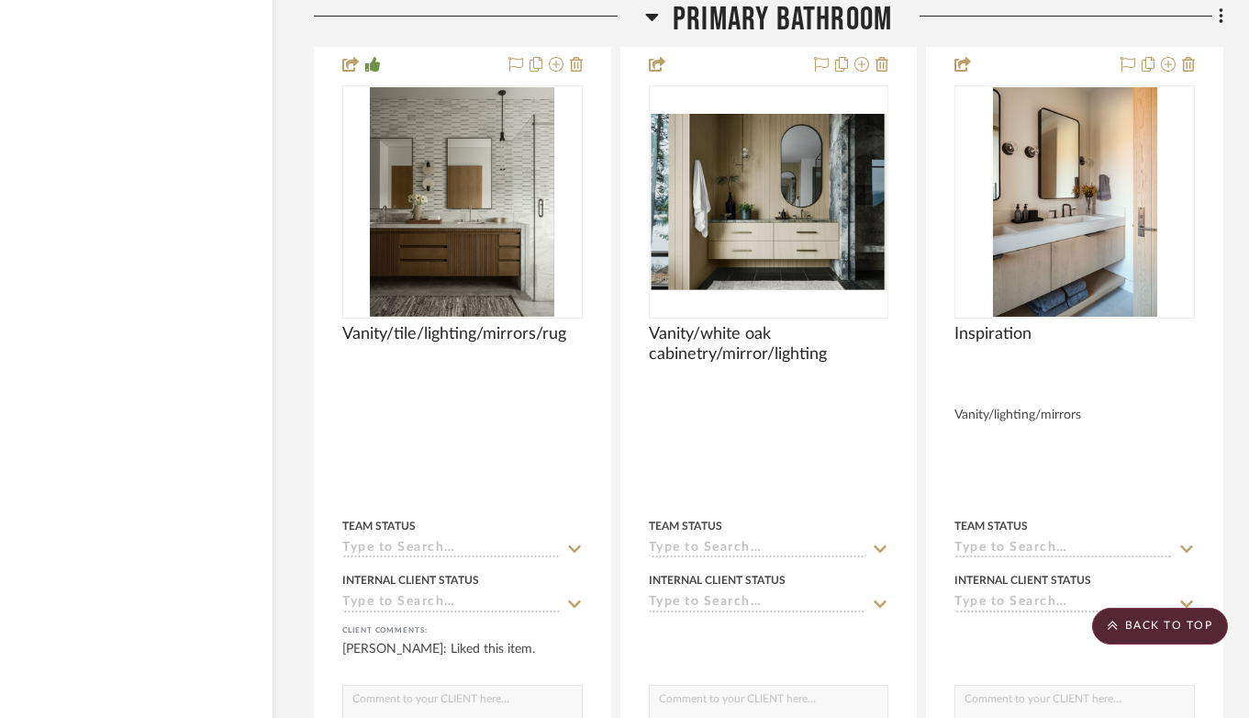
scroll to position [23982, 73]
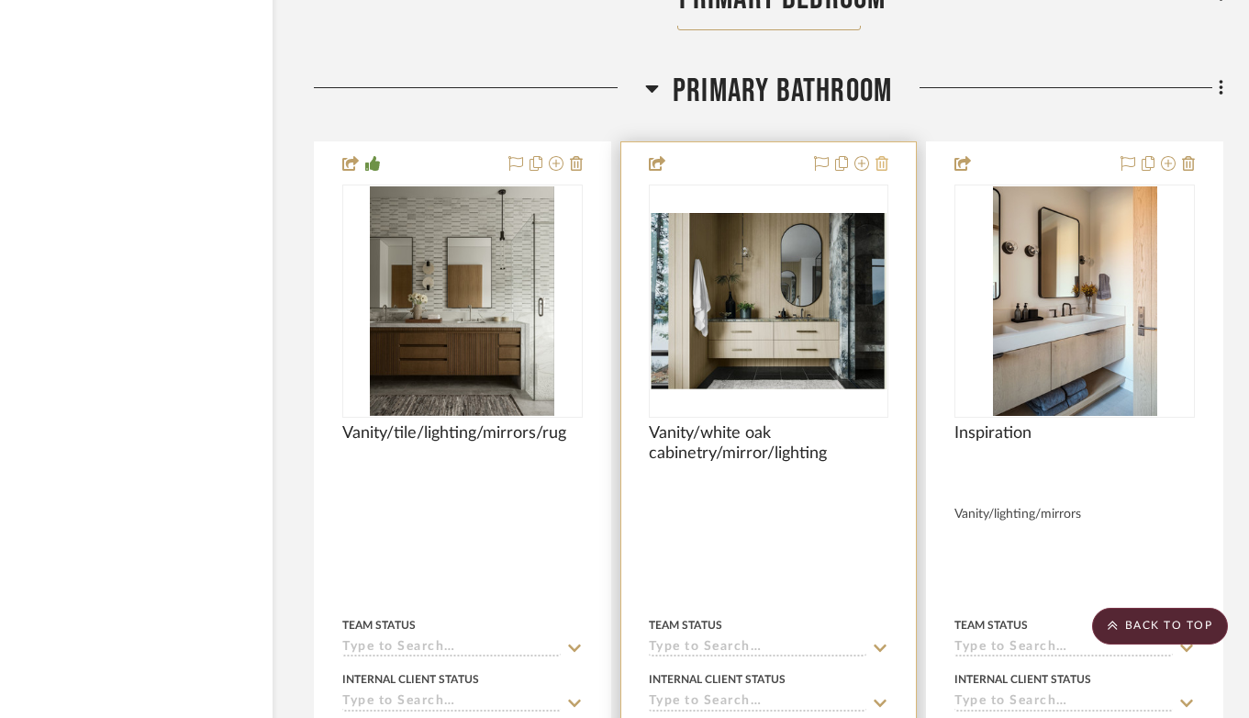
click at [882, 156] on icon at bounding box center [882, 163] width 13 height 15
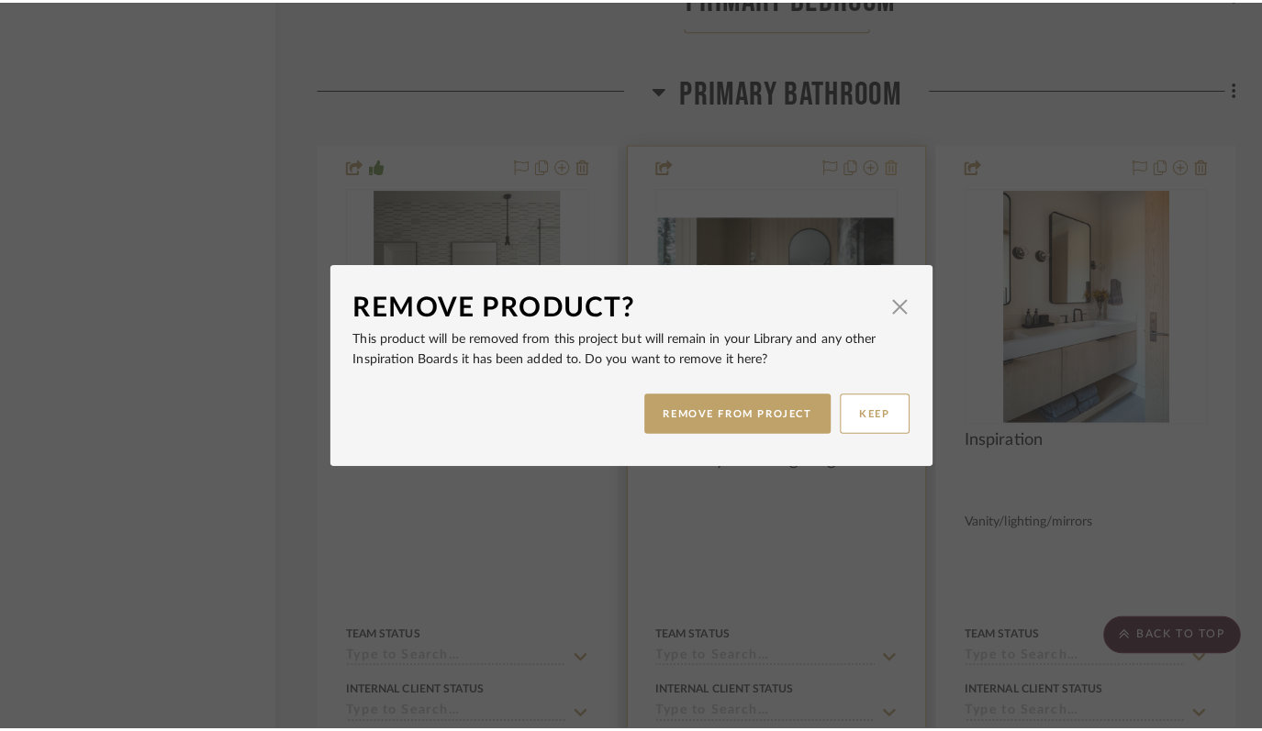
scroll to position [0, 0]
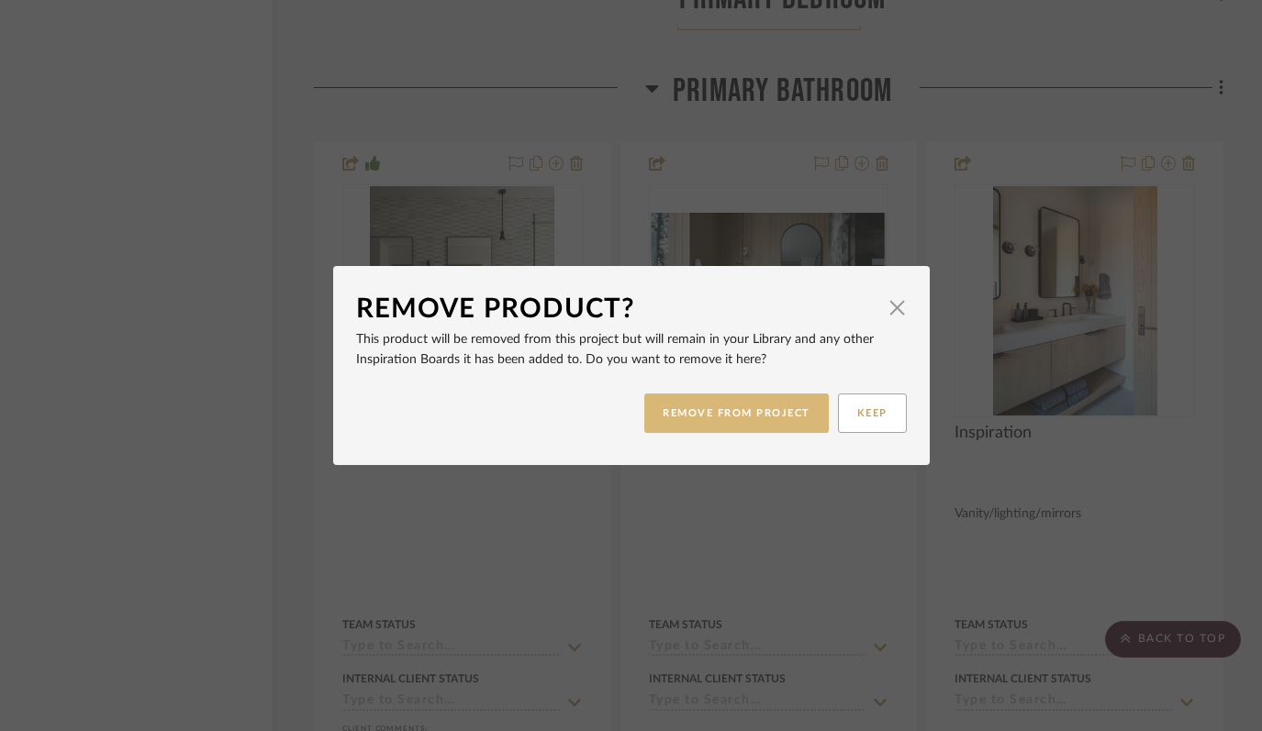
click at [748, 403] on button "REMOVE FROM PROJECT" at bounding box center [736, 413] width 184 height 39
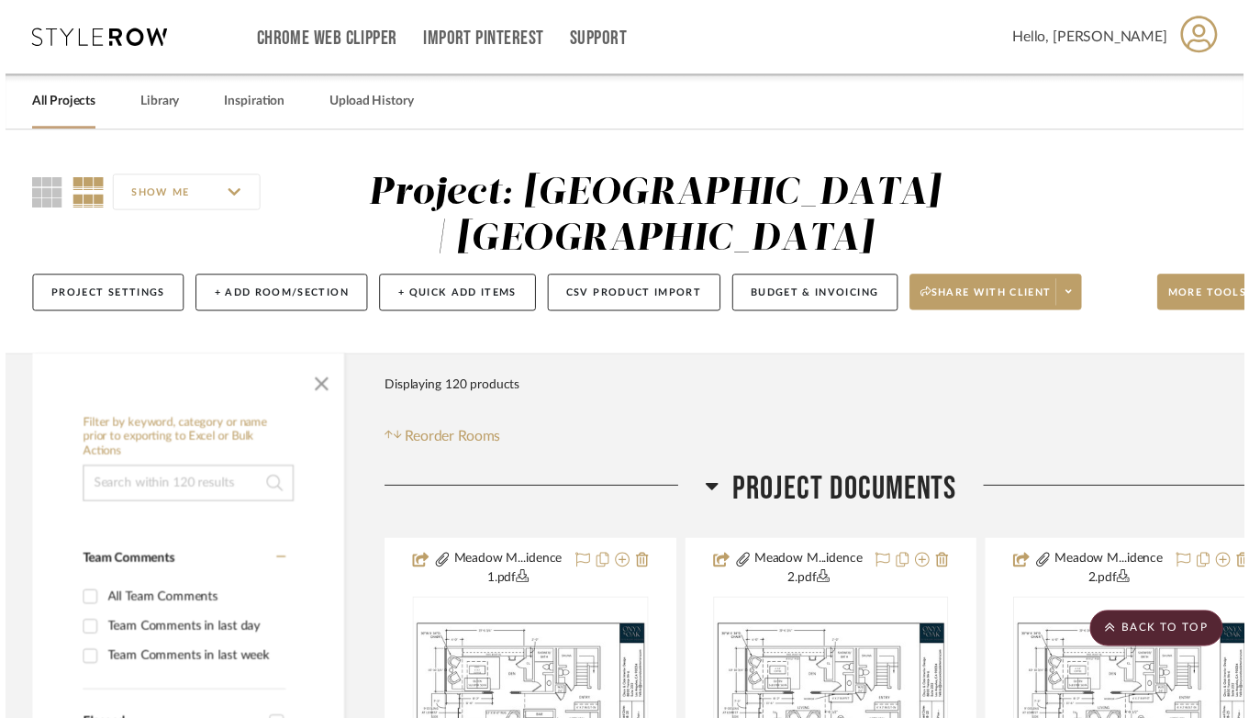
scroll to position [23982, 73]
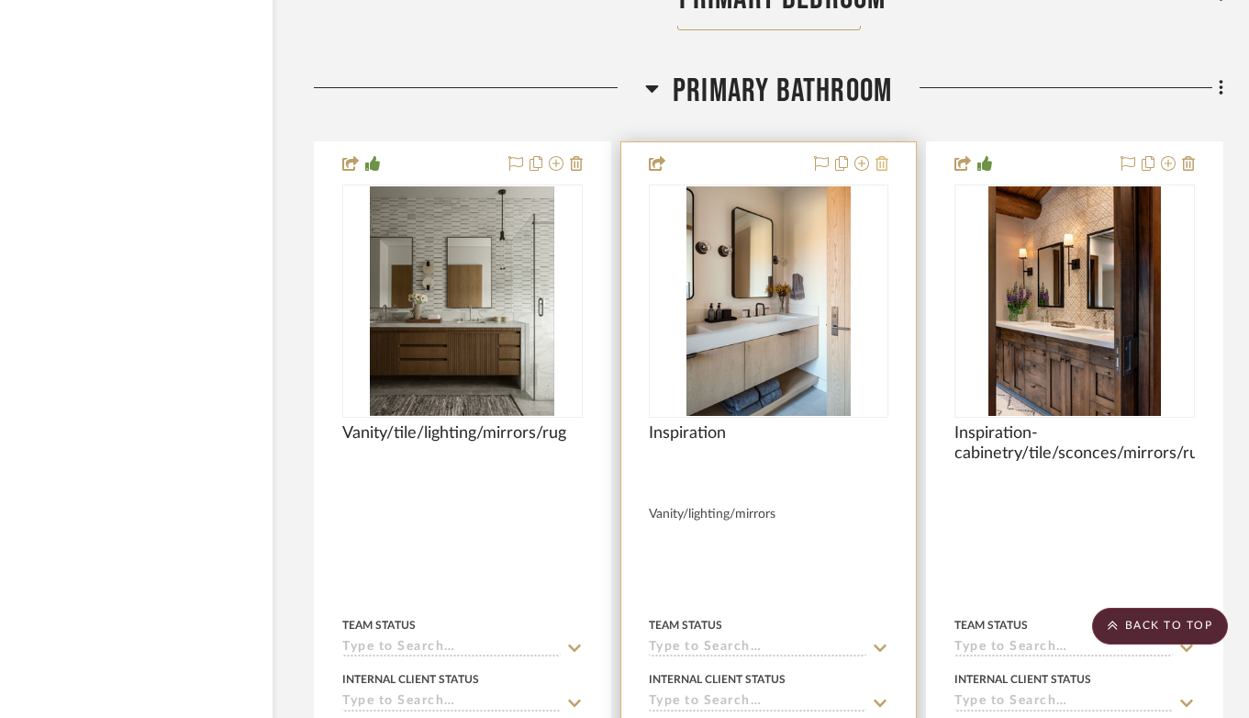
click at [886, 156] on icon at bounding box center [882, 163] width 13 height 15
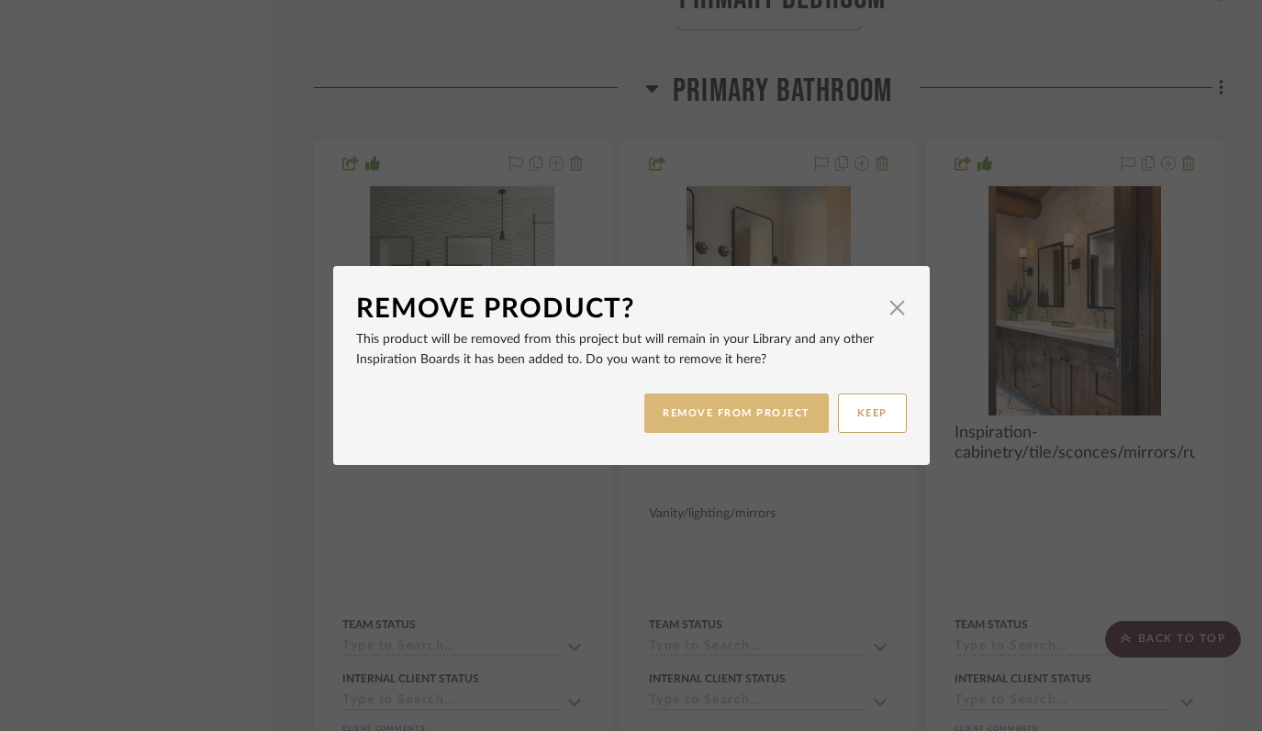
click at [769, 404] on button "REMOVE FROM PROJECT" at bounding box center [736, 413] width 184 height 39
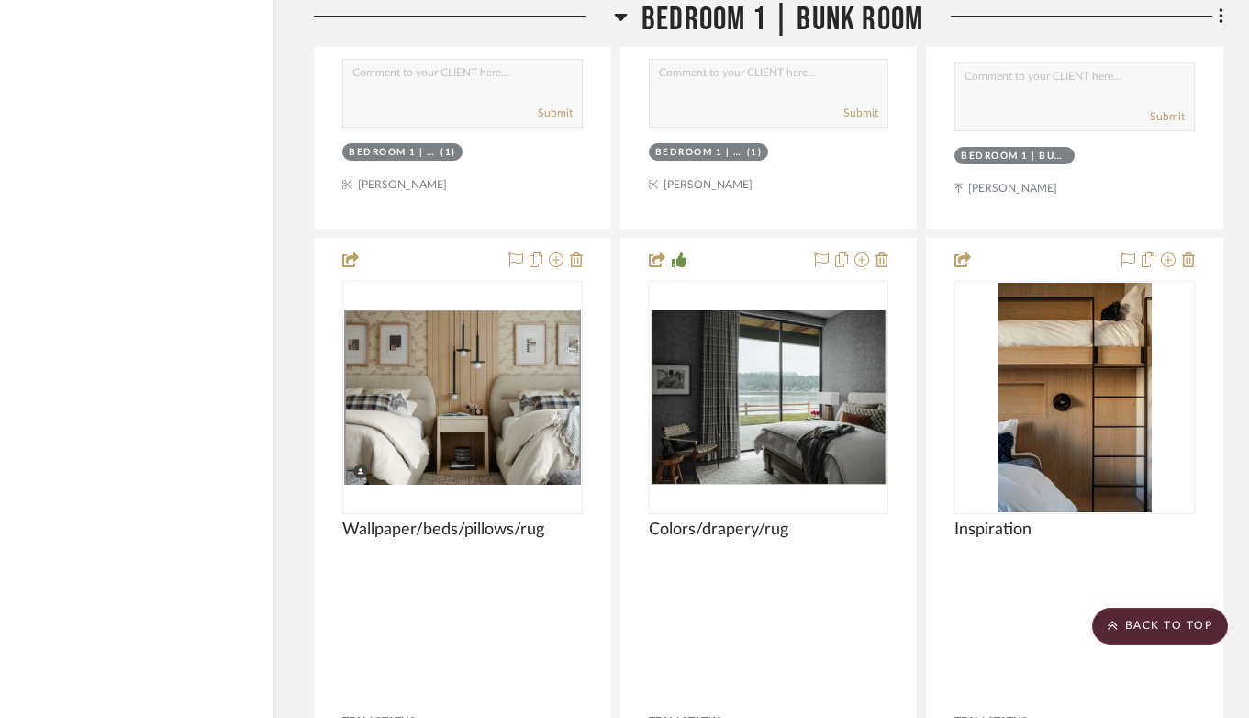
scroll to position [25599, 73]
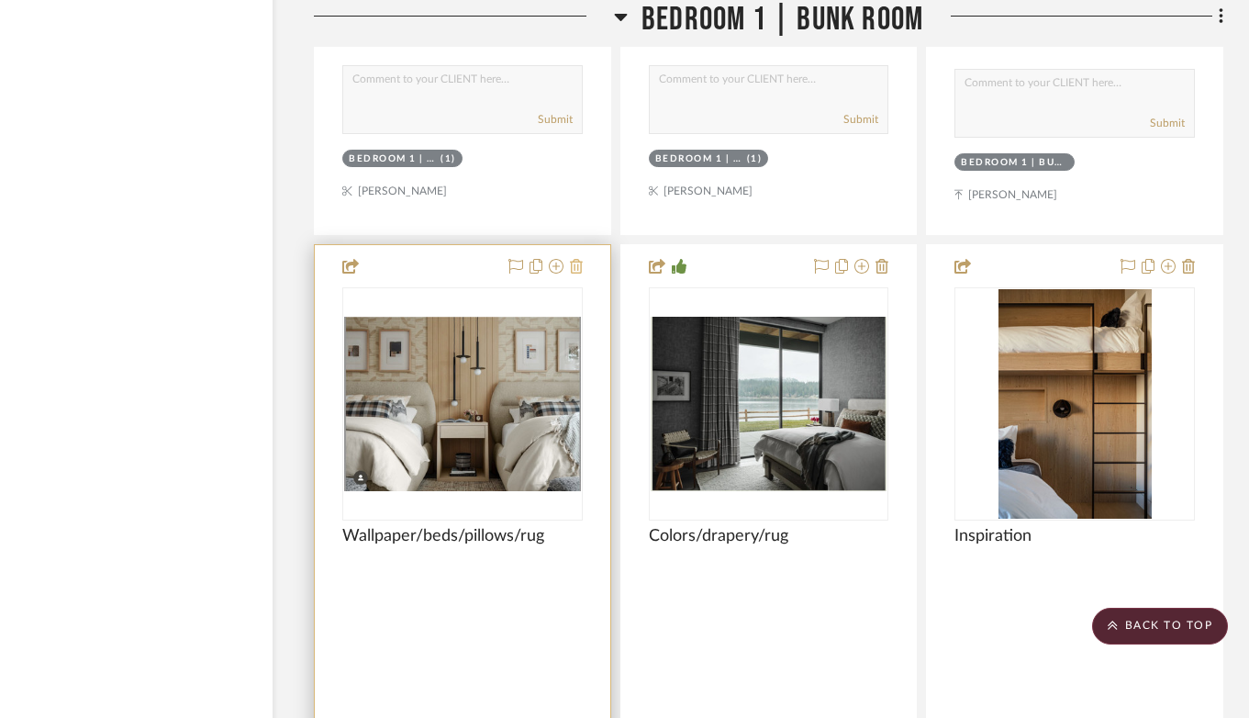
click at [580, 259] on icon at bounding box center [576, 266] width 13 height 15
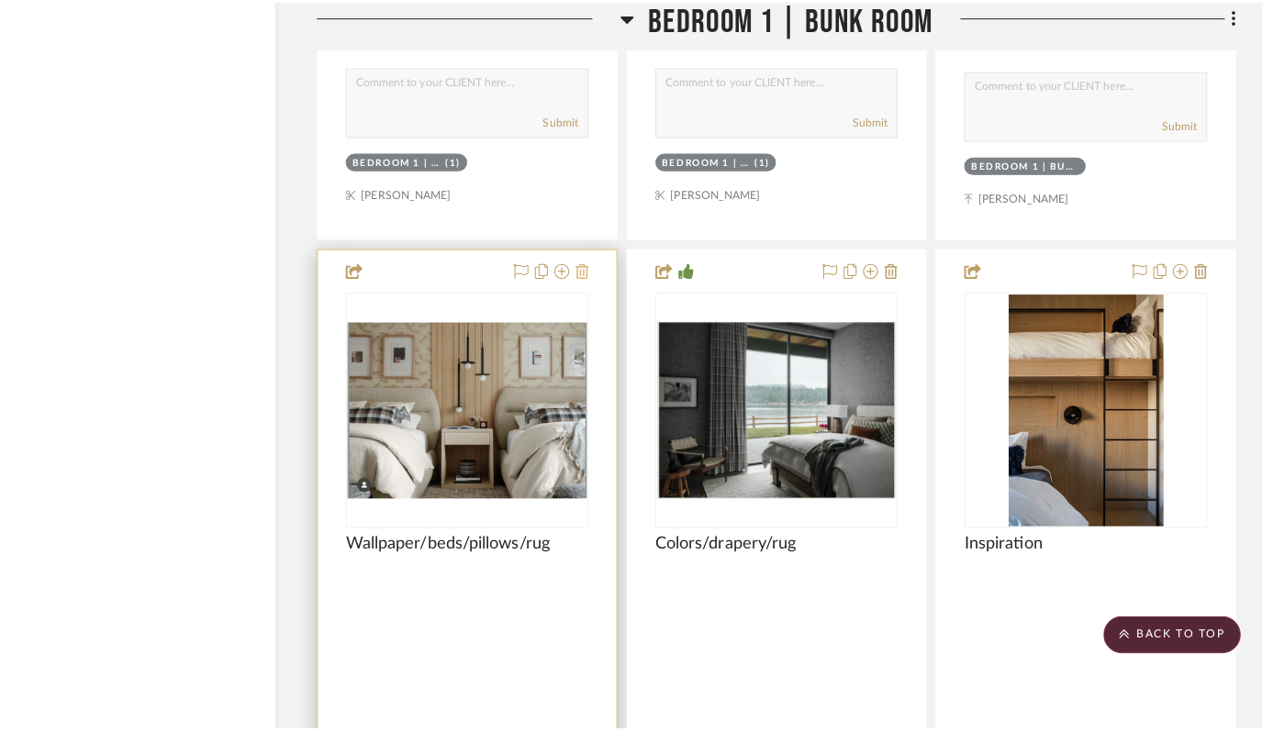
scroll to position [0, 0]
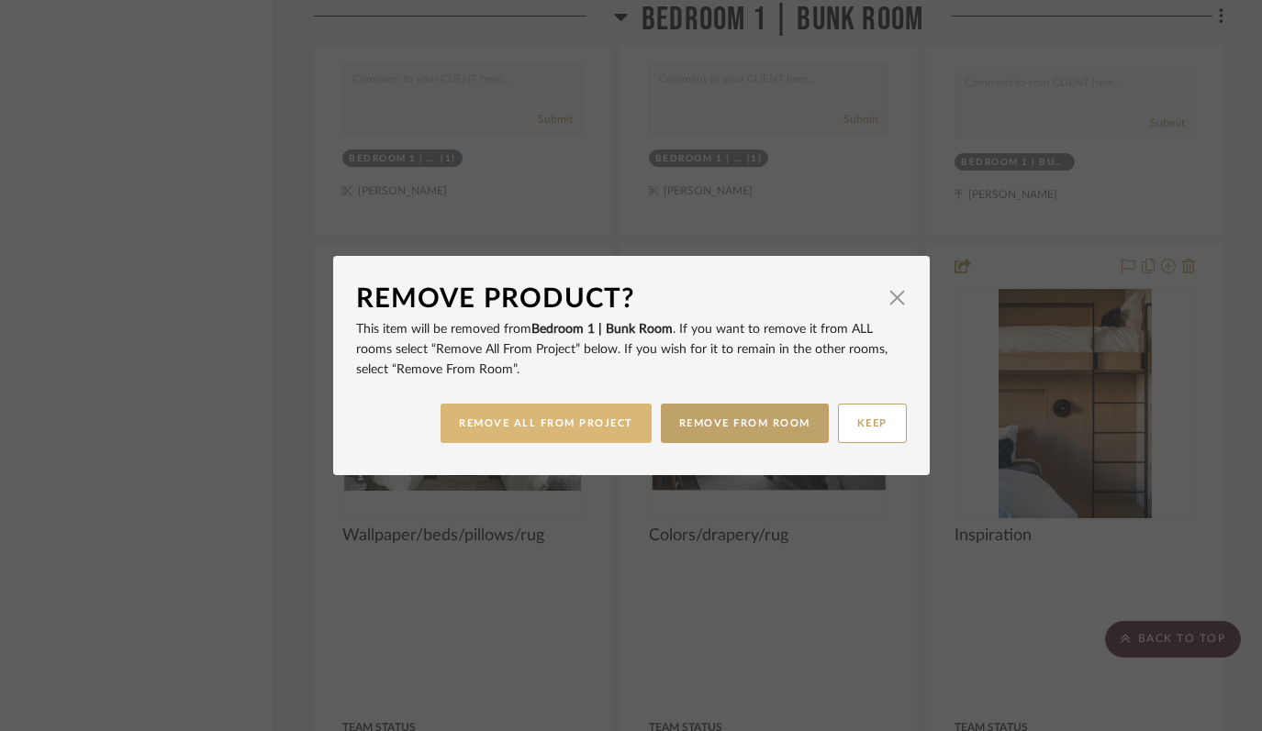
click at [565, 419] on button "REMOVE ALL FROM PROJECT" at bounding box center [546, 423] width 211 height 39
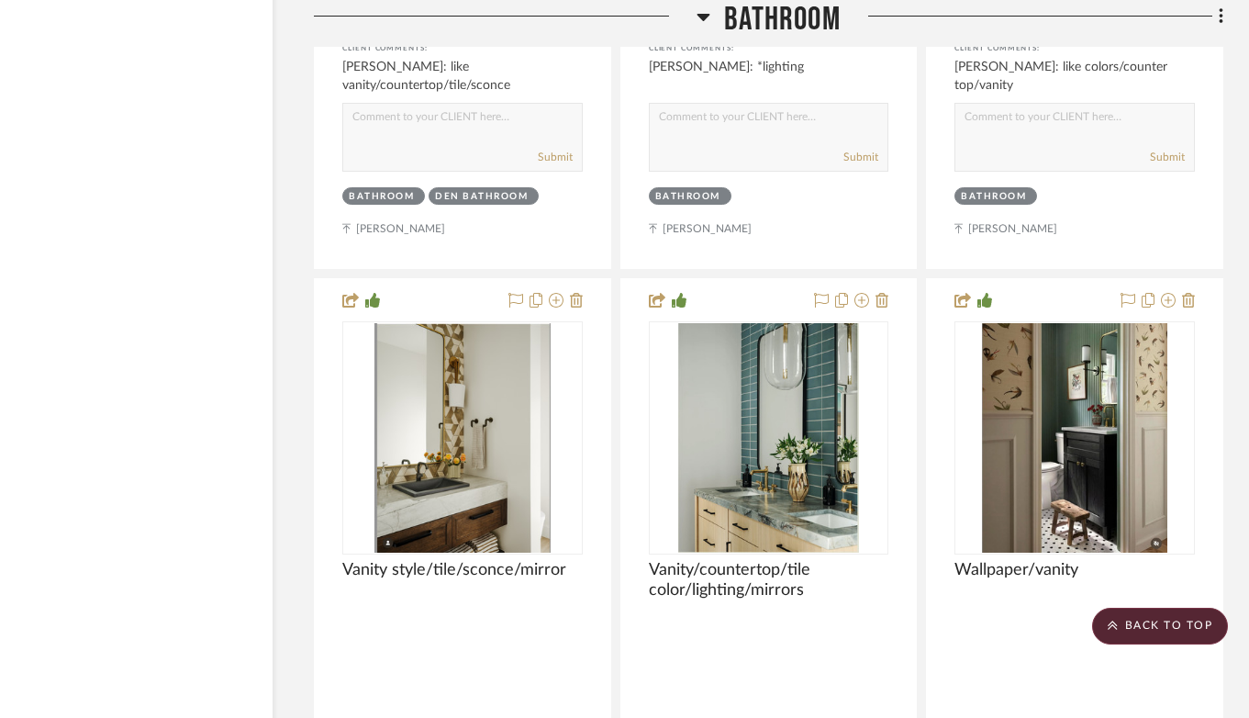
scroll to position [27290, 73]
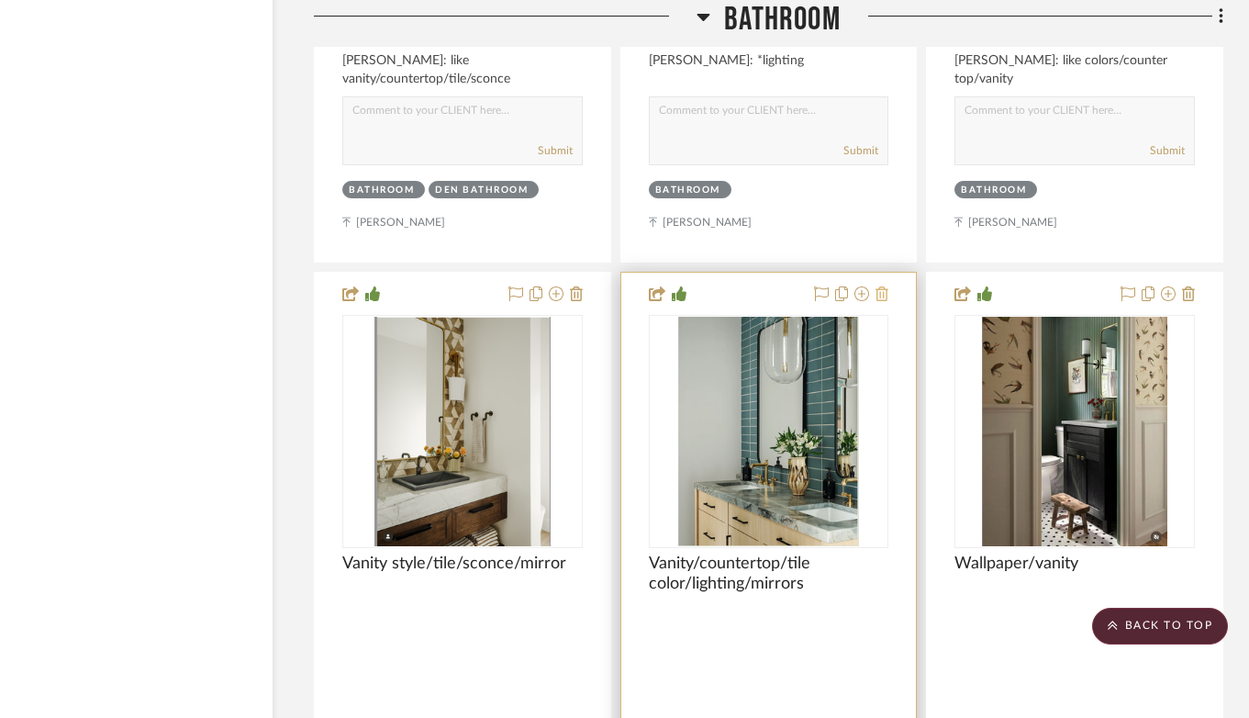
click at [882, 286] on icon at bounding box center [882, 293] width 13 height 15
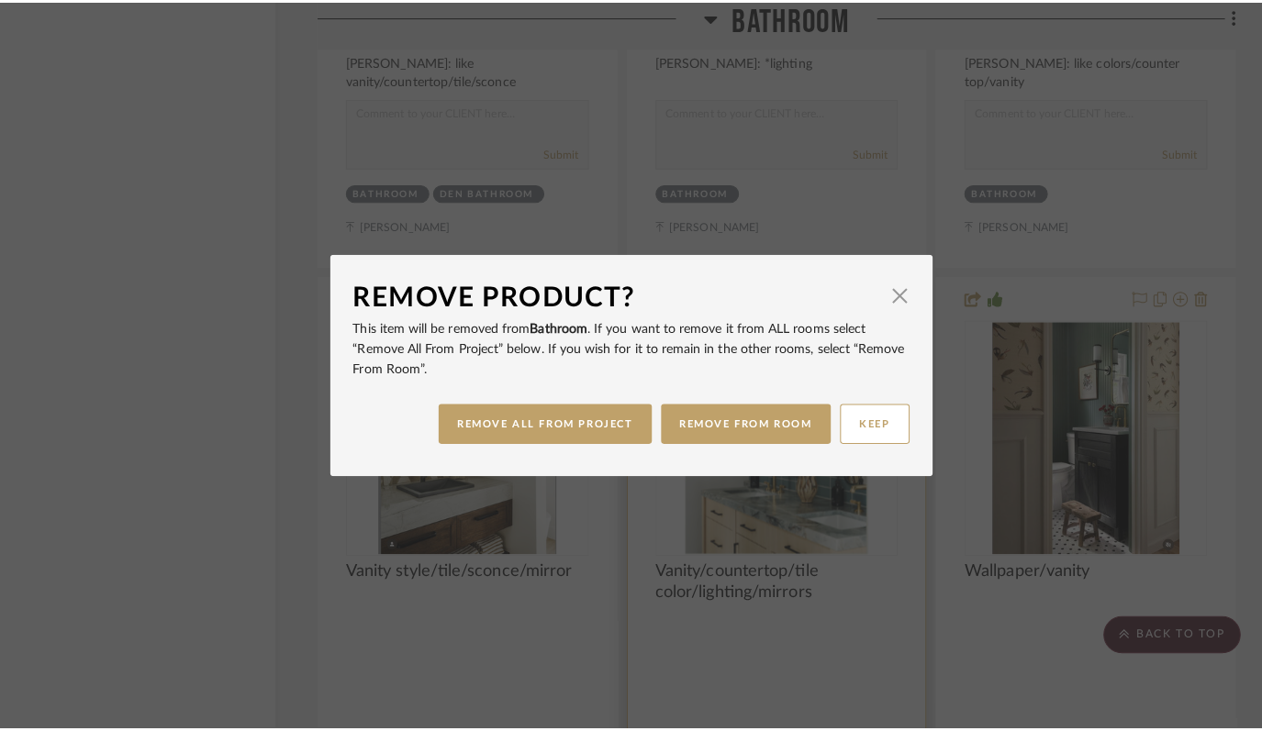
scroll to position [0, 0]
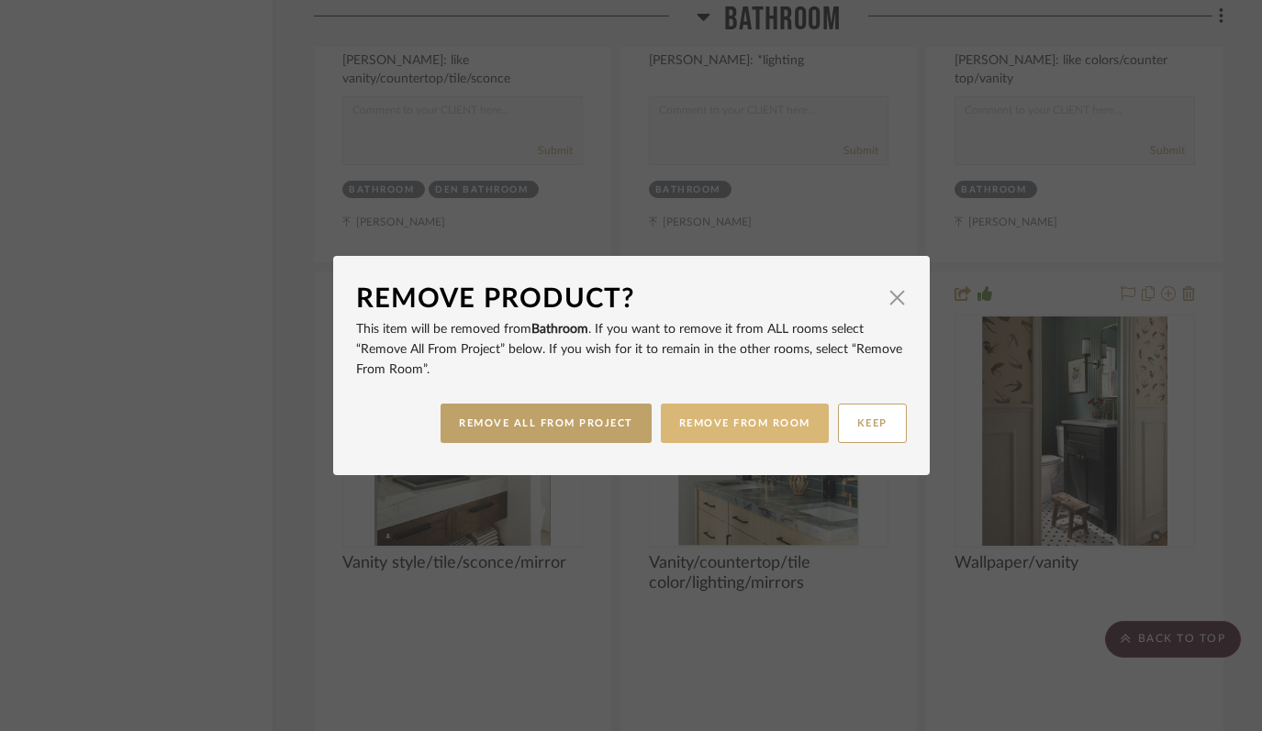
click at [761, 430] on button "REMOVE FROM ROOM" at bounding box center [745, 423] width 168 height 39
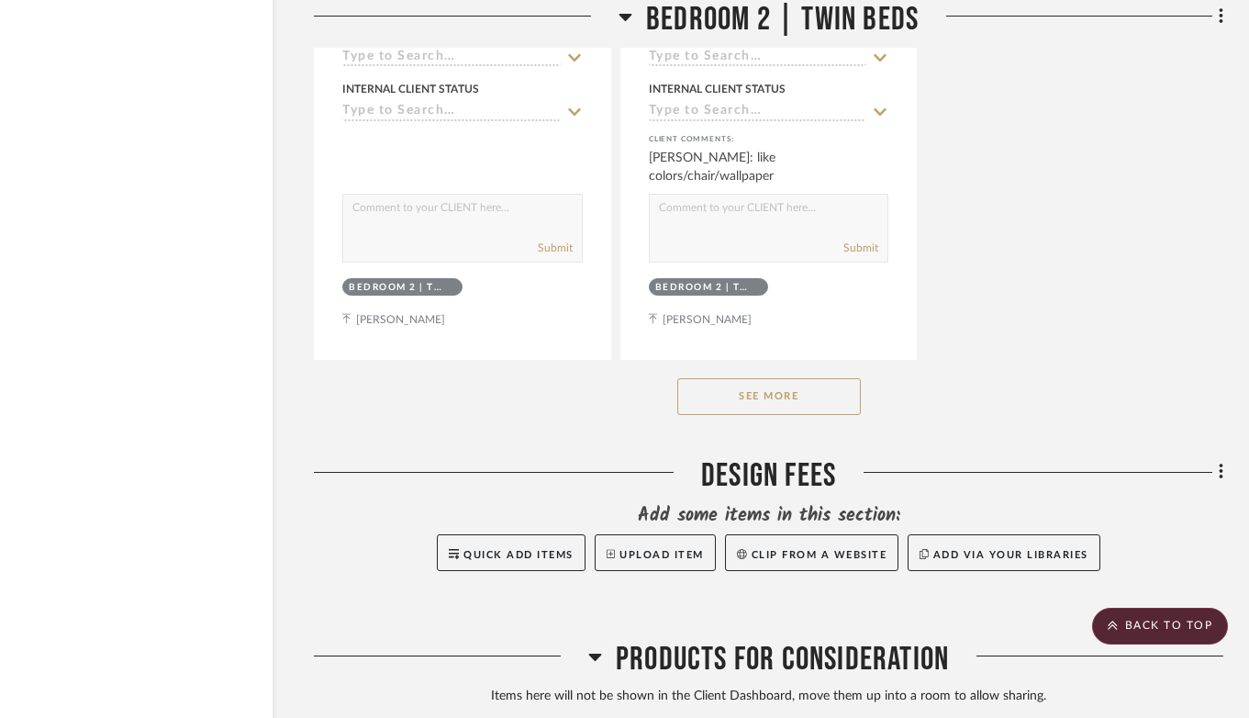
scroll to position [30519, 73]
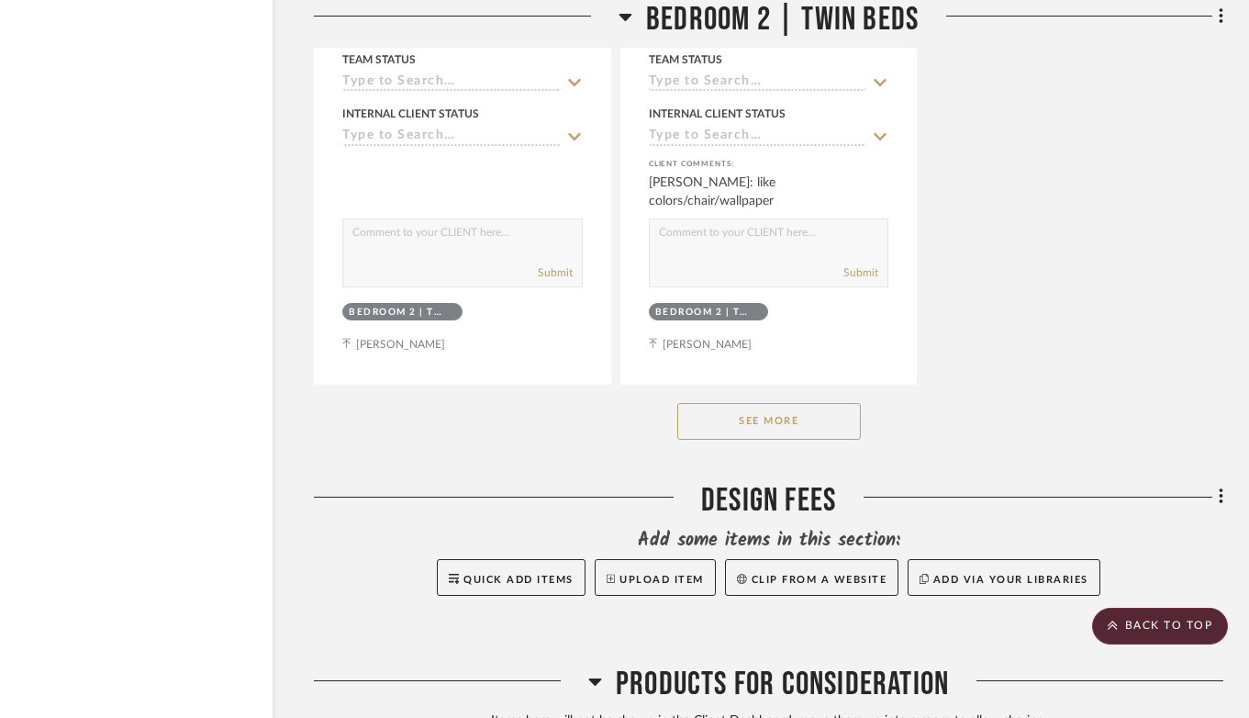
click at [809, 403] on button "See More" at bounding box center [769, 421] width 184 height 37
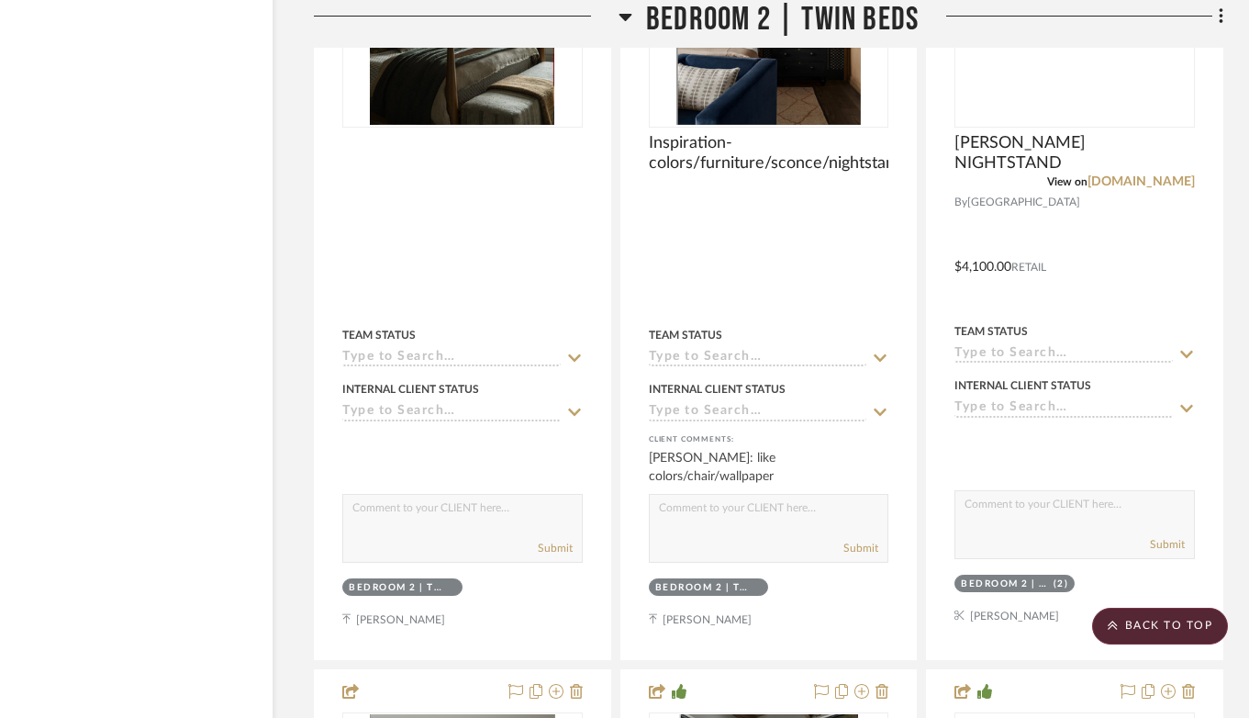
scroll to position [29974, 73]
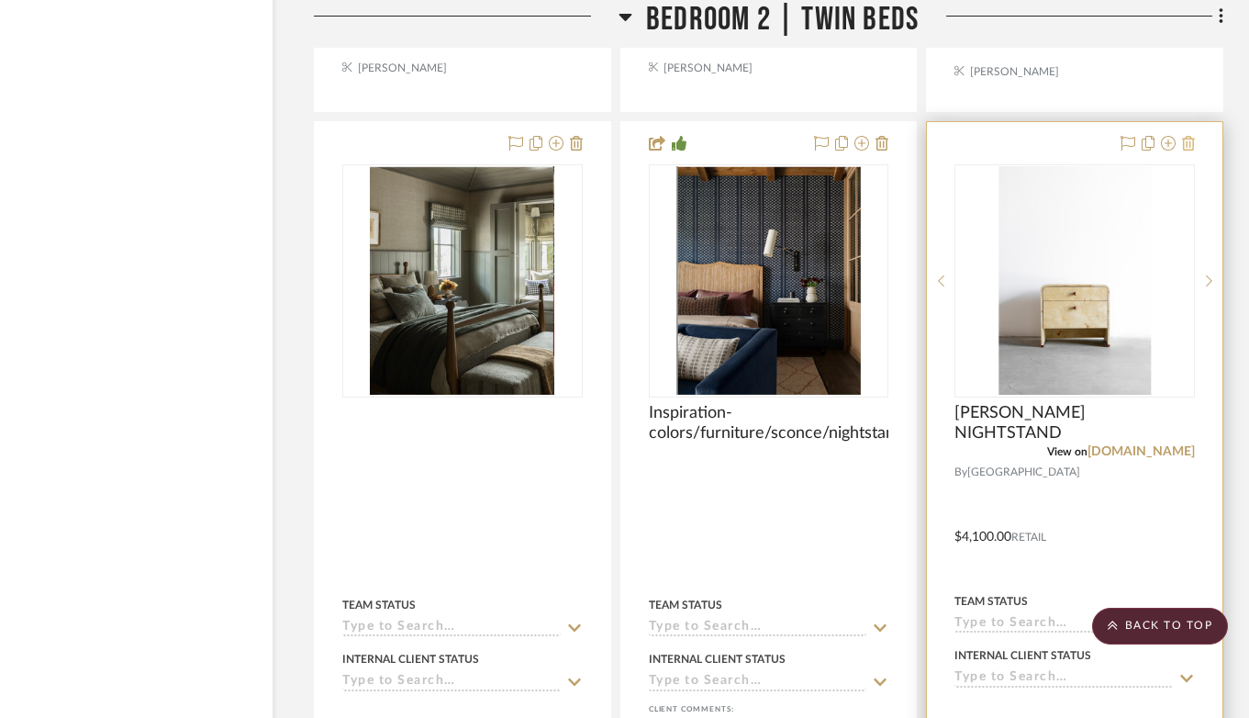
click at [1188, 136] on icon at bounding box center [1188, 143] width 13 height 15
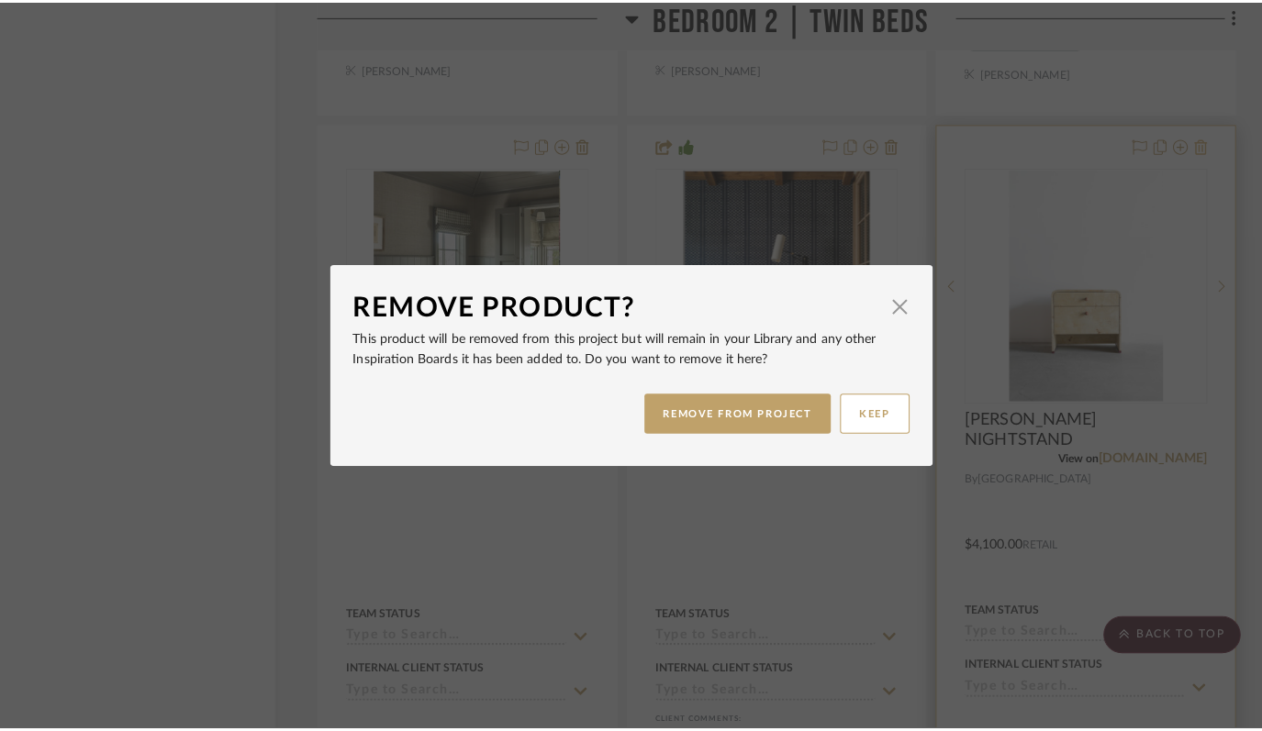
scroll to position [0, 0]
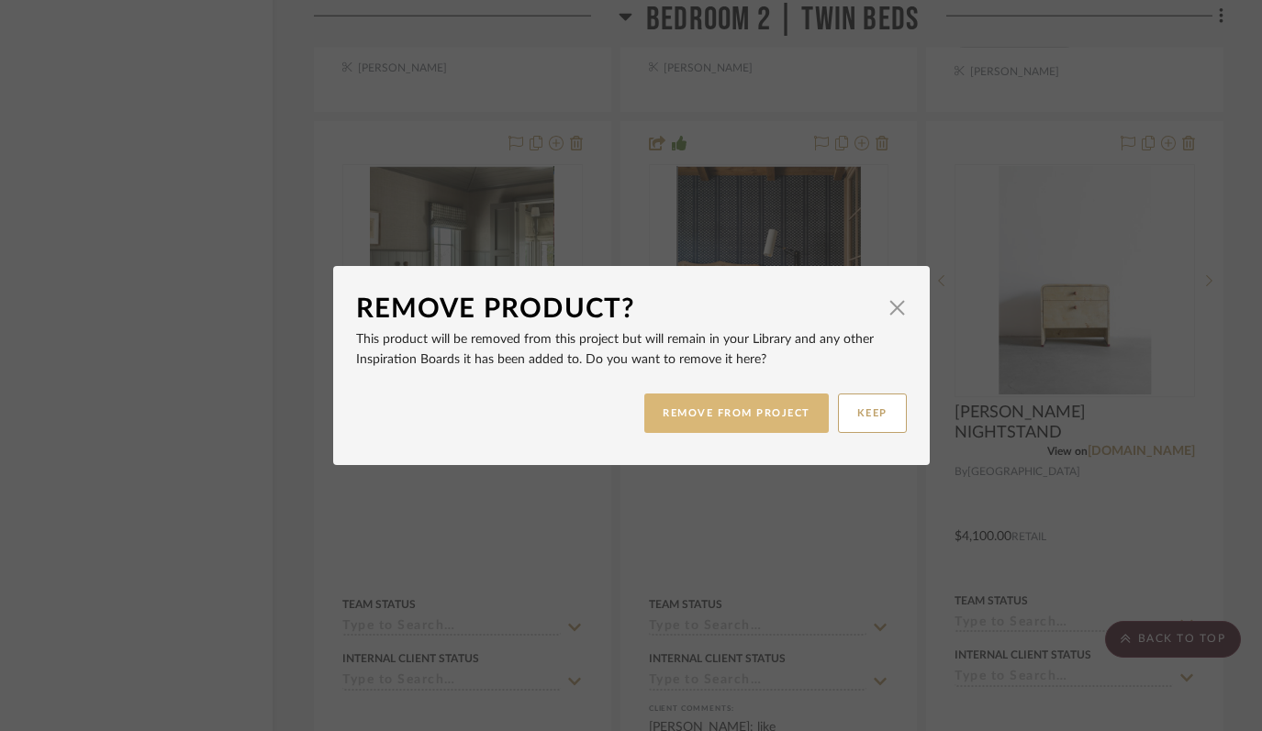
click at [718, 409] on button "REMOVE FROM PROJECT" at bounding box center [736, 413] width 184 height 39
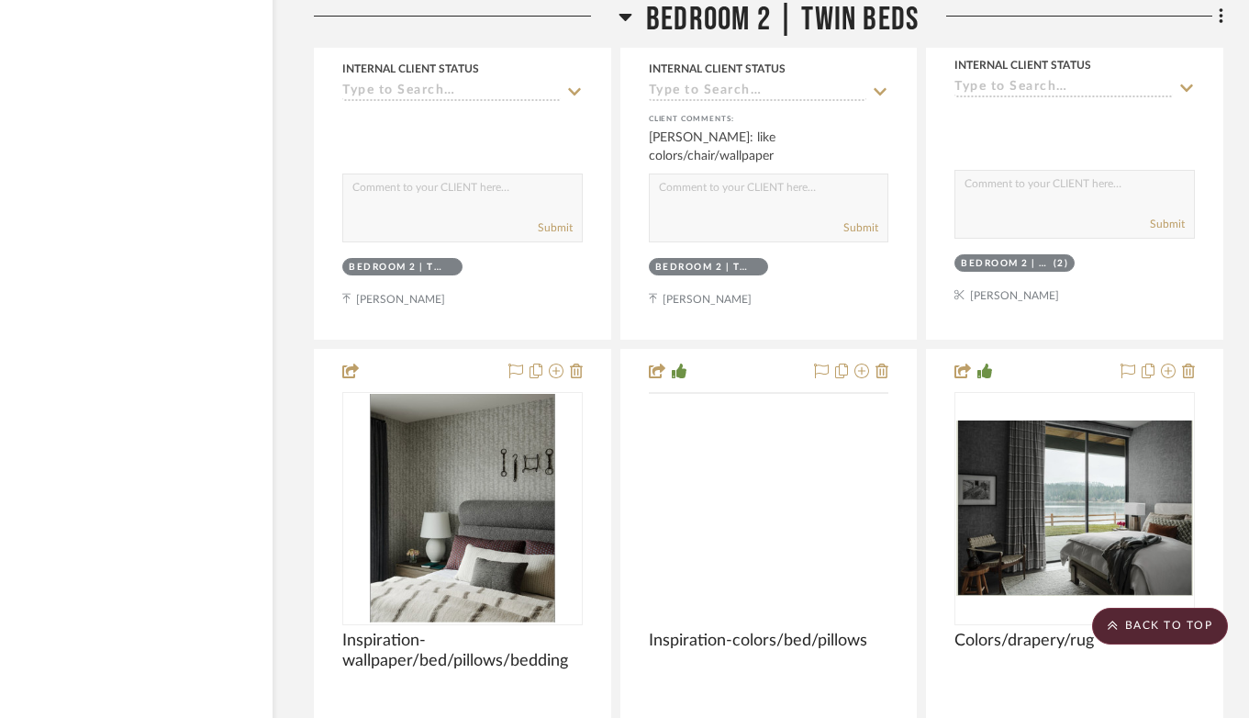
scroll to position [30608, 73]
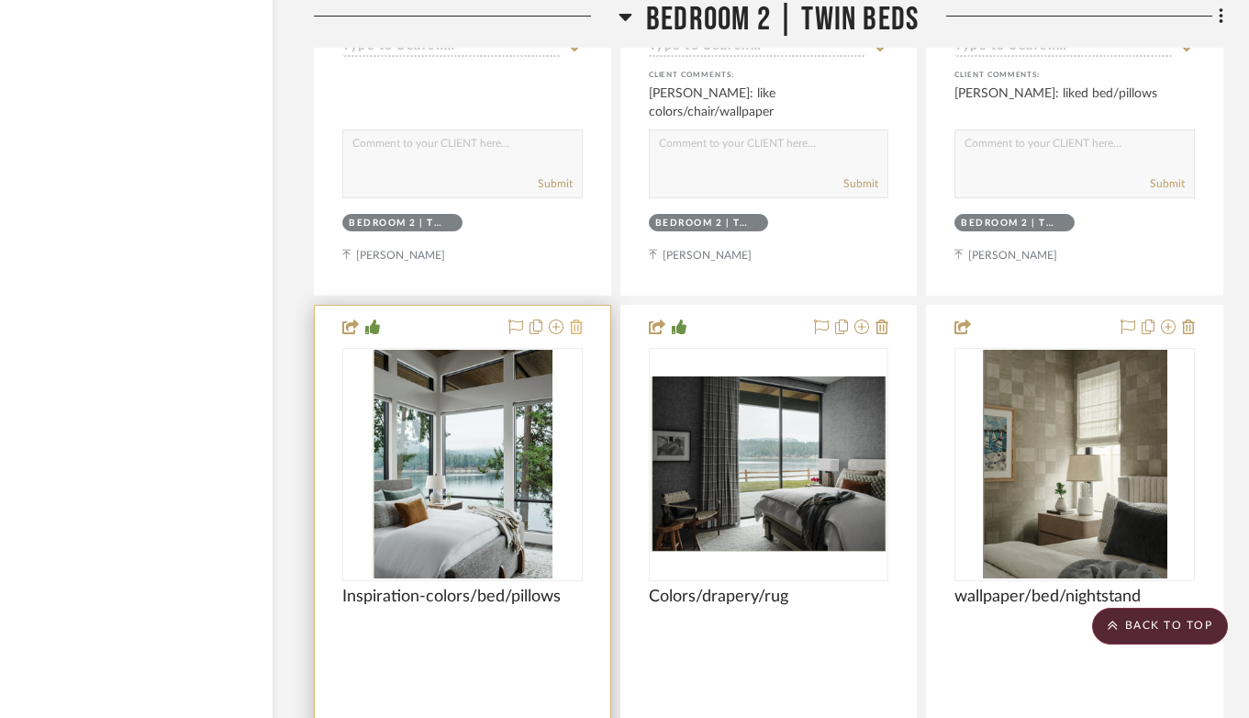
click at [580, 319] on icon at bounding box center [576, 326] width 13 height 15
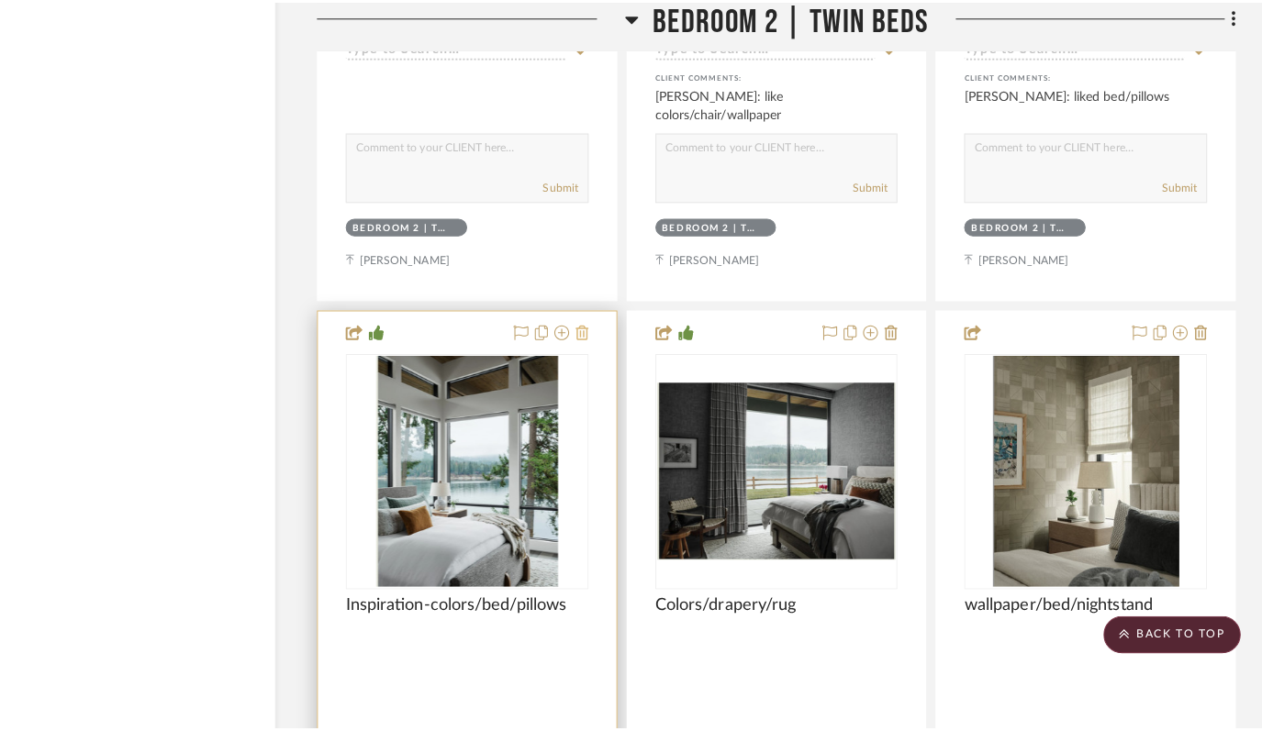
scroll to position [0, 0]
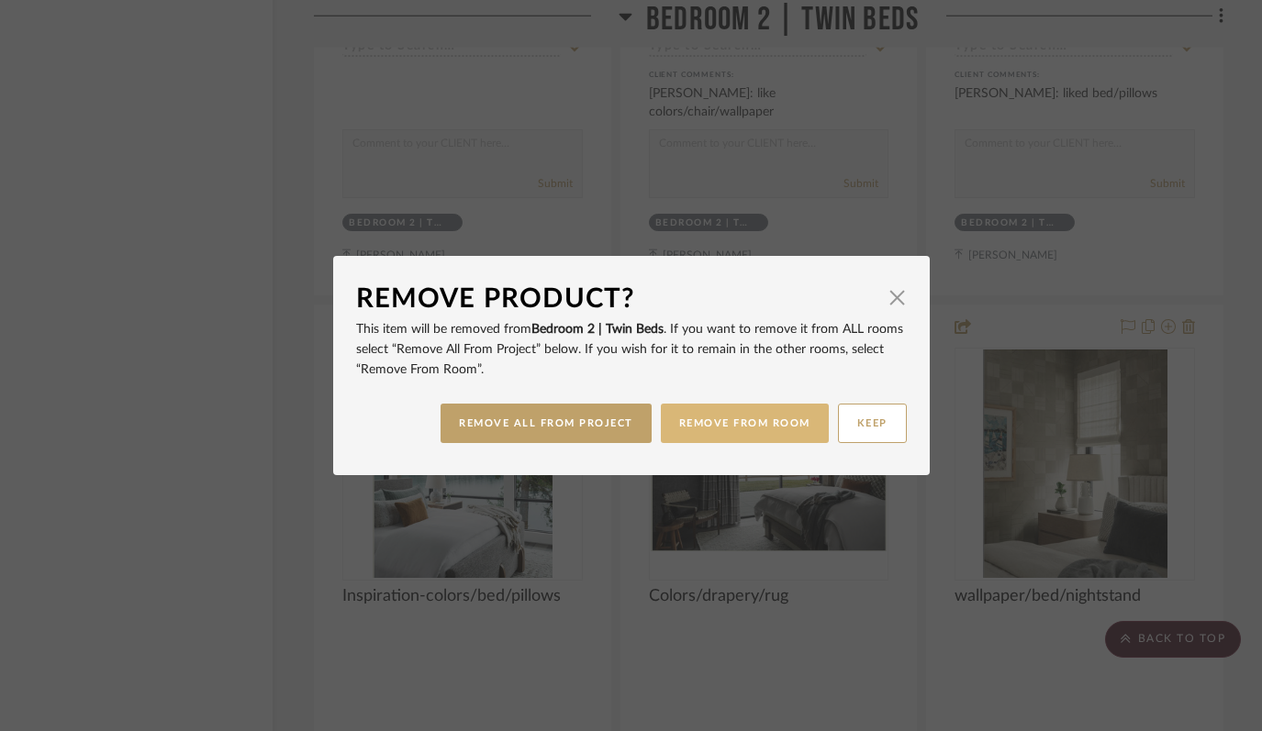
click at [719, 416] on button "REMOVE FROM ROOM" at bounding box center [745, 423] width 168 height 39
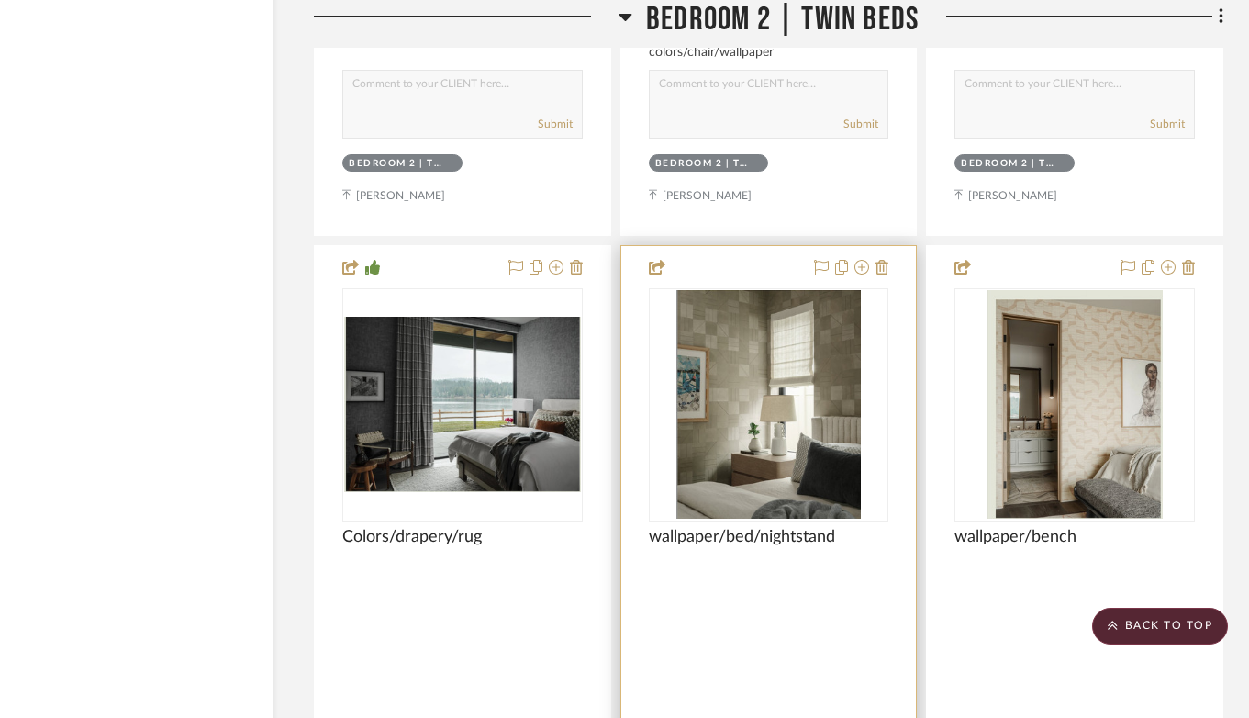
scroll to position [30670, 73]
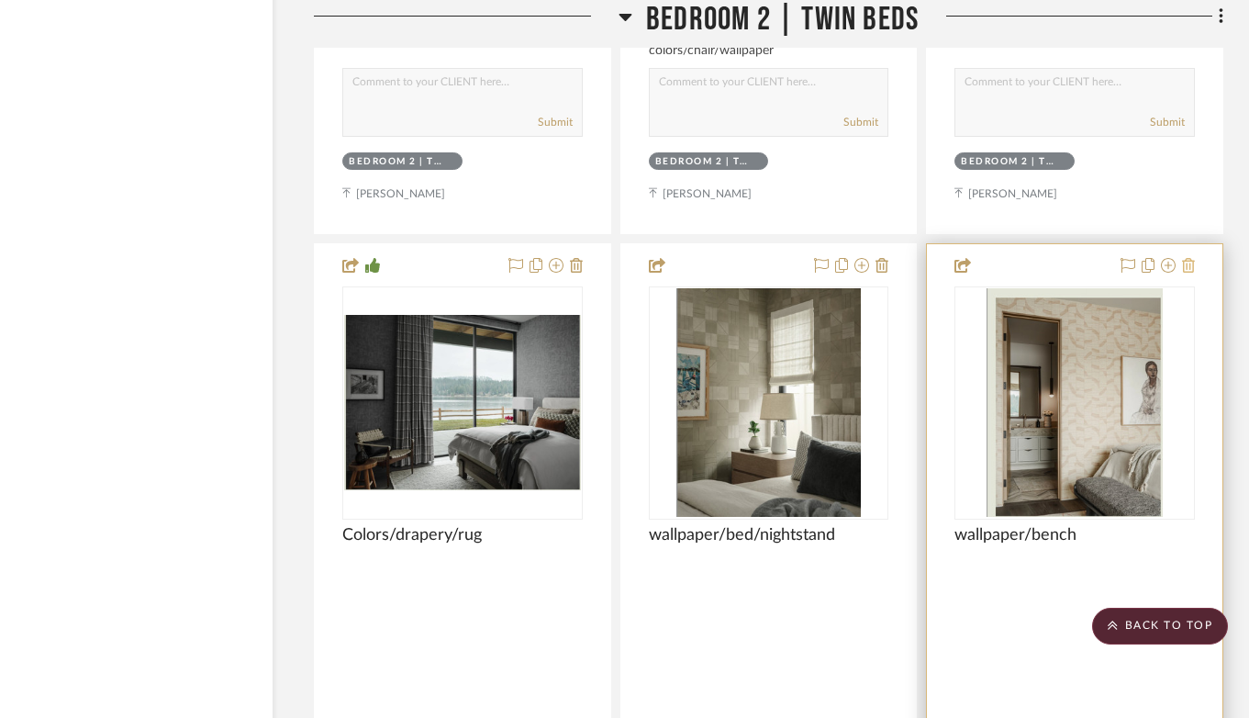
click at [1190, 258] on icon at bounding box center [1188, 265] width 13 height 15
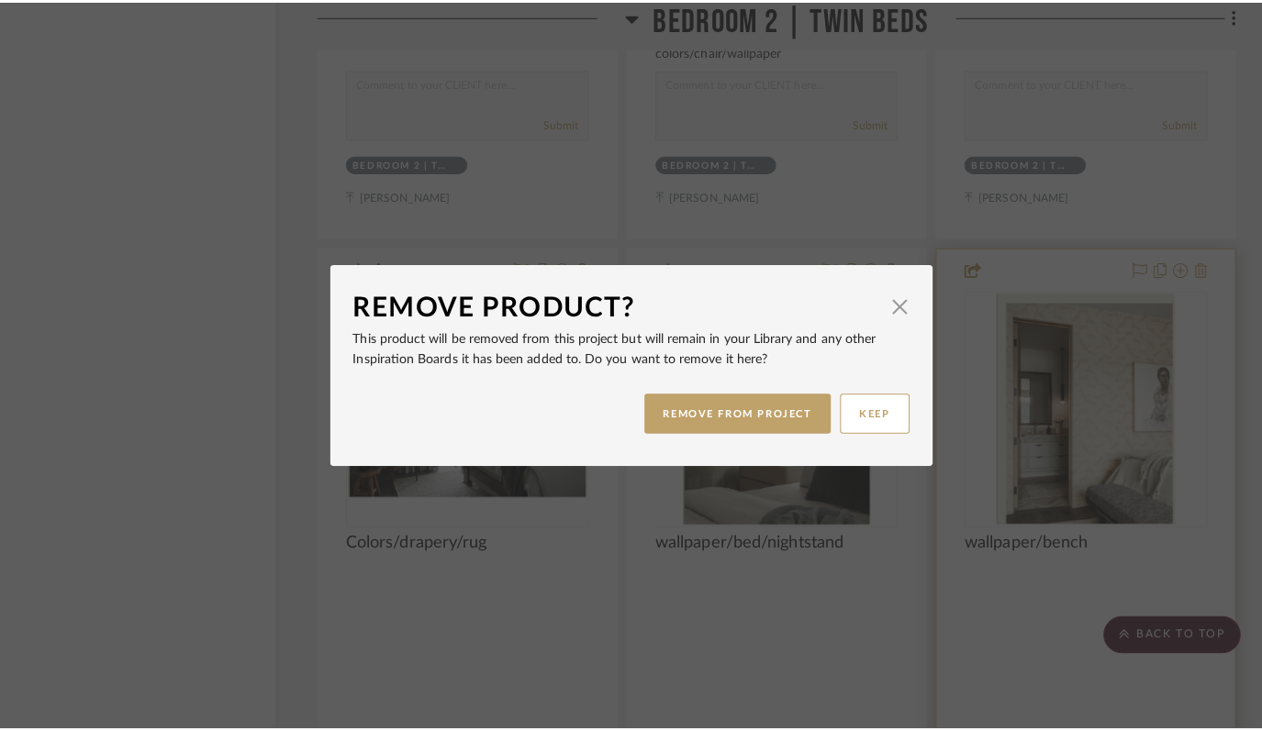
scroll to position [0, 0]
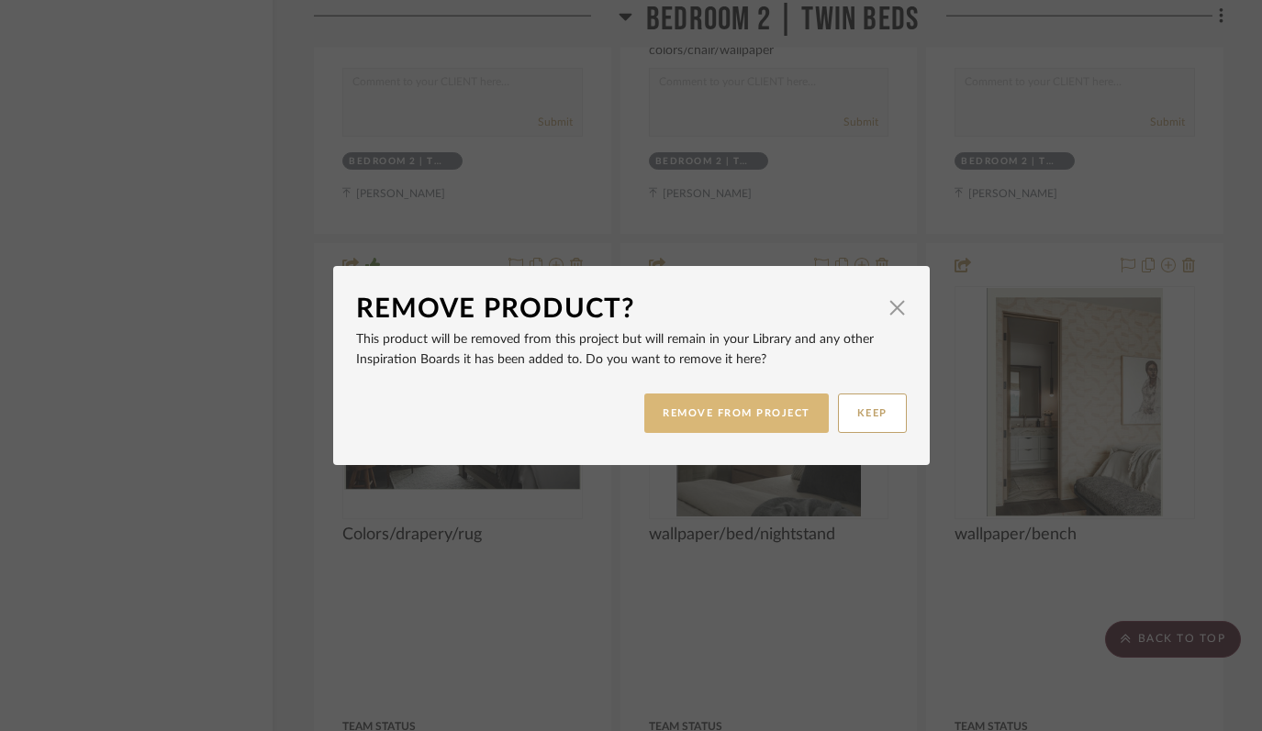
click at [780, 414] on button "REMOVE FROM PROJECT" at bounding box center [736, 413] width 184 height 39
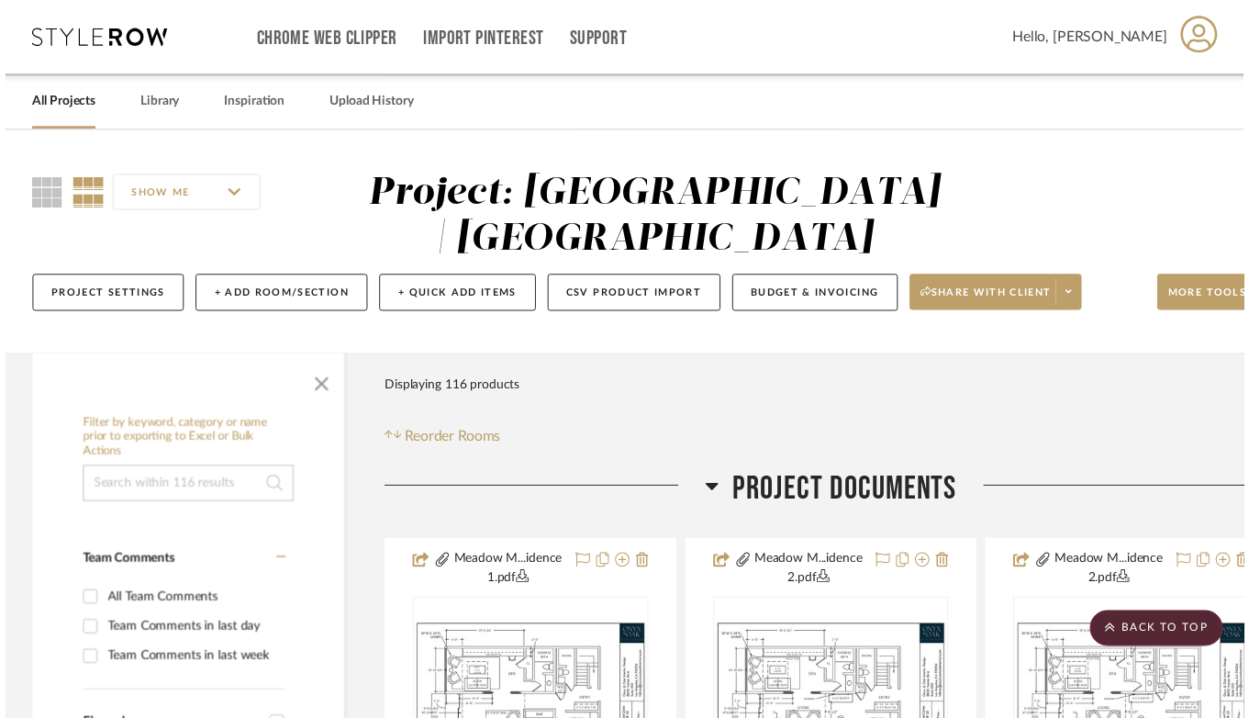
scroll to position [30670, 73]
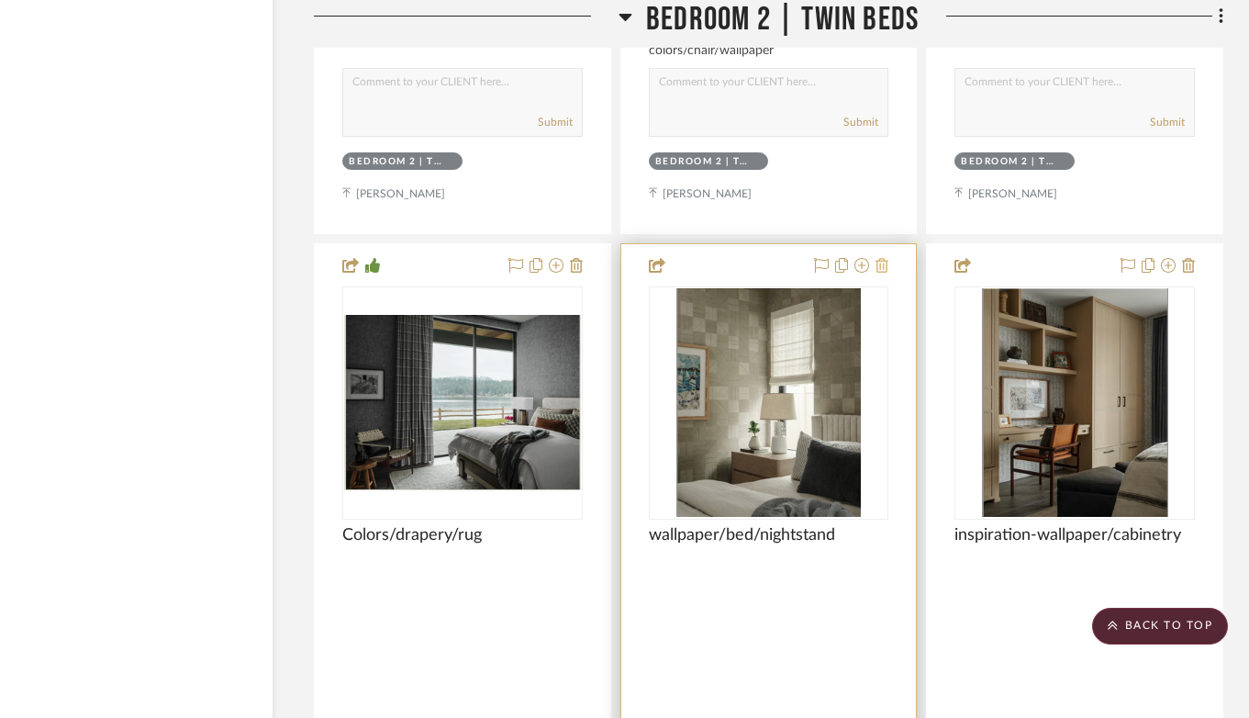
click at [885, 258] on icon at bounding box center [882, 265] width 13 height 15
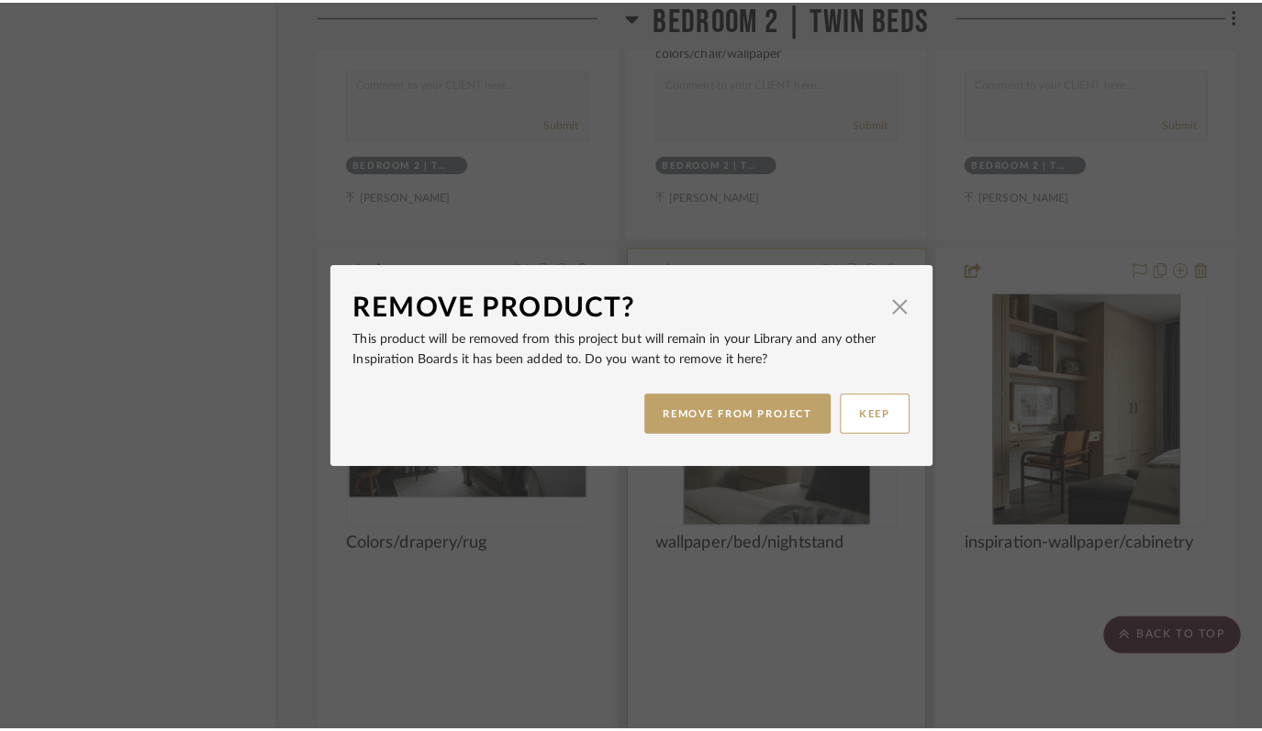
scroll to position [0, 0]
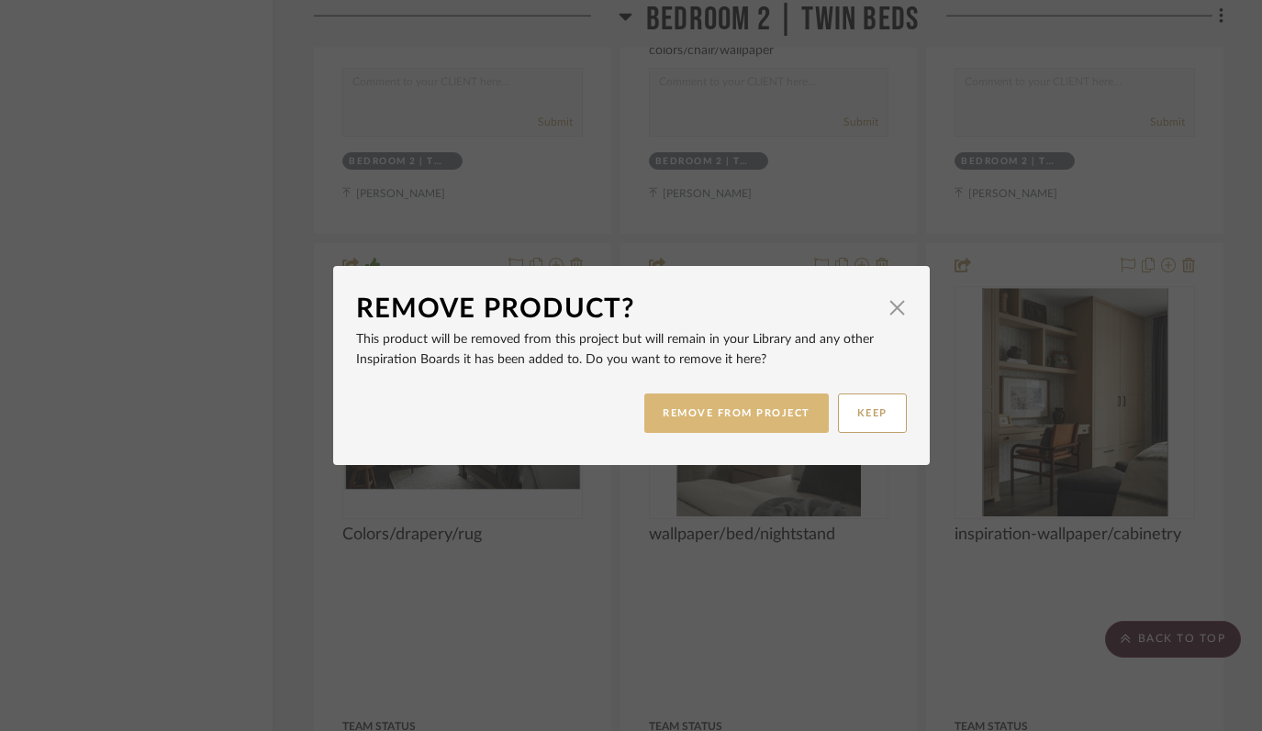
click at [759, 398] on button "REMOVE FROM PROJECT" at bounding box center [736, 413] width 184 height 39
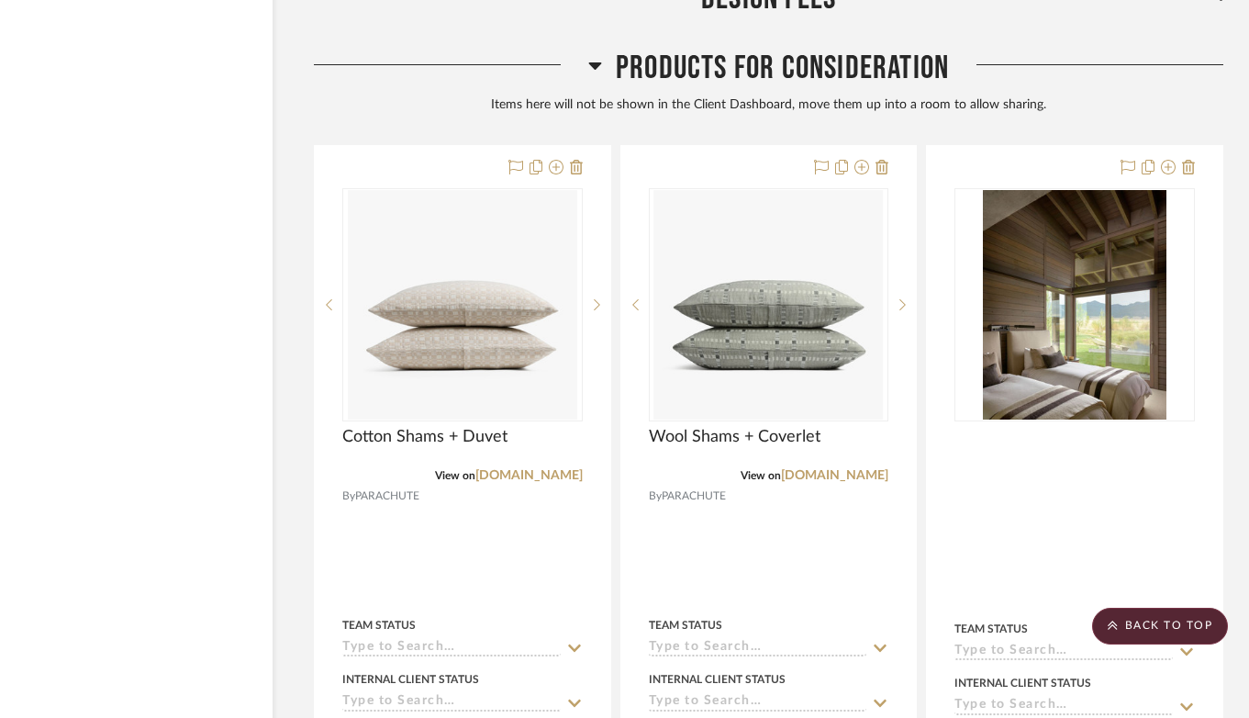
scroll to position [32759, 73]
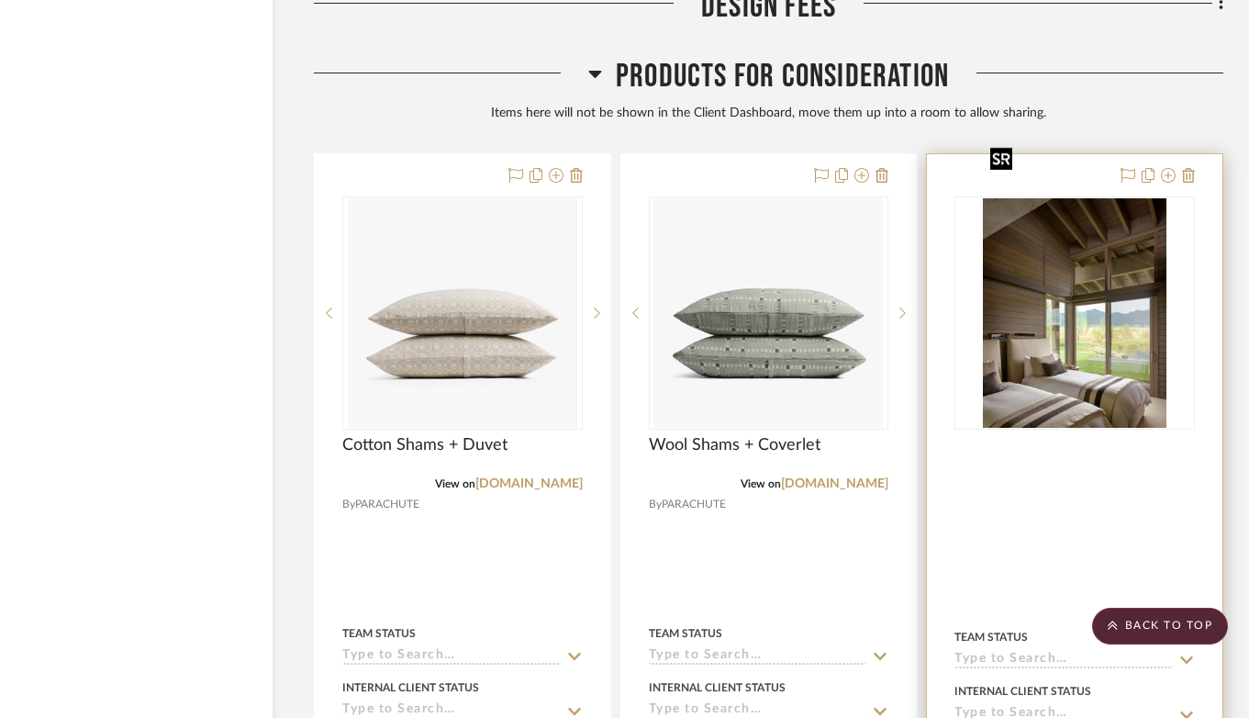
click at [1094, 319] on img "0" at bounding box center [1075, 312] width 184 height 229
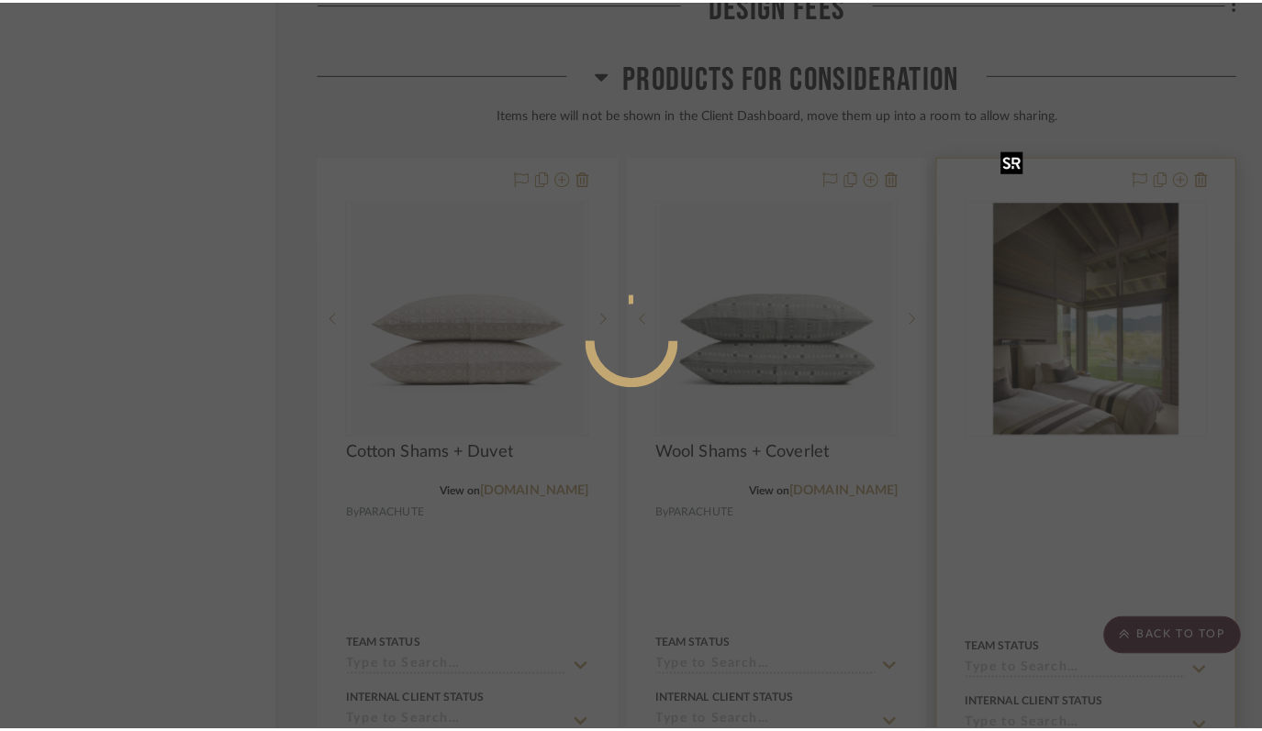
scroll to position [0, 0]
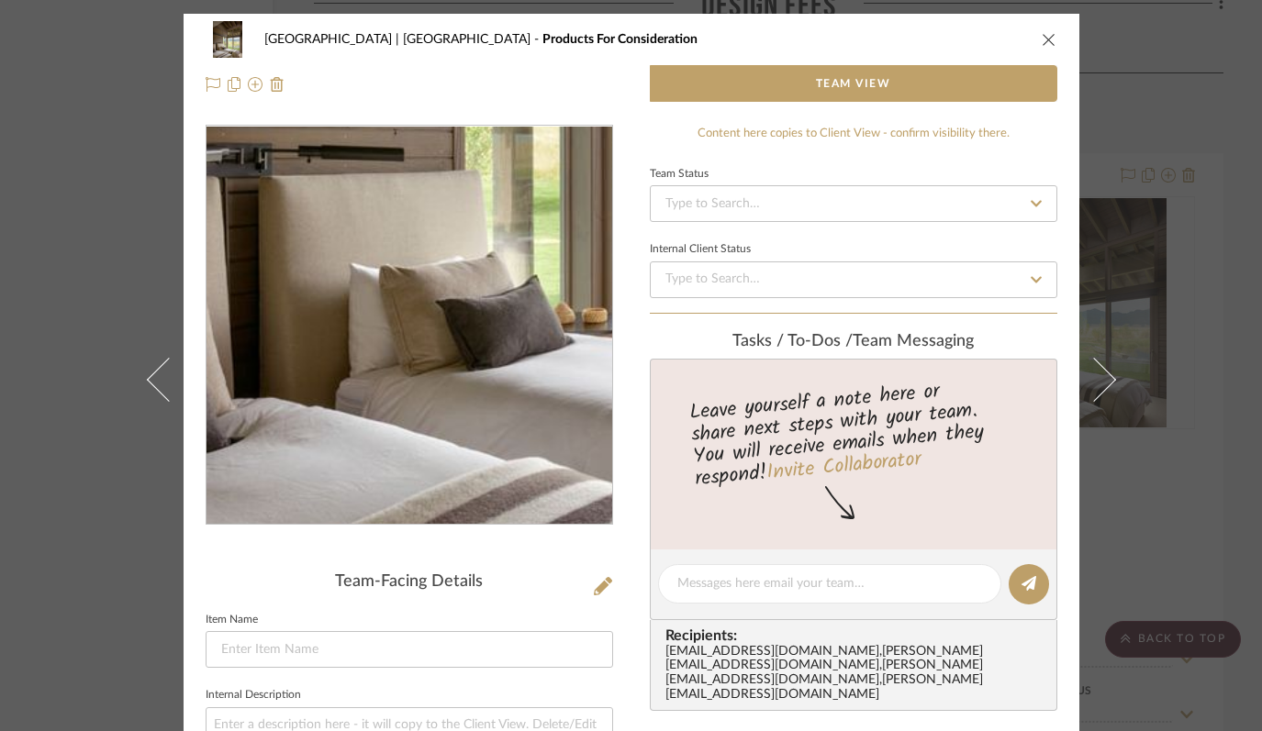
click at [335, 421] on img "0" at bounding box center [409, 326] width 318 height 398
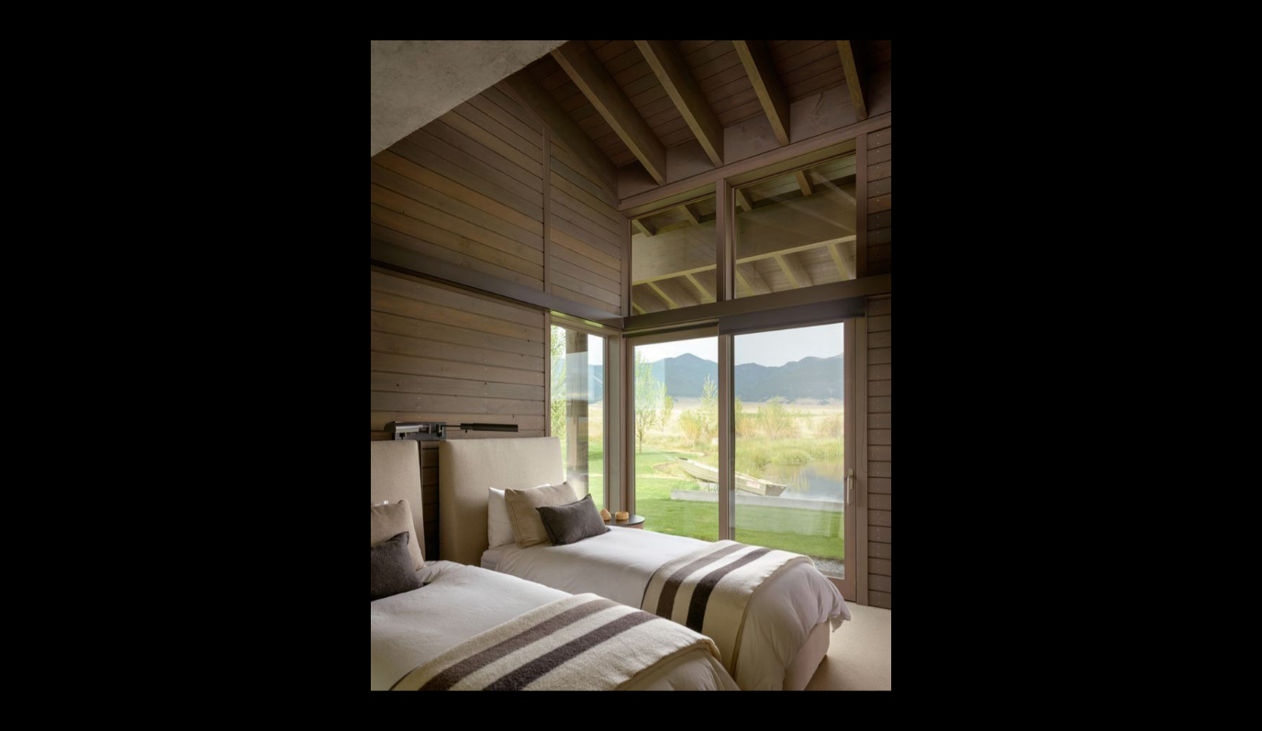
click at [1241, 19] on button at bounding box center [1242, 20] width 40 height 40
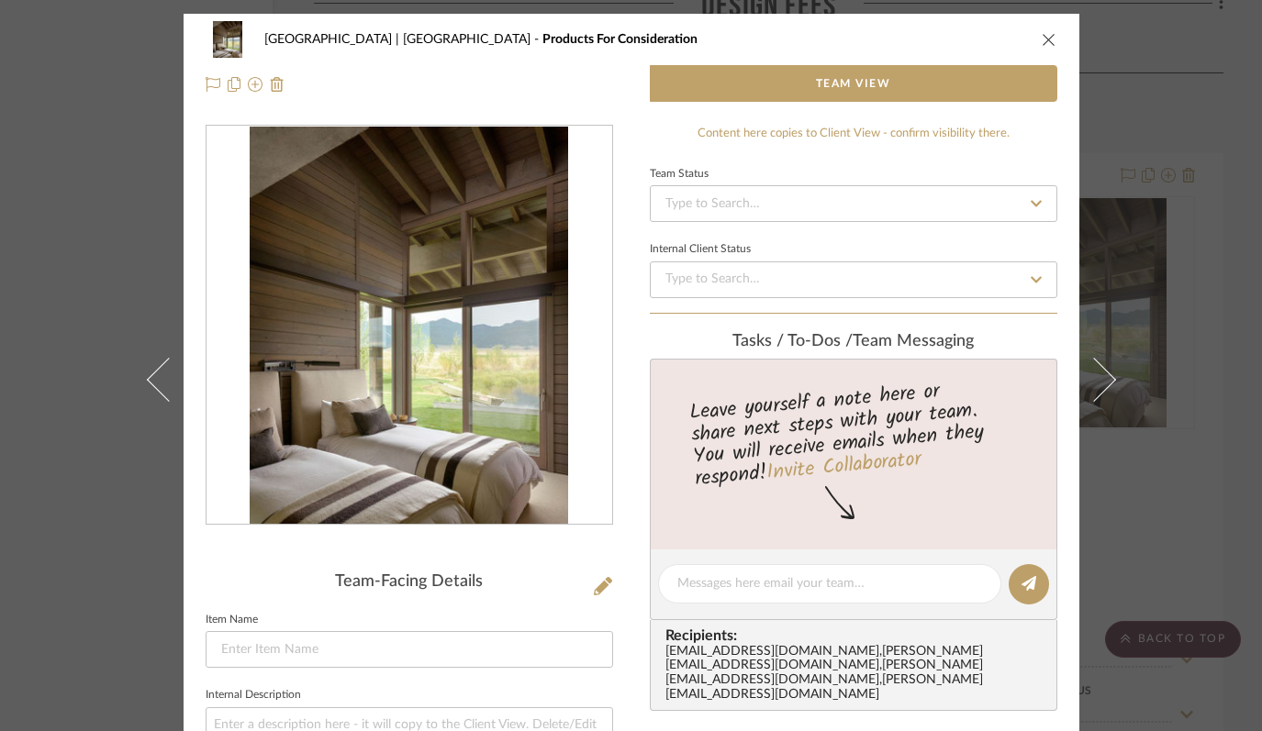
click at [1042, 40] on icon "close" at bounding box center [1049, 39] width 15 height 15
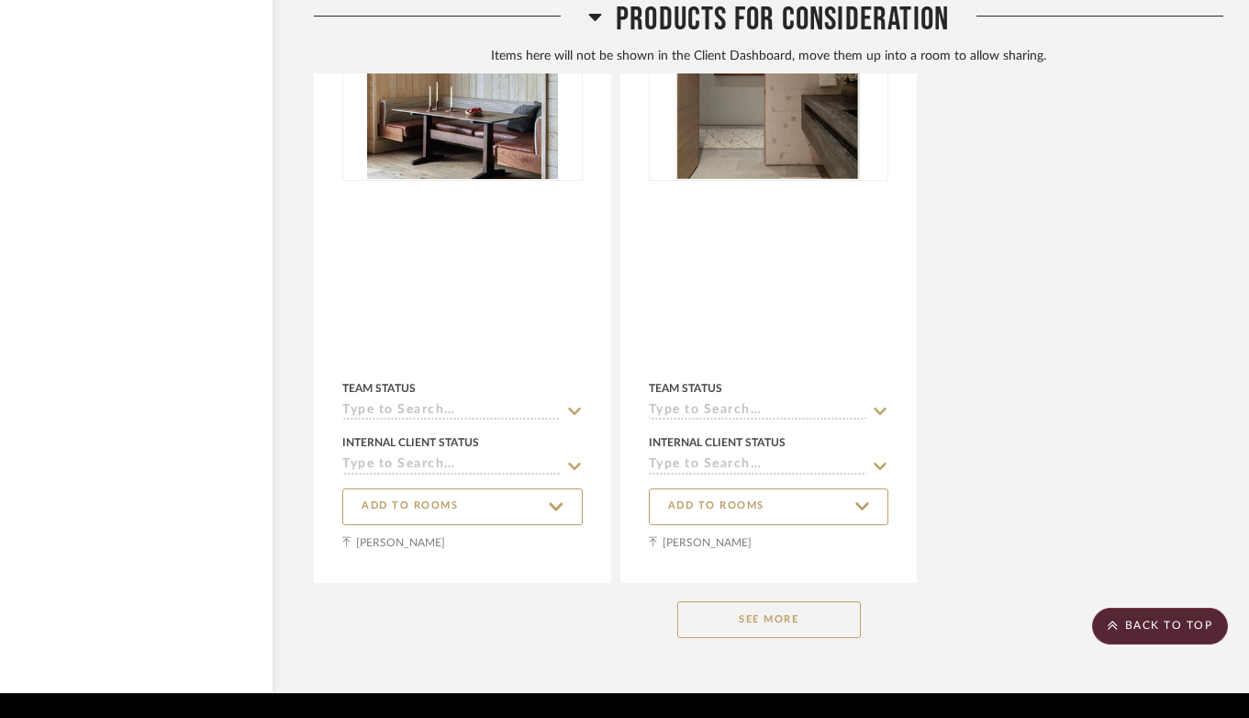
scroll to position [34383, 73]
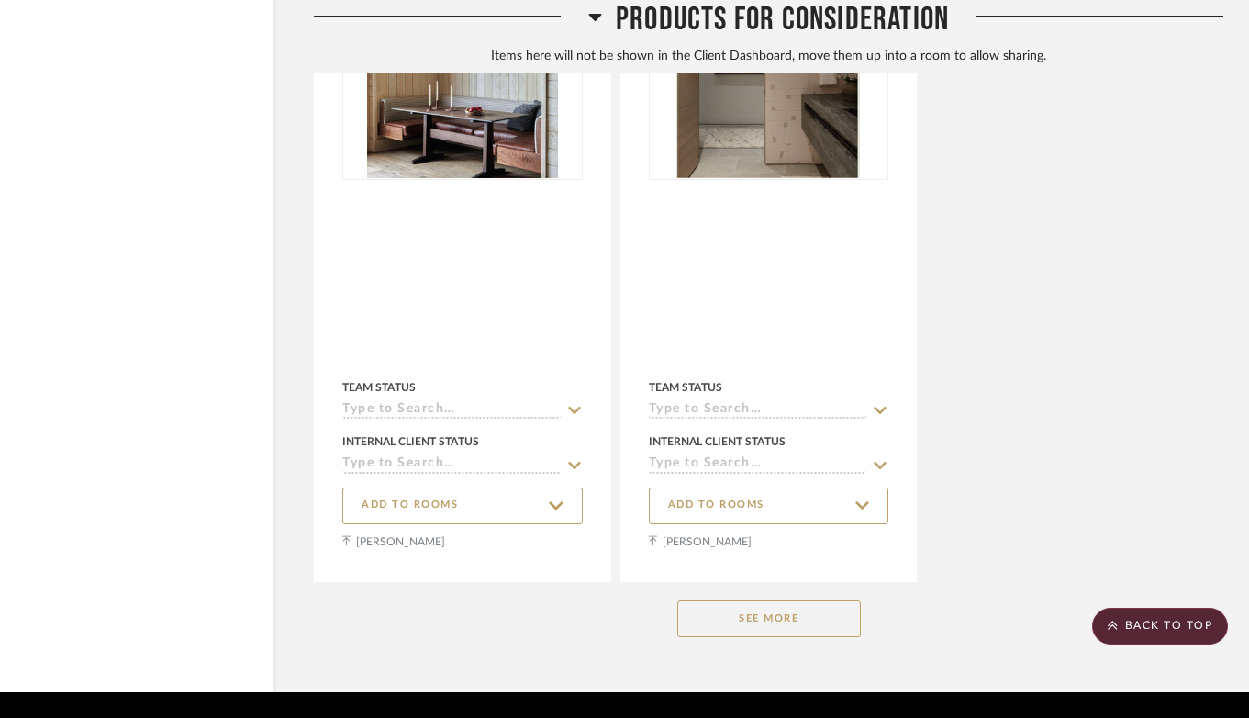
click at [792, 600] on button "See More" at bounding box center [769, 618] width 184 height 37
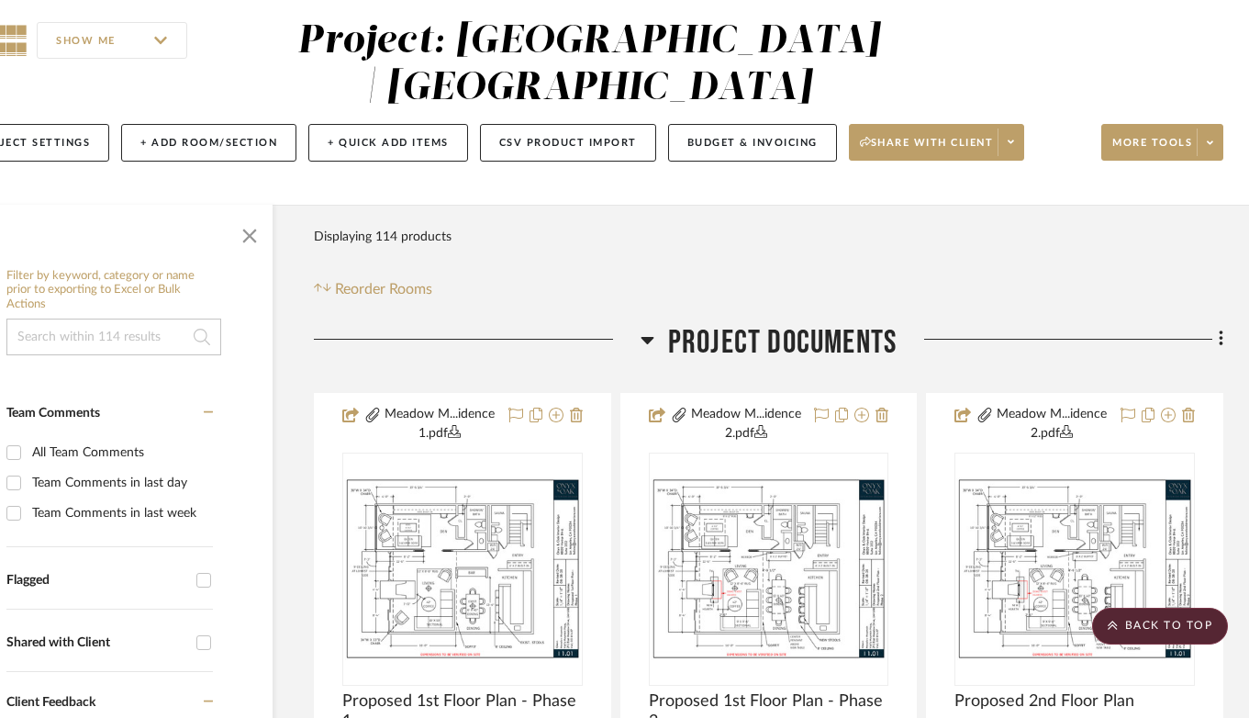
scroll to position [378, 73]
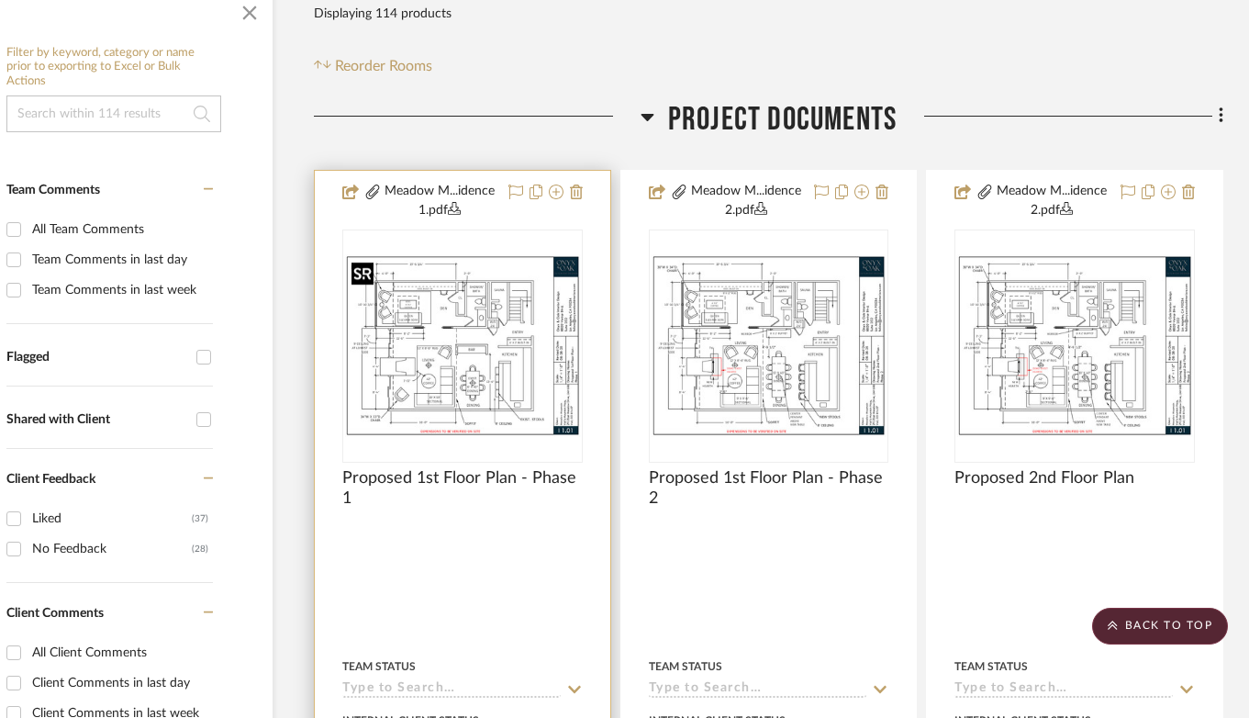
click at [479, 363] on img "0" at bounding box center [462, 345] width 237 height 183
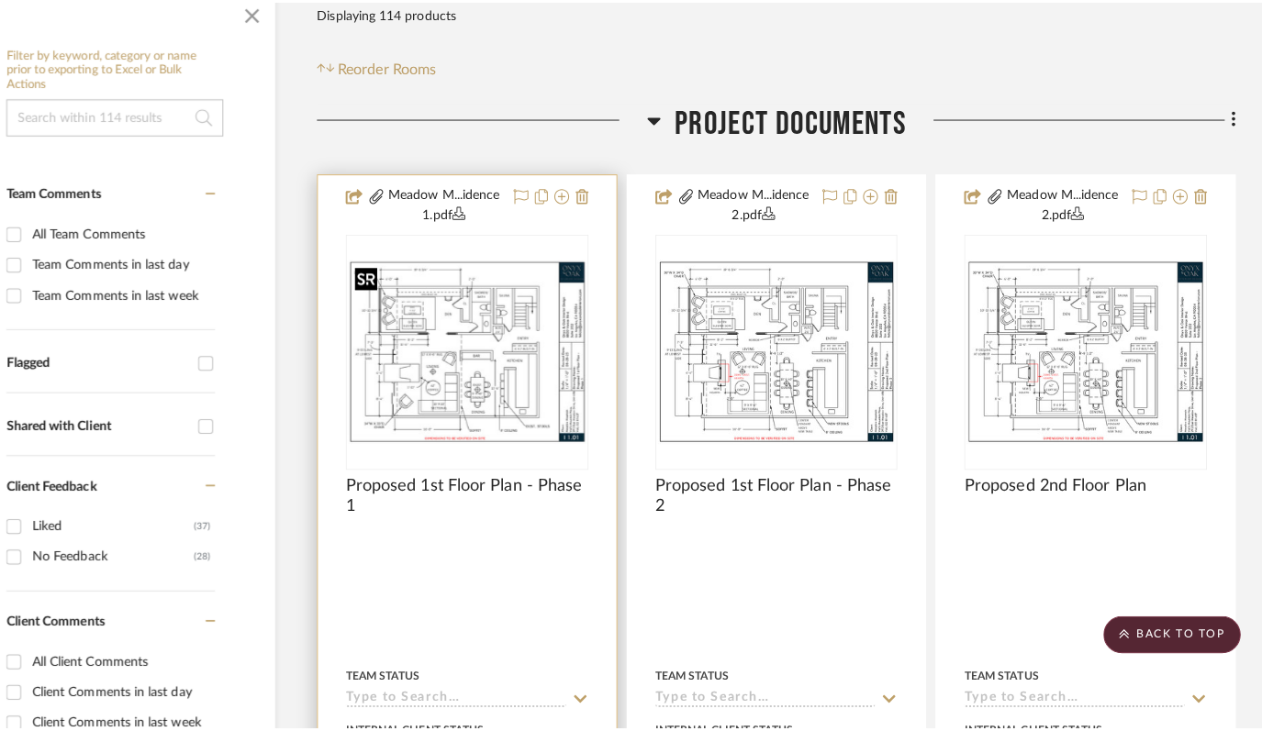
scroll to position [0, 0]
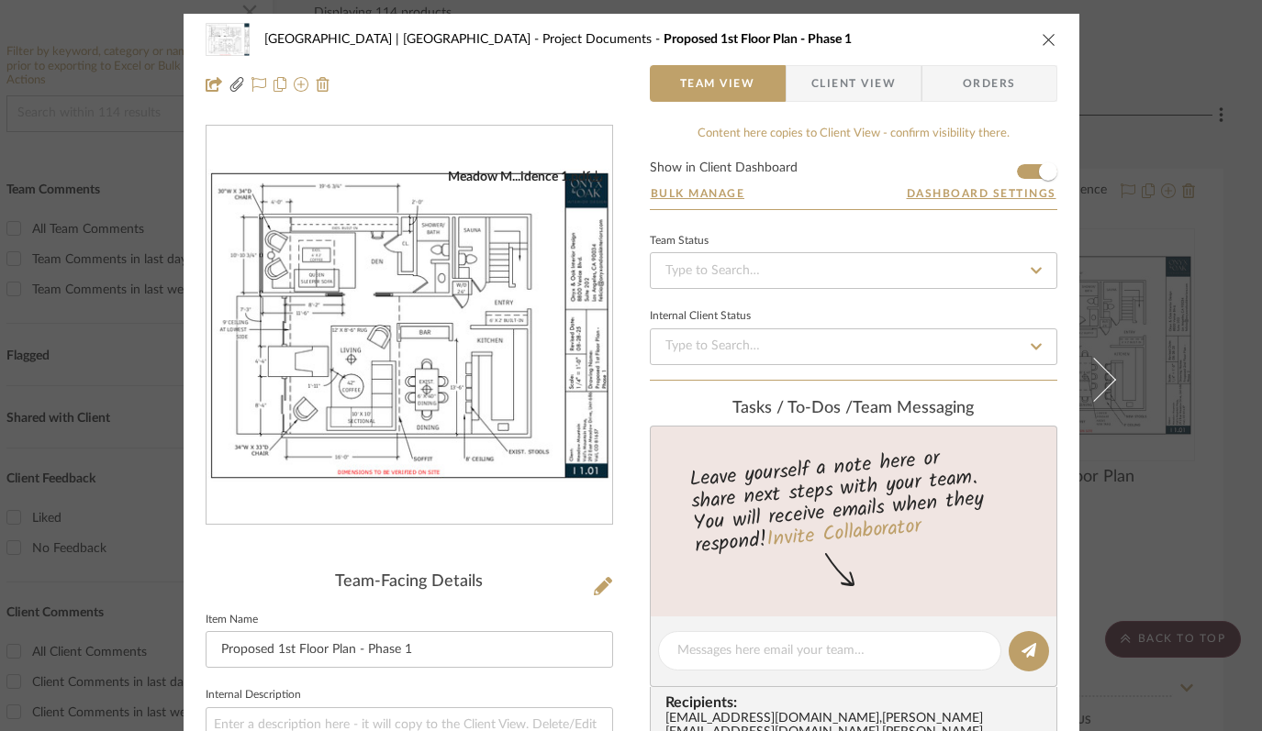
click at [435, 364] on img "0" at bounding box center [409, 326] width 406 height 314
click at [1042, 37] on icon "close" at bounding box center [1049, 39] width 15 height 15
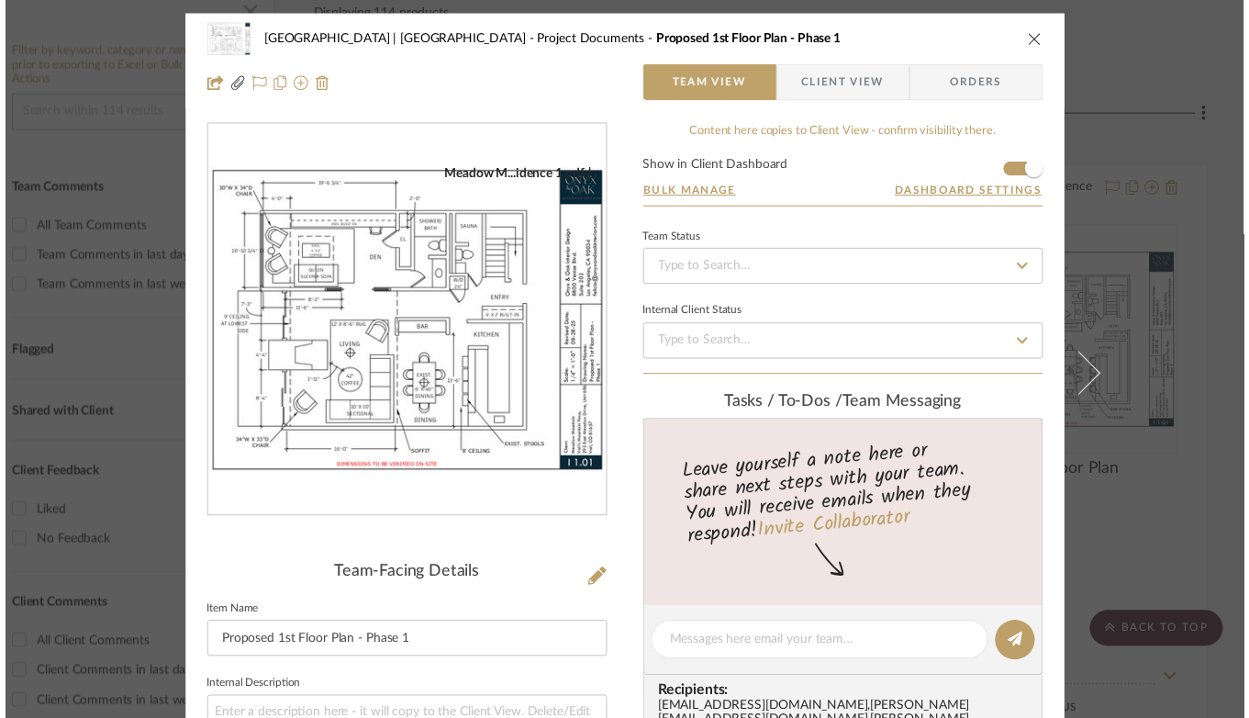
scroll to position [378, 73]
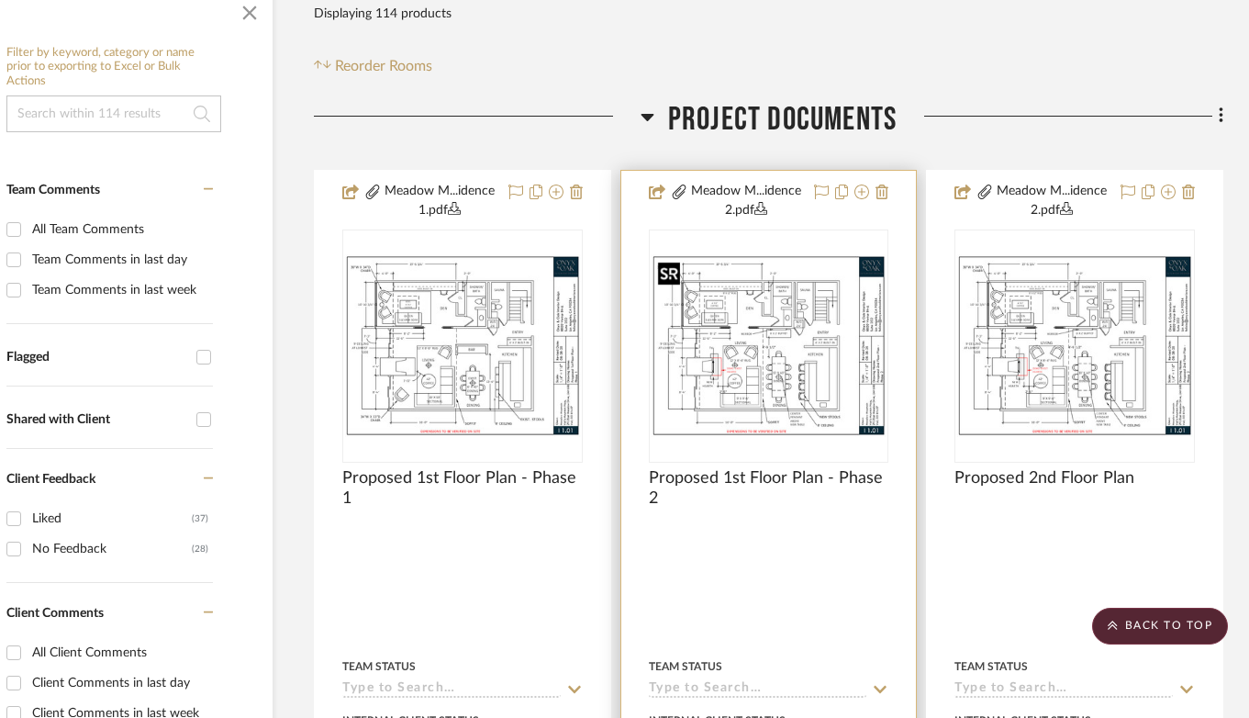
click at [794, 355] on img "0" at bounding box center [769, 345] width 237 height 183
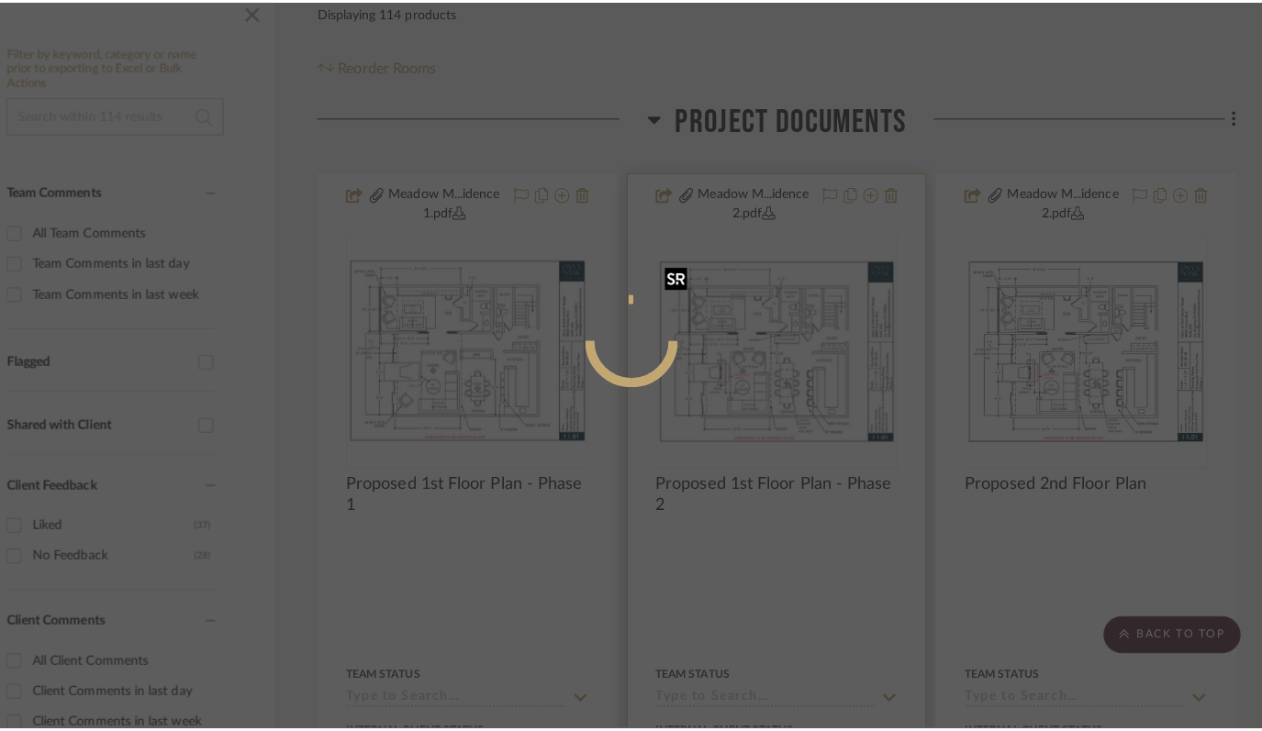
scroll to position [0, 0]
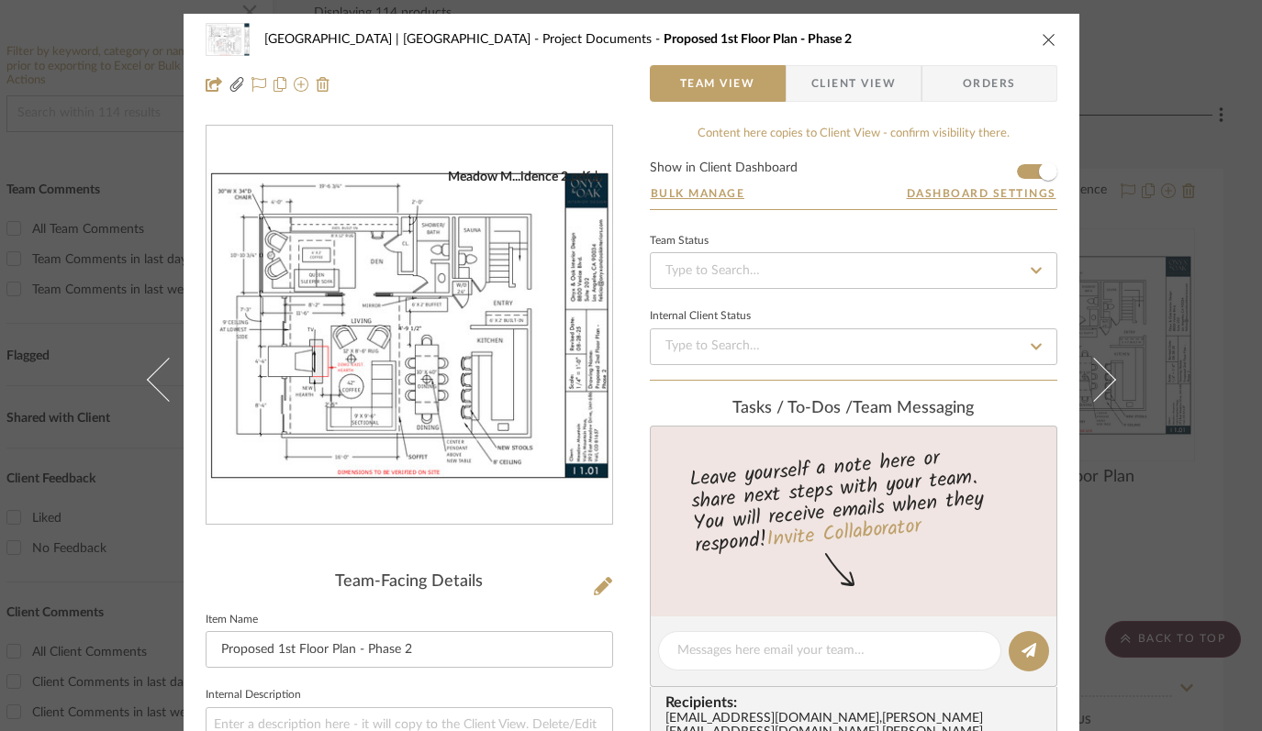
click at [346, 388] on img "0" at bounding box center [409, 326] width 406 height 314
click at [1043, 38] on icon "close" at bounding box center [1049, 39] width 15 height 15
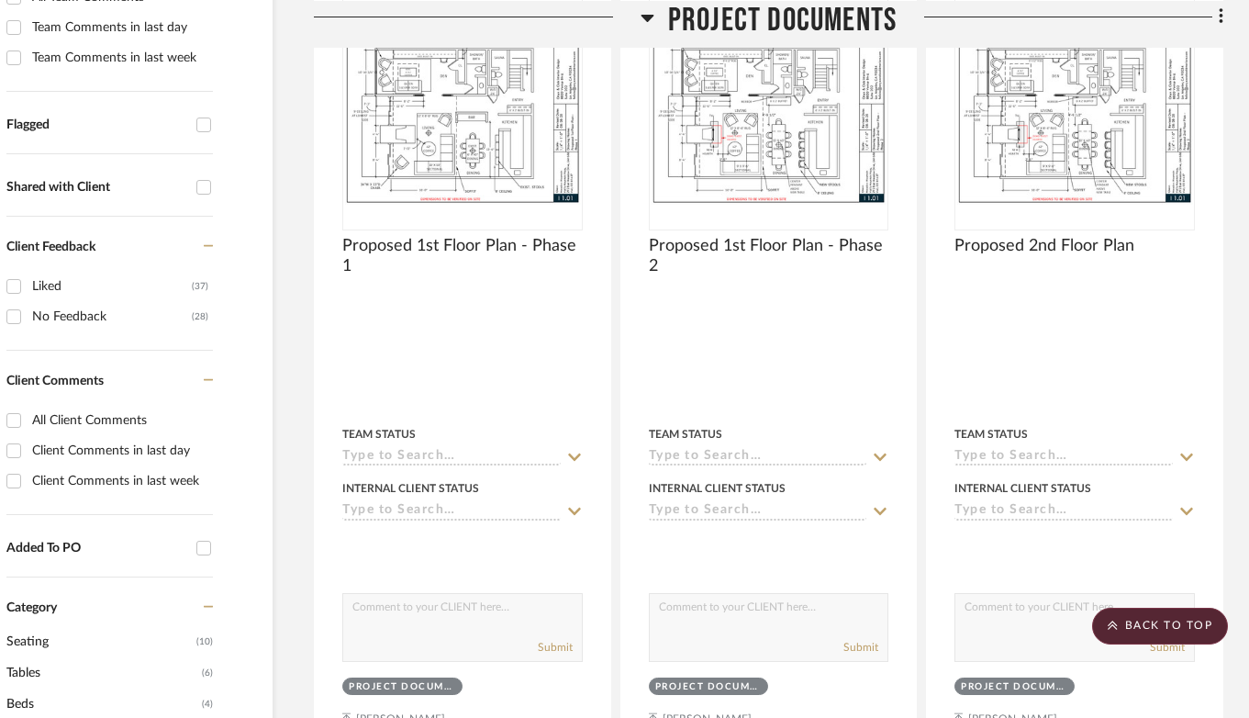
scroll to position [432, 73]
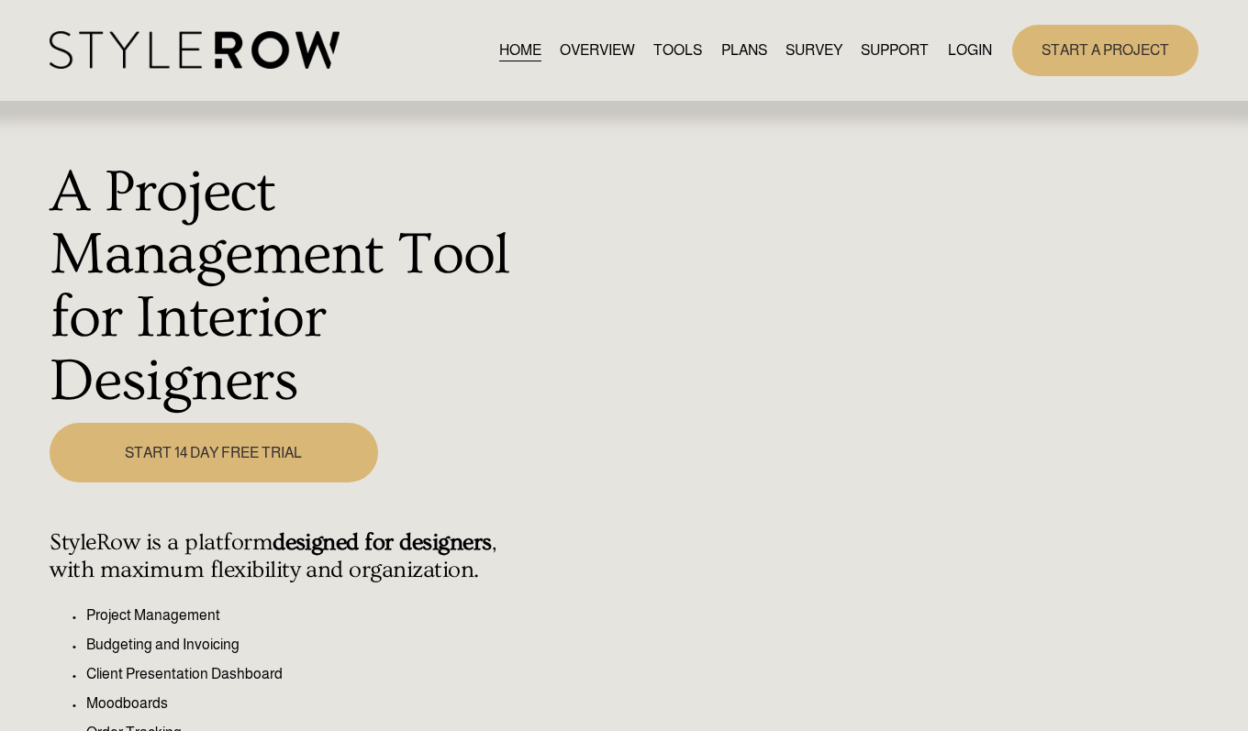
click at [974, 44] on link "LOGIN" at bounding box center [970, 50] width 44 height 25
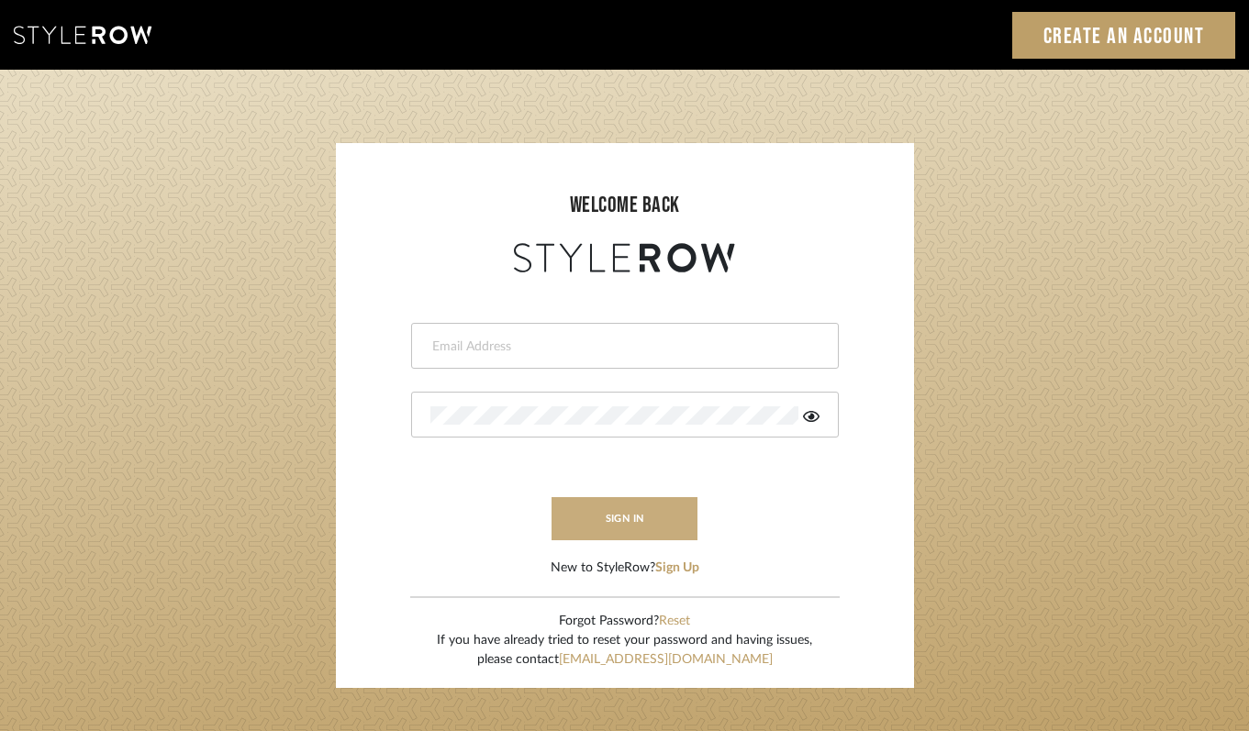
type input "[PERSON_NAME][EMAIL_ADDRESS][DOMAIN_NAME]"
click at [631, 534] on button "sign in" at bounding box center [625, 518] width 147 height 43
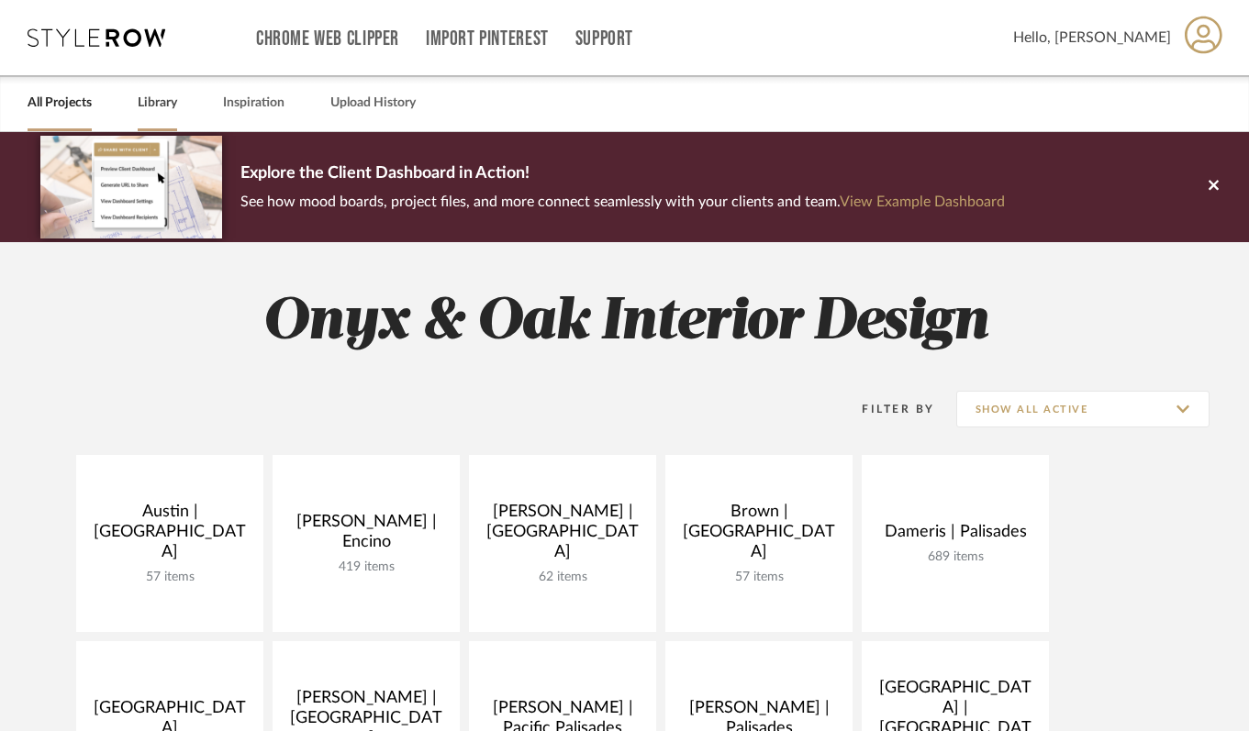
click at [157, 96] on link "Library" at bounding box center [157, 103] width 39 height 25
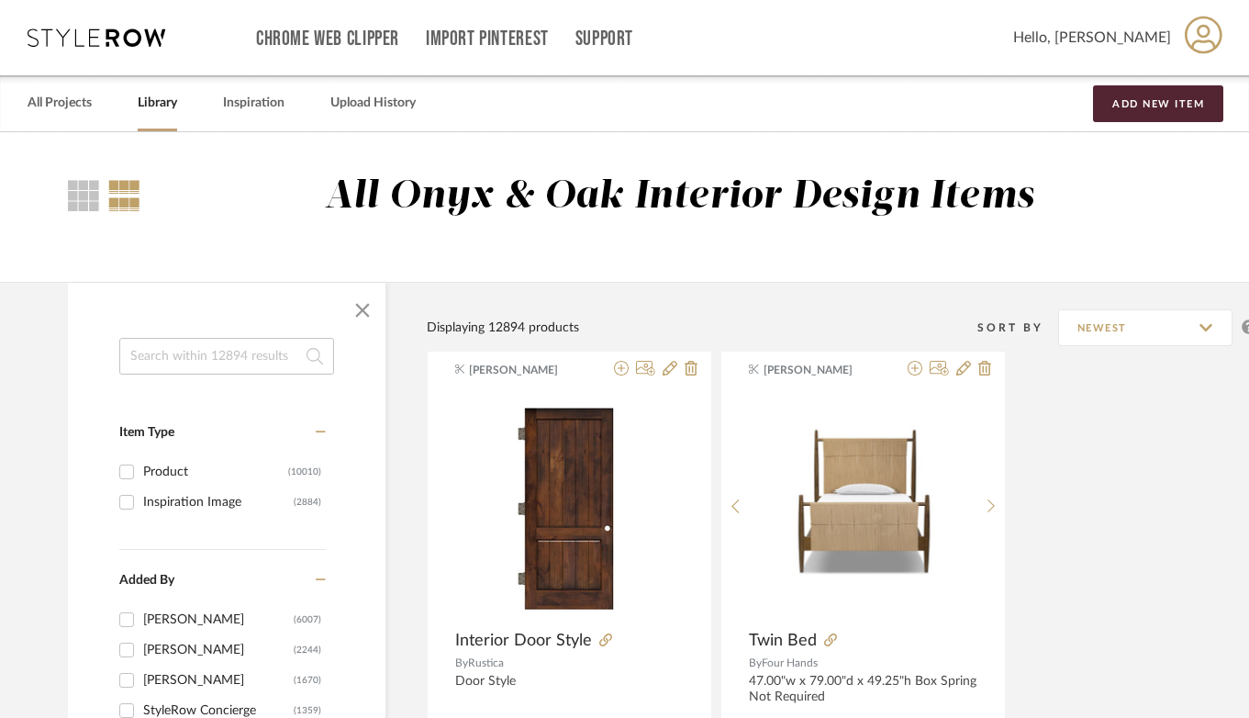
click at [127, 467] on input "Product (10010)" at bounding box center [126, 471] width 29 height 29
checkbox input "true"
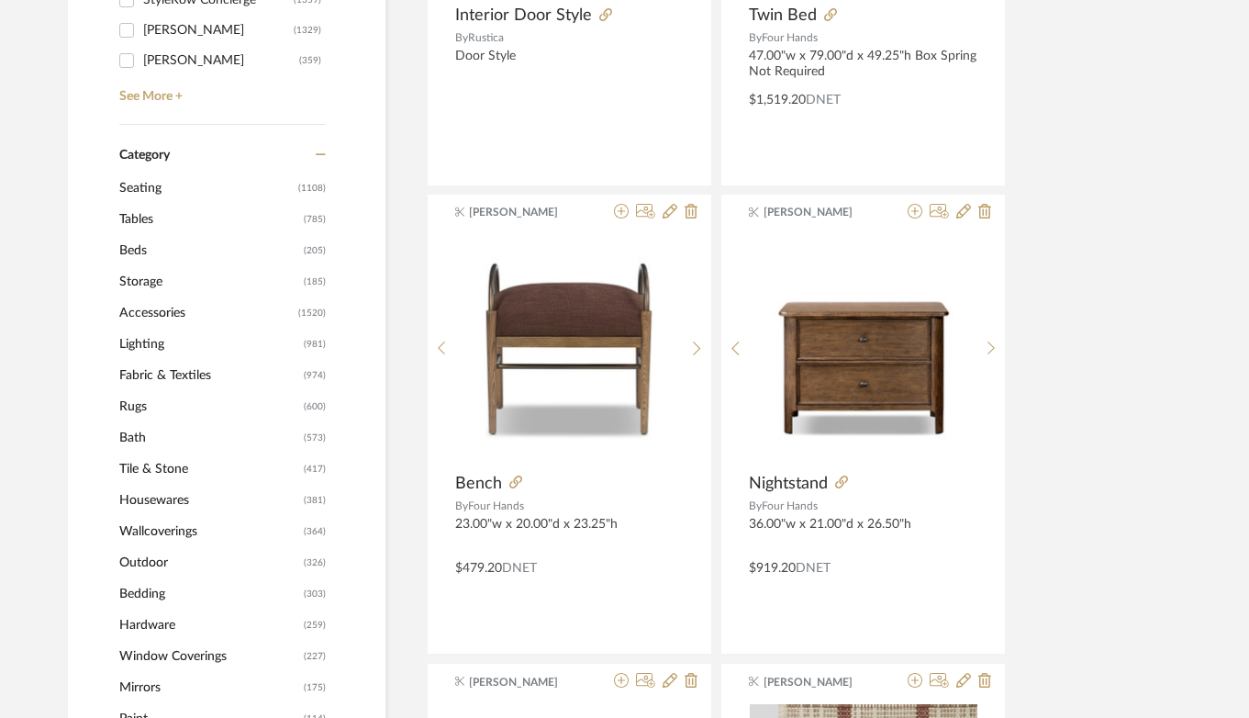
scroll to position [699, 0]
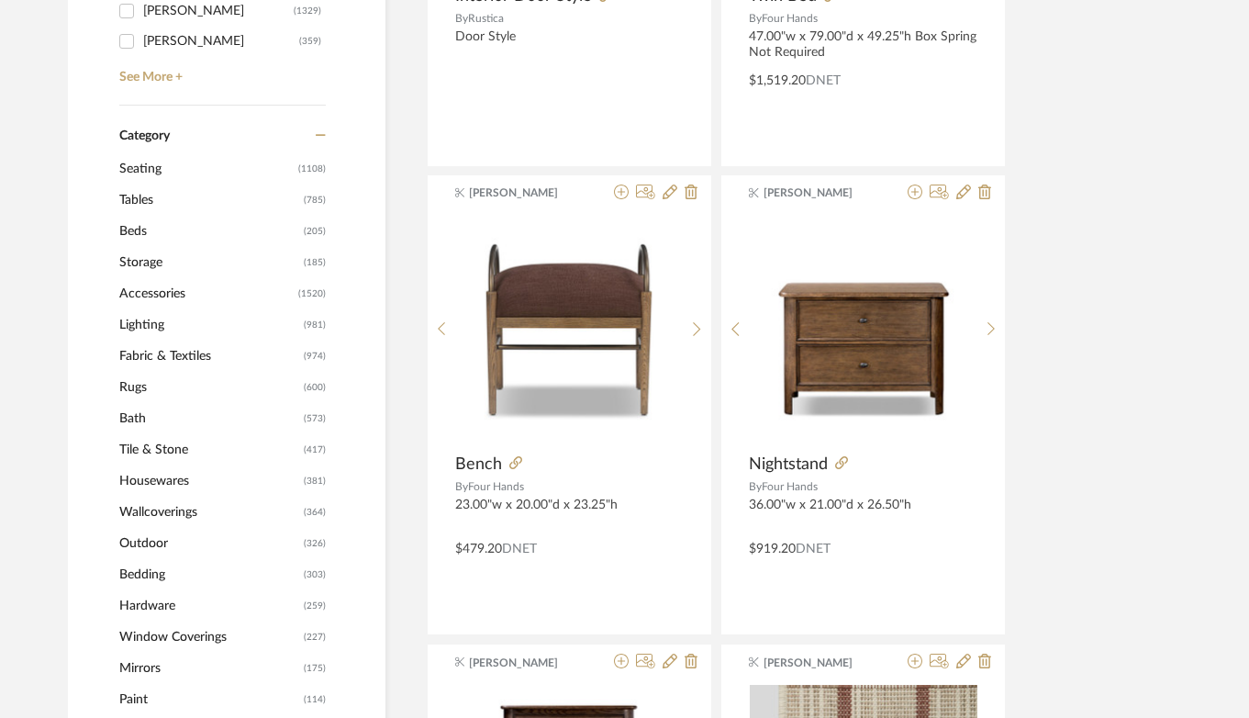
click at [140, 450] on span "Tile & Stone" at bounding box center [209, 449] width 180 height 31
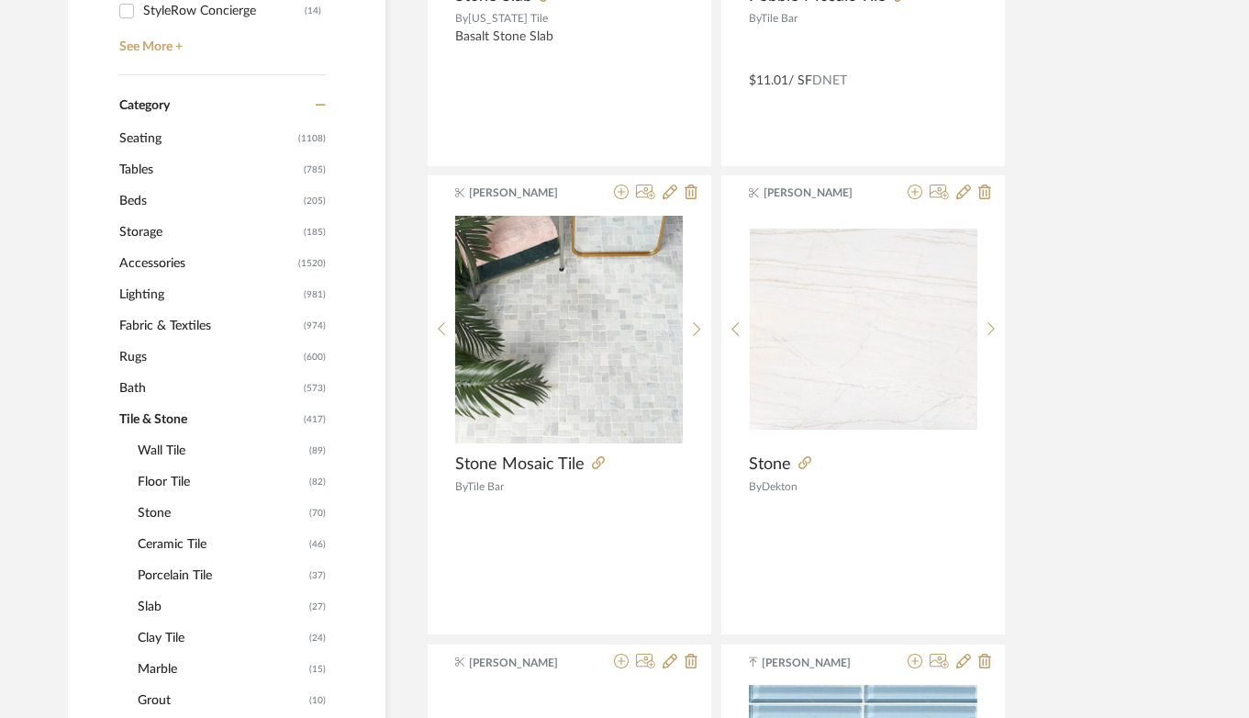
scroll to position [724, 0]
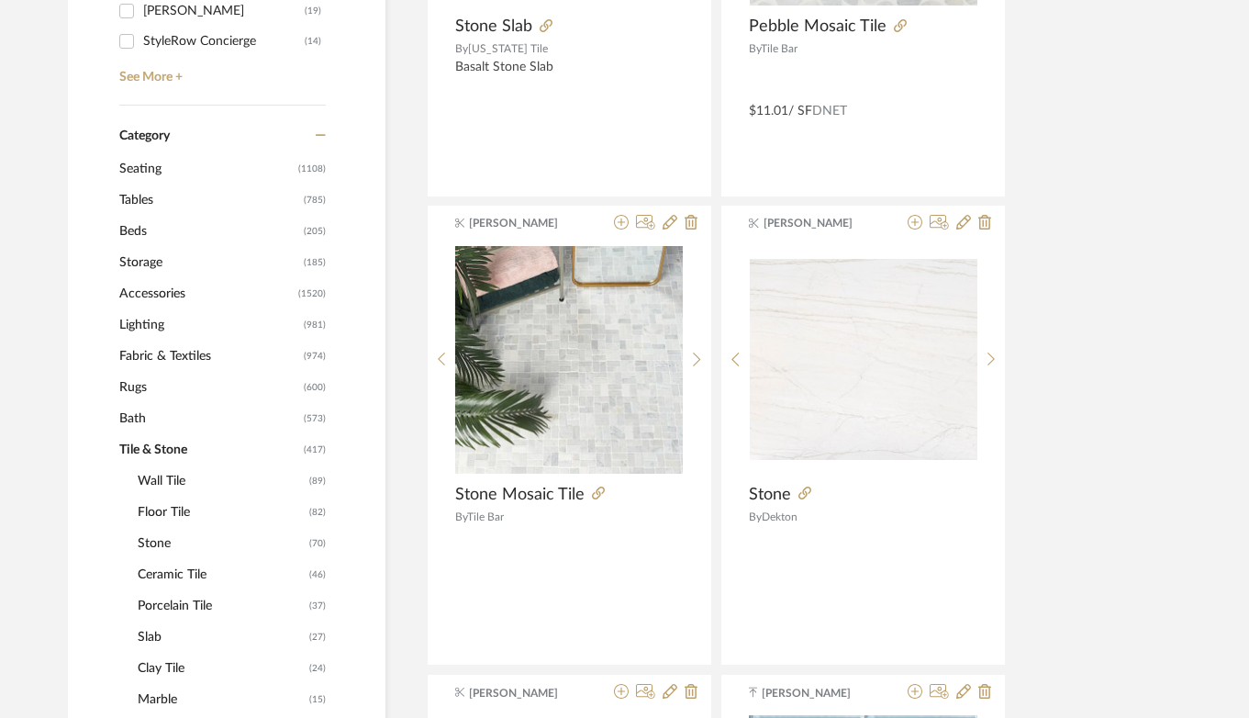
click at [159, 514] on span "Floor Tile" at bounding box center [221, 511] width 167 height 31
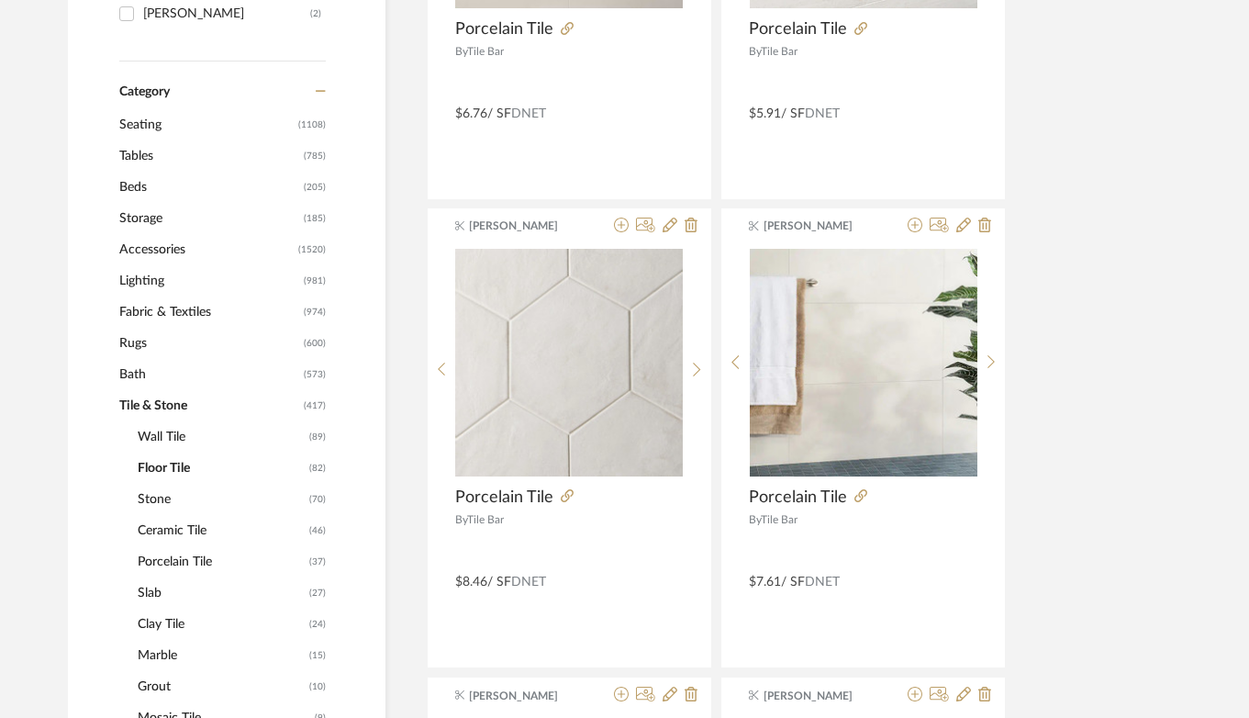
scroll to position [786, 0]
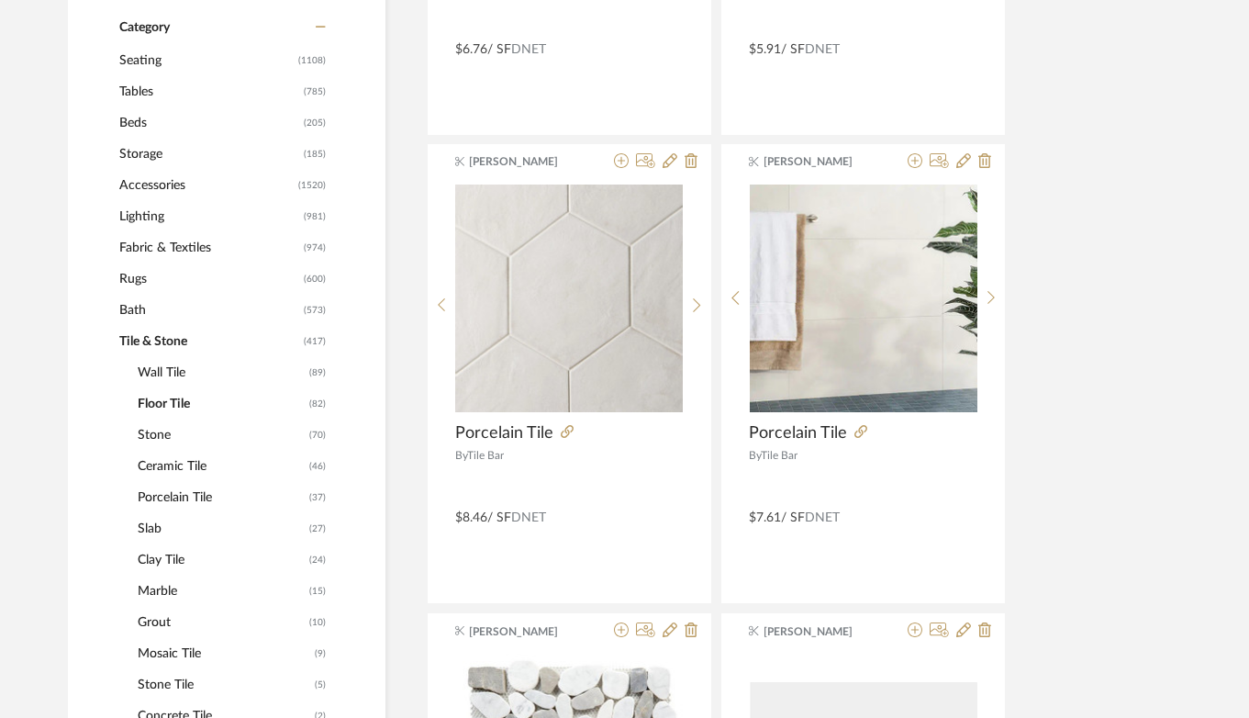
click at [166, 496] on span "Porcelain Tile" at bounding box center [221, 497] width 167 height 31
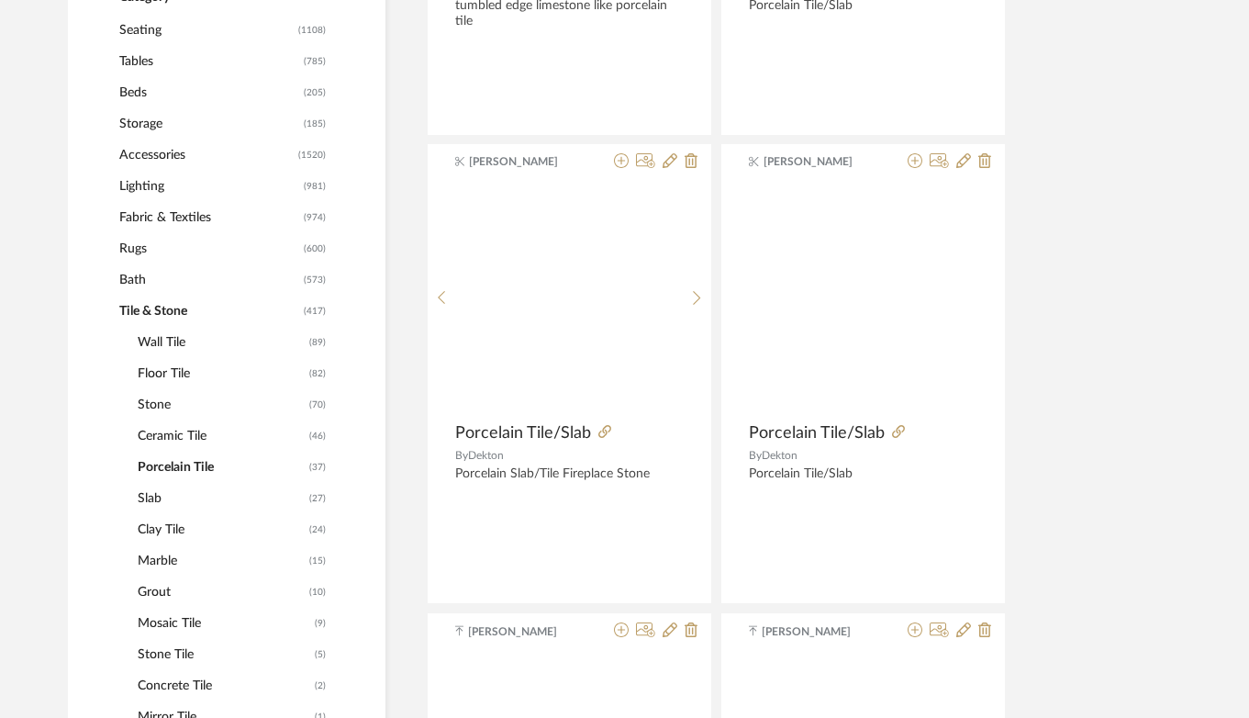
scroll to position [755, 0]
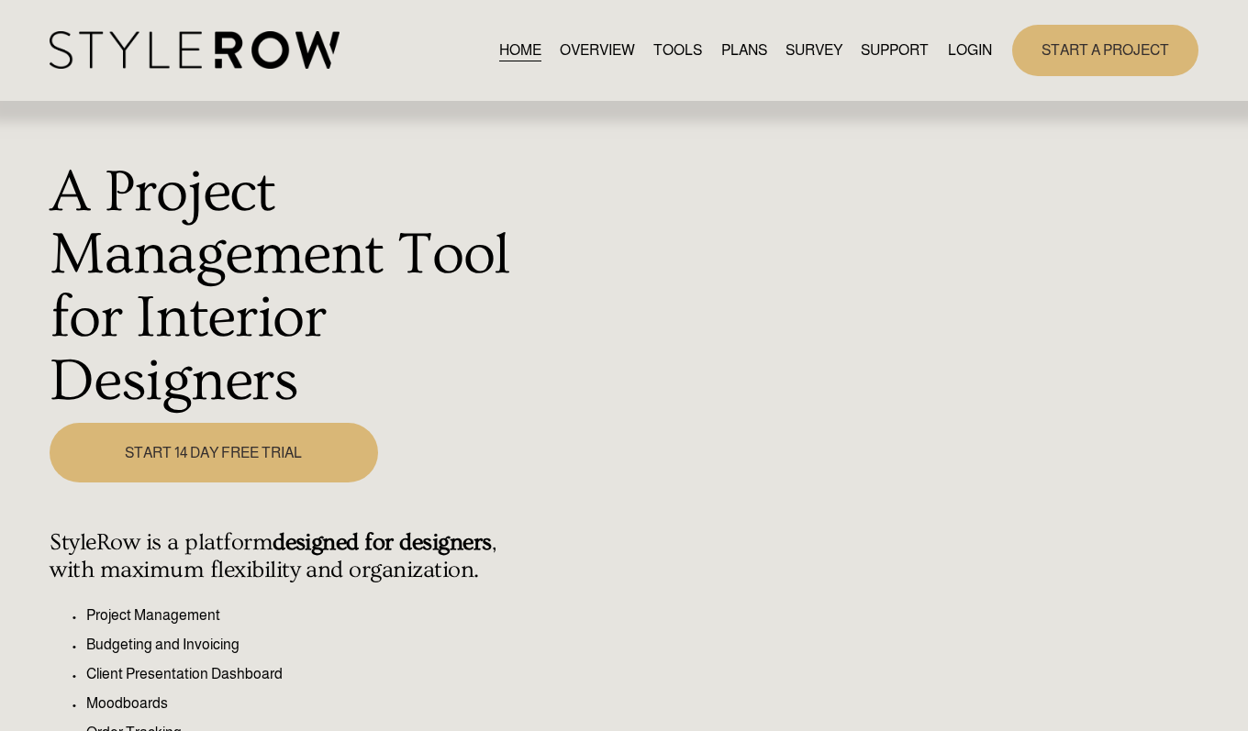
click at [980, 48] on link "LOGIN" at bounding box center [970, 50] width 44 height 25
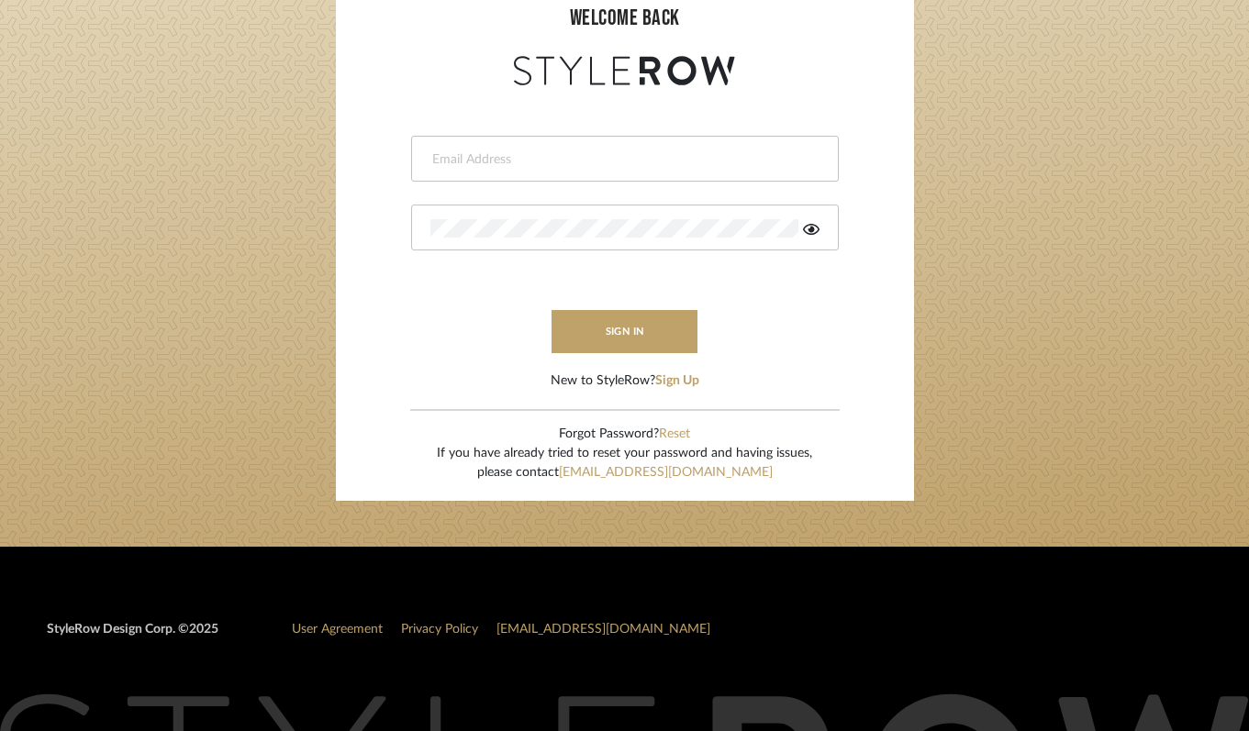
scroll to position [250, 0]
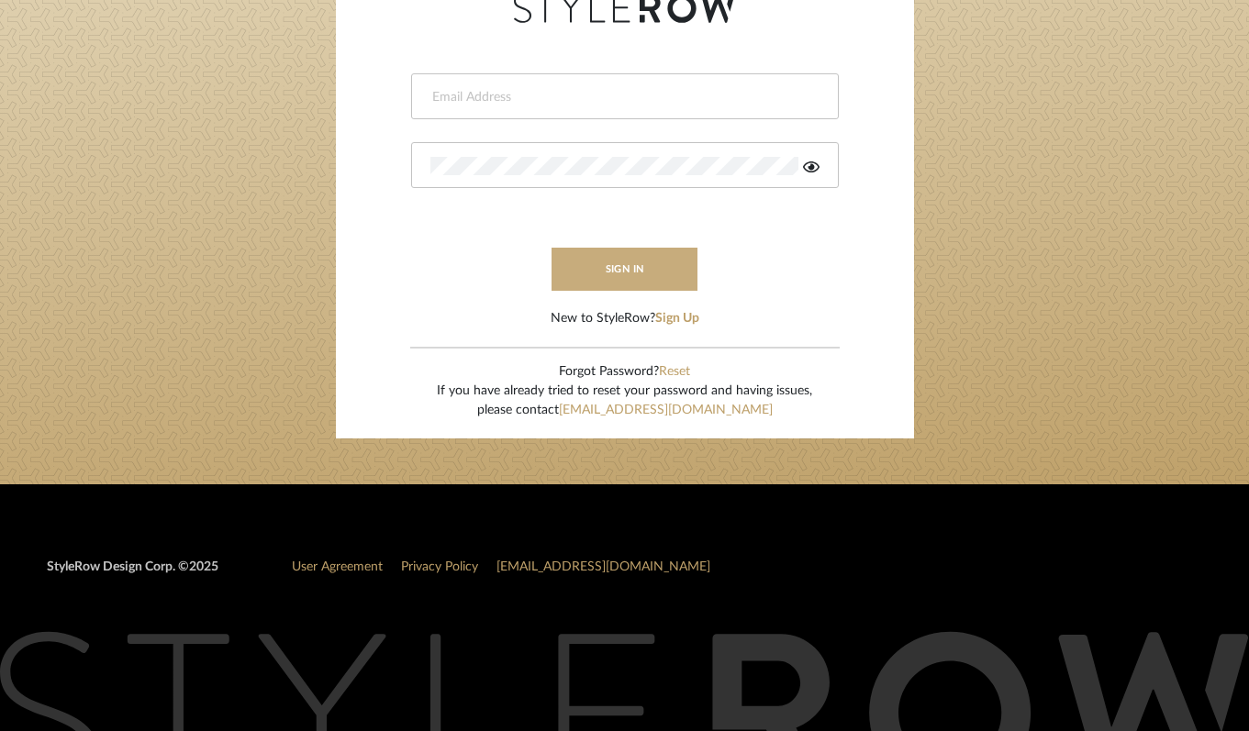
type input "[PERSON_NAME][EMAIL_ADDRESS][DOMAIN_NAME]"
click at [679, 270] on button "sign in" at bounding box center [625, 269] width 147 height 43
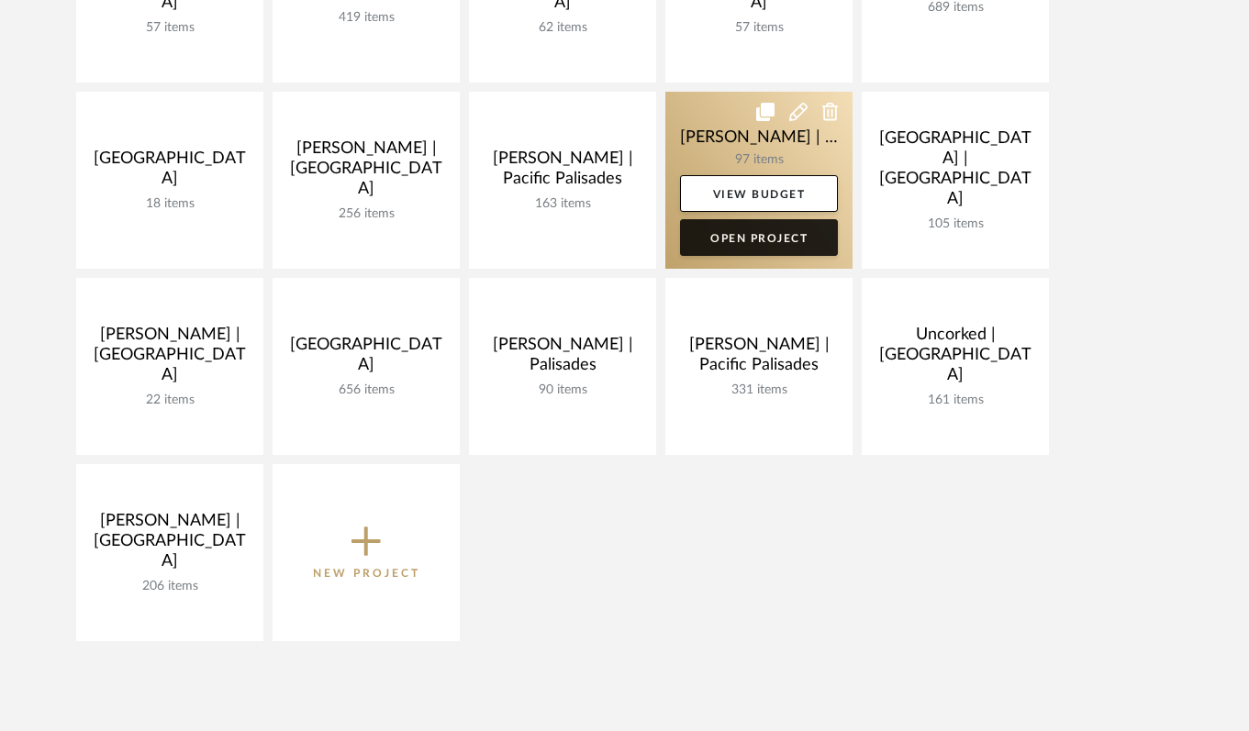
scroll to position [622, 0]
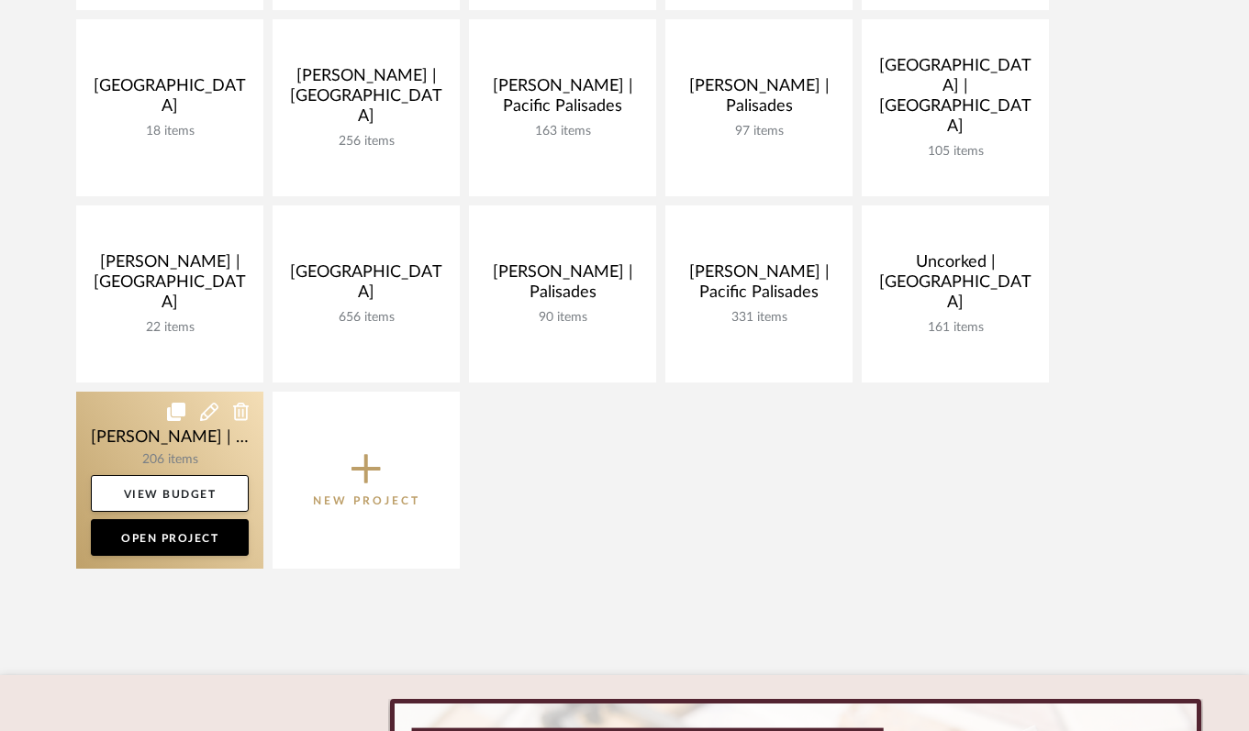
click at [137, 441] on link at bounding box center [169, 480] width 187 height 177
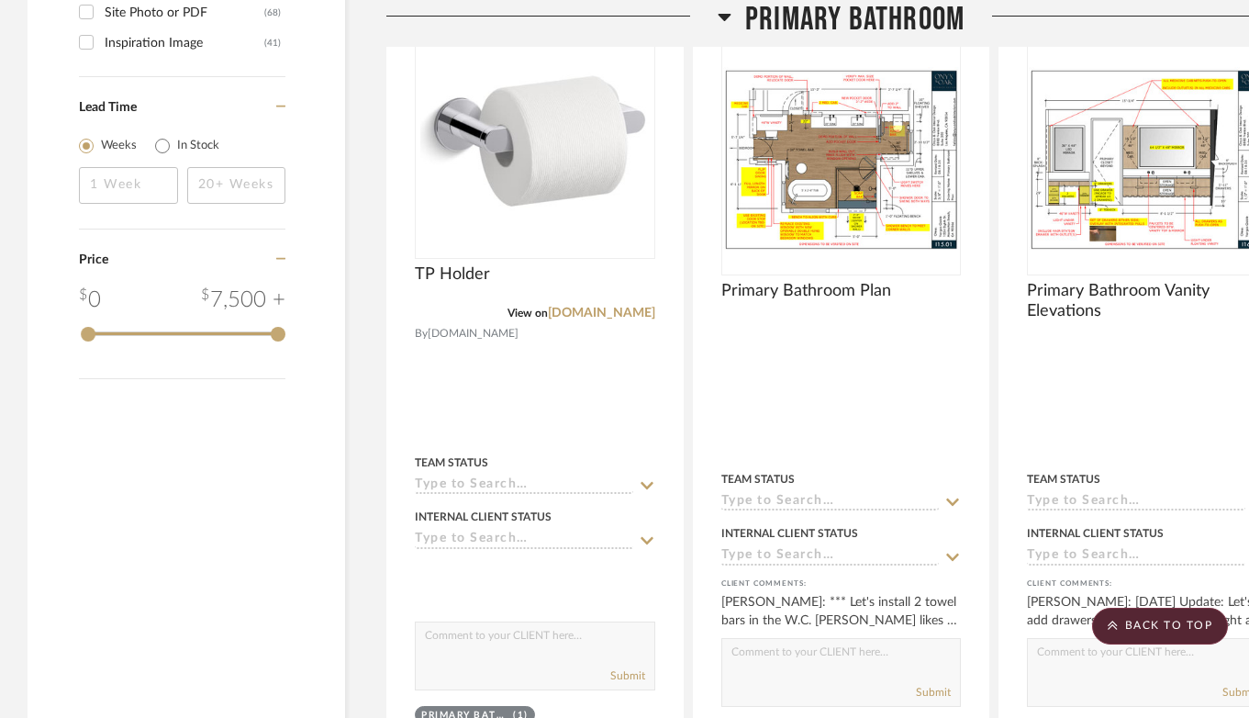
scroll to position [2995, 0]
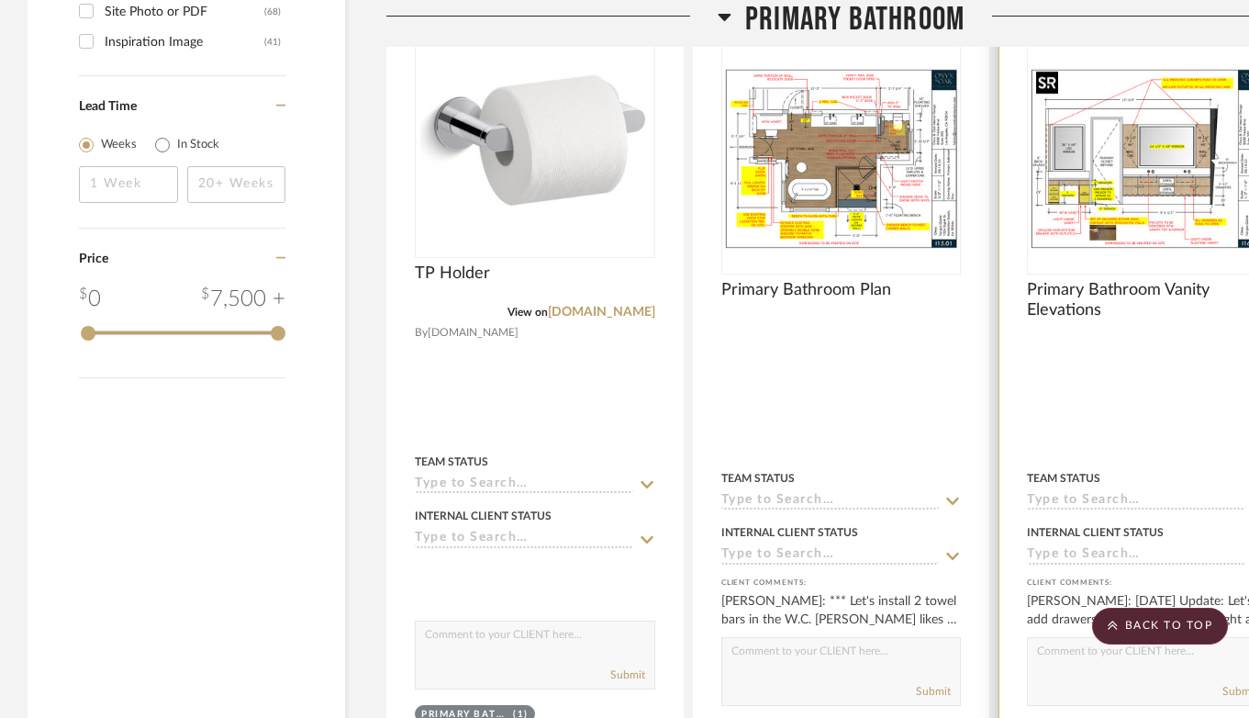
click at [1179, 134] on img "0" at bounding box center [1147, 157] width 237 height 183
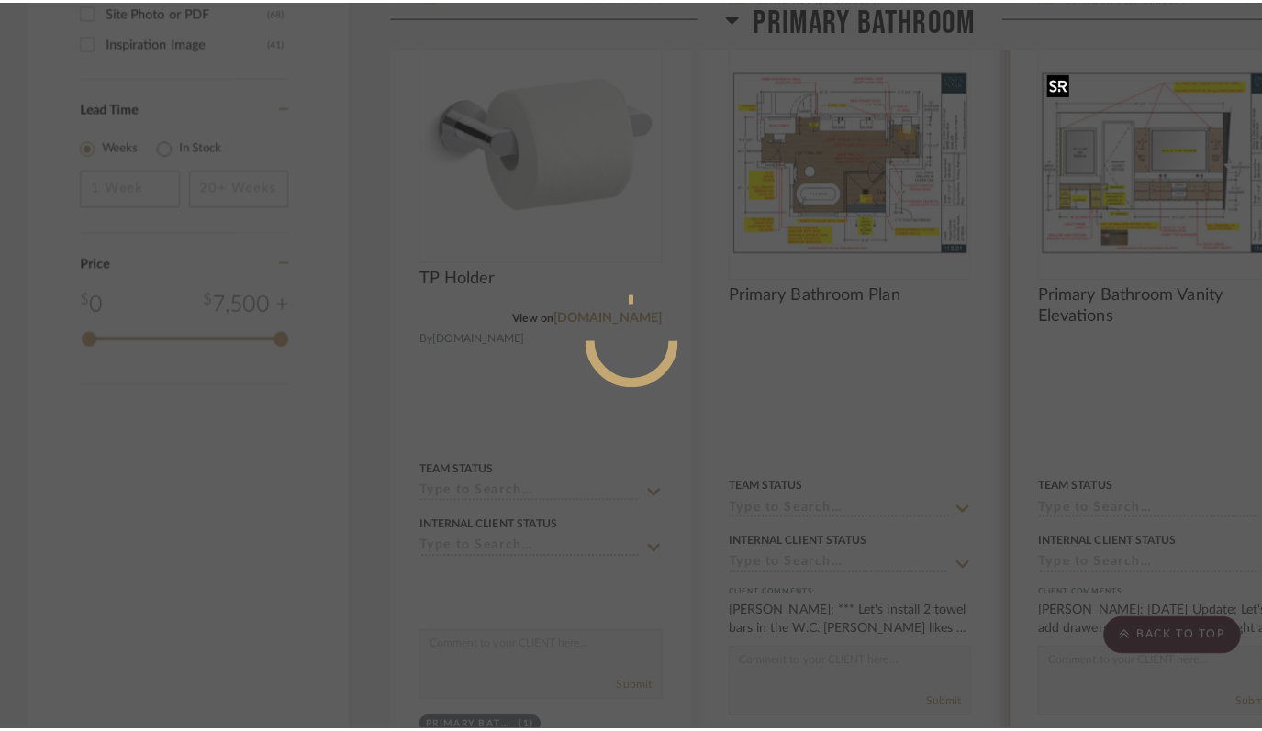
scroll to position [0, 0]
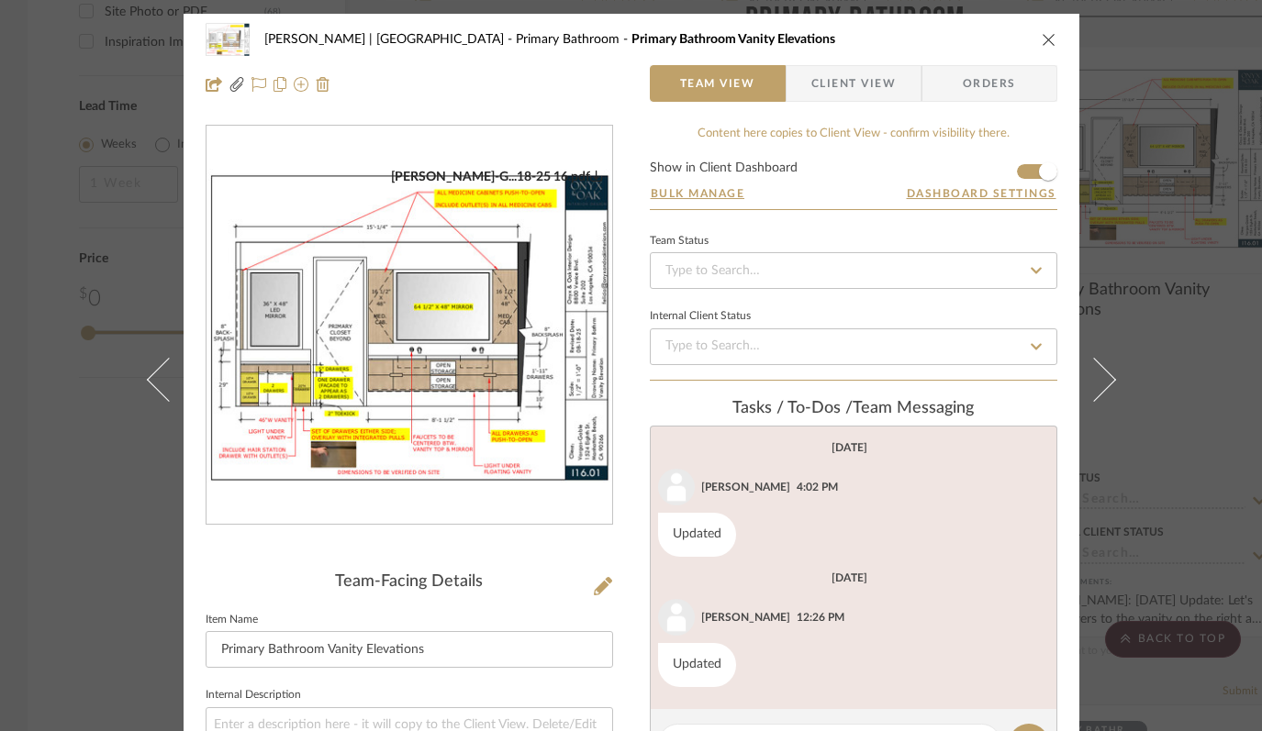
click at [458, 296] on img "0" at bounding box center [409, 326] width 406 height 314
